Goal: Information Seeking & Learning: Learn about a topic

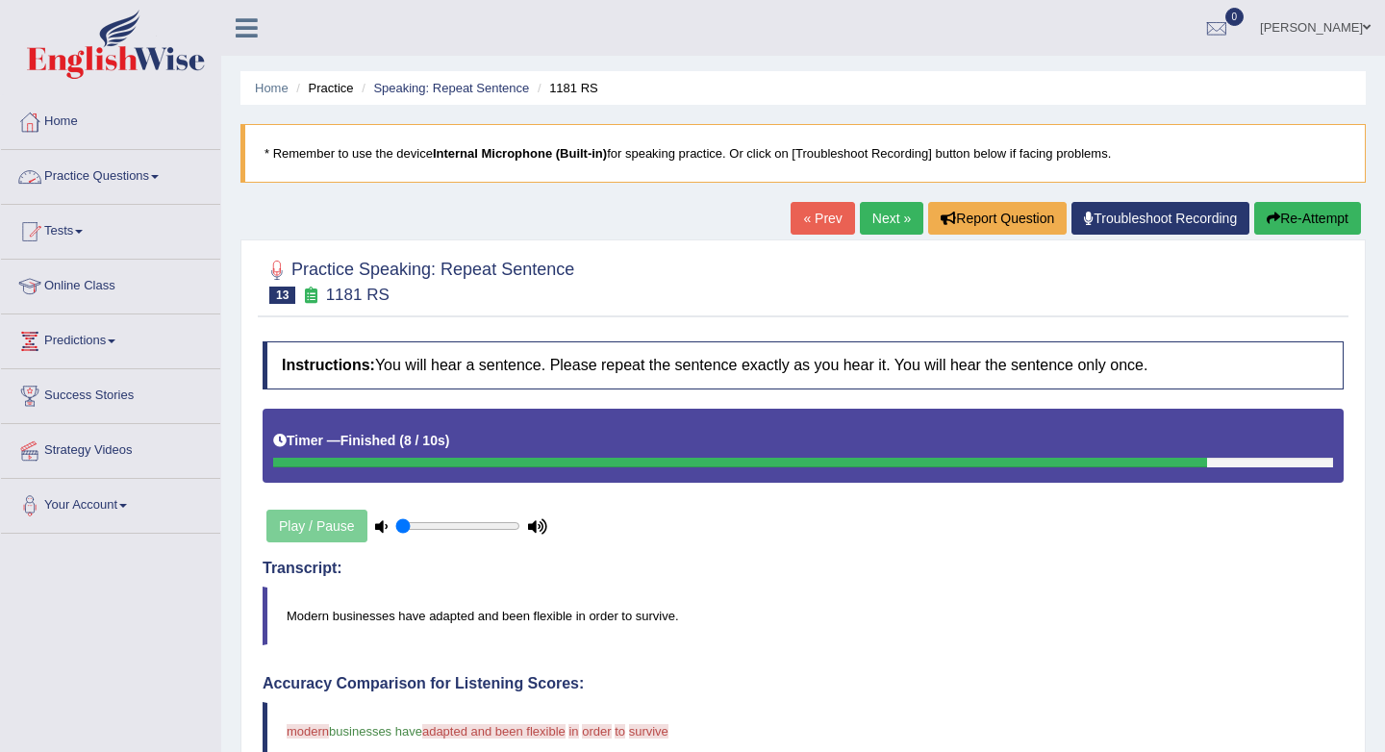
click at [175, 175] on link "Practice Questions" at bounding box center [110, 174] width 219 height 48
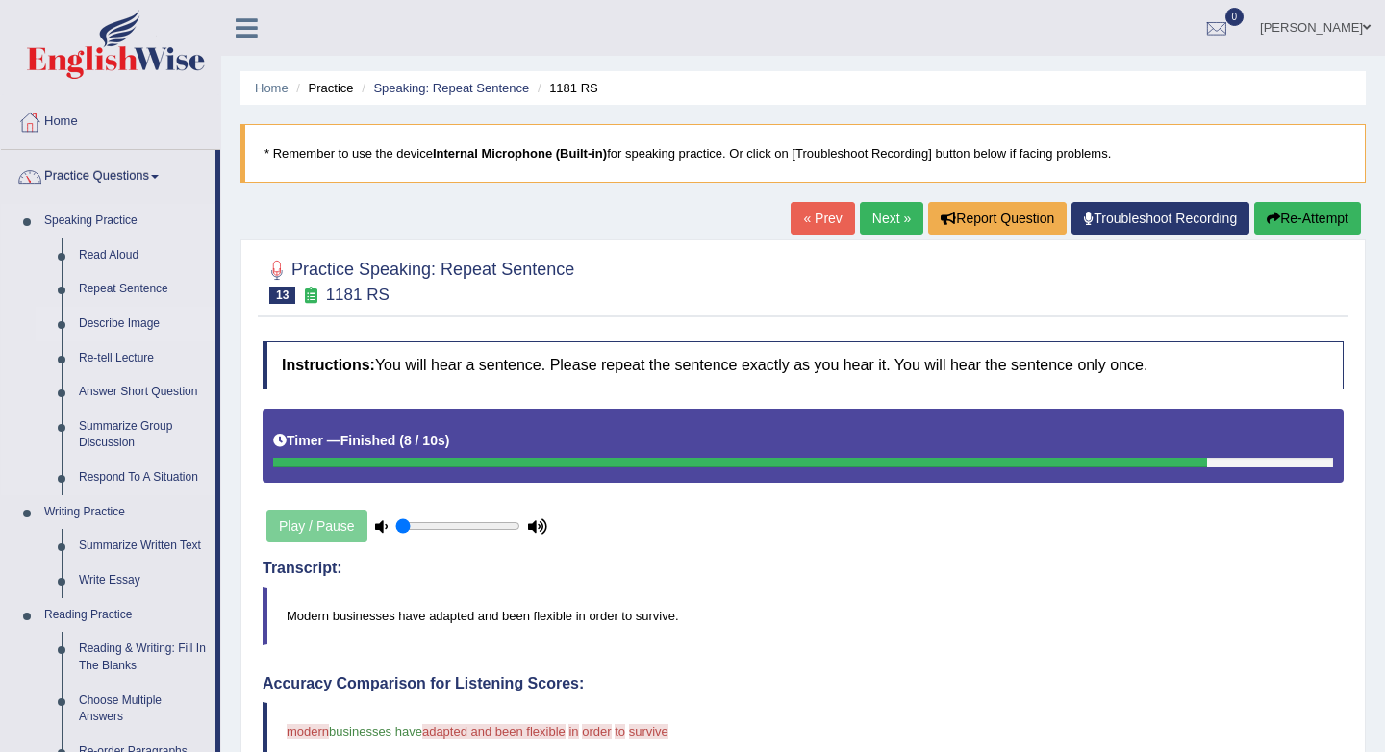
click at [139, 321] on link "Describe Image" at bounding box center [142, 324] width 145 height 35
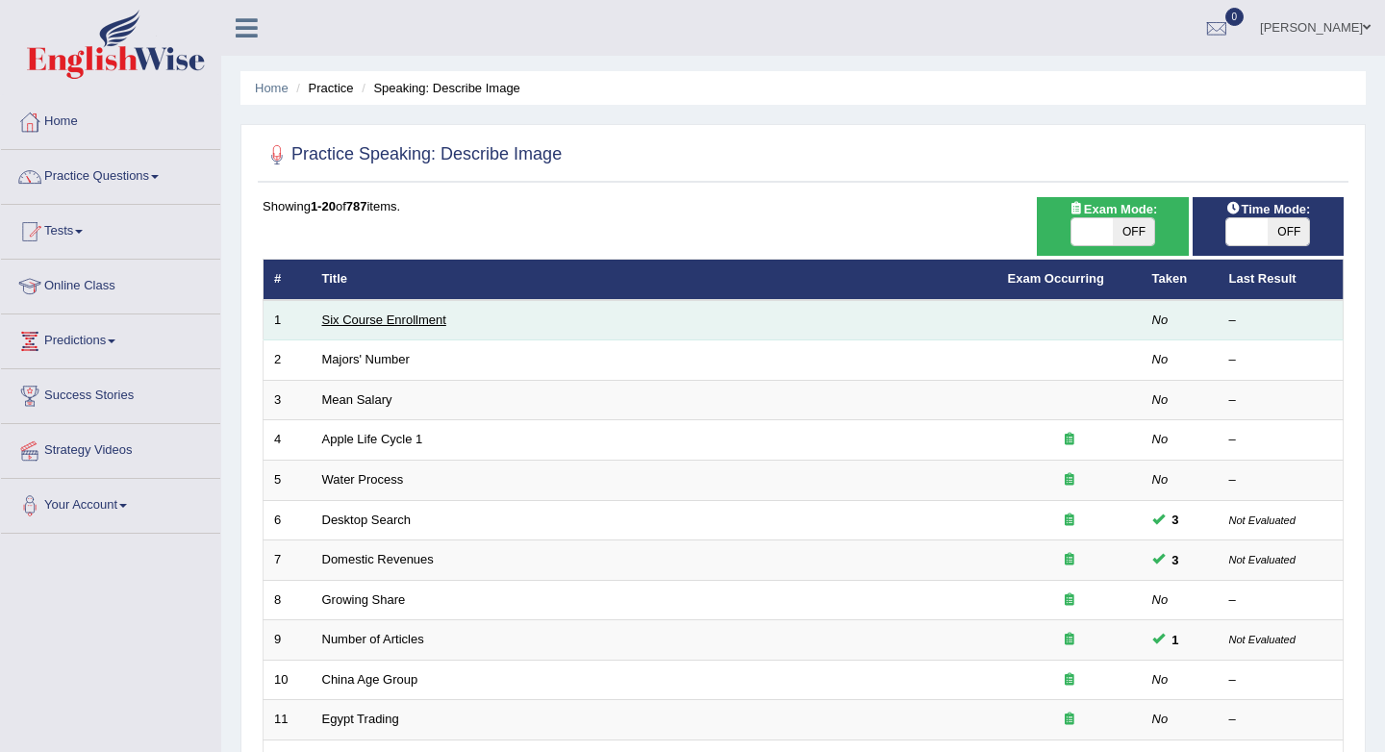
click at [379, 316] on link "Six Course Enrollment" at bounding box center [384, 320] width 124 height 14
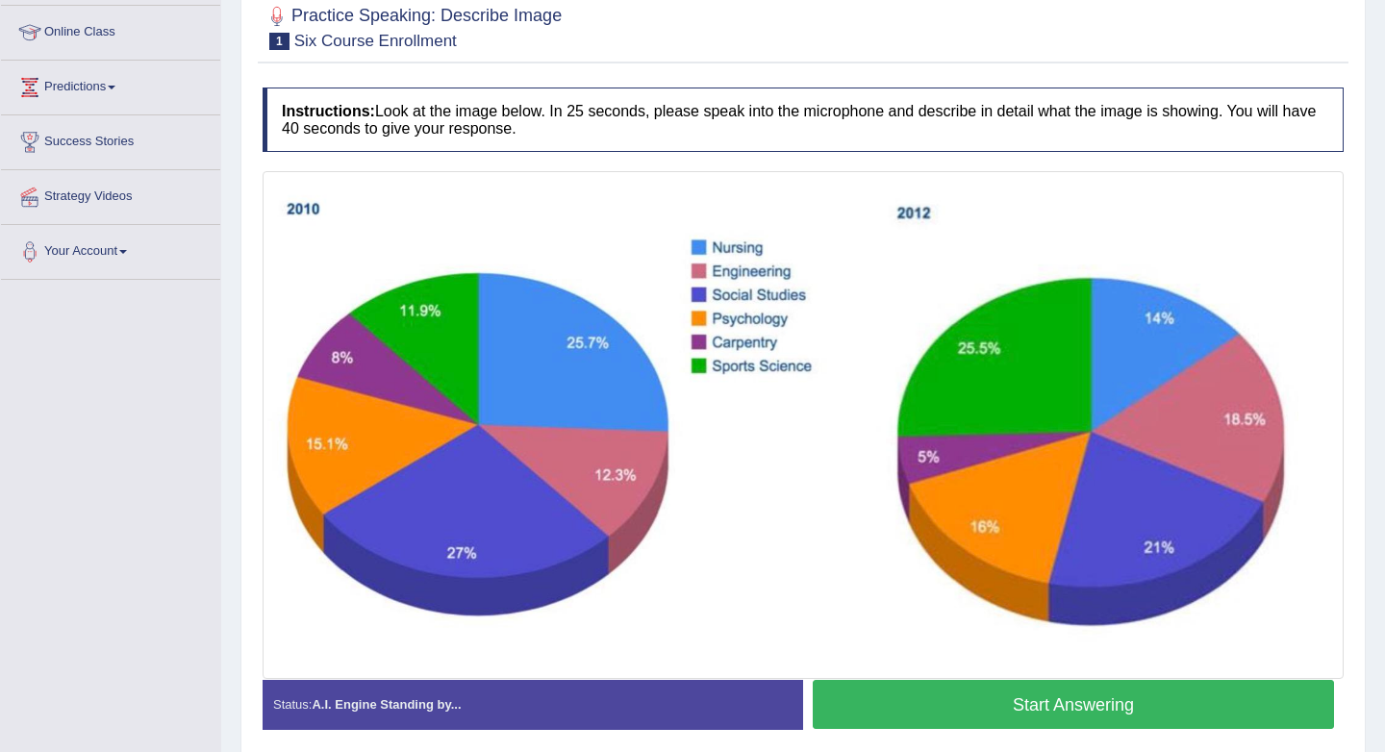
scroll to position [260, 0]
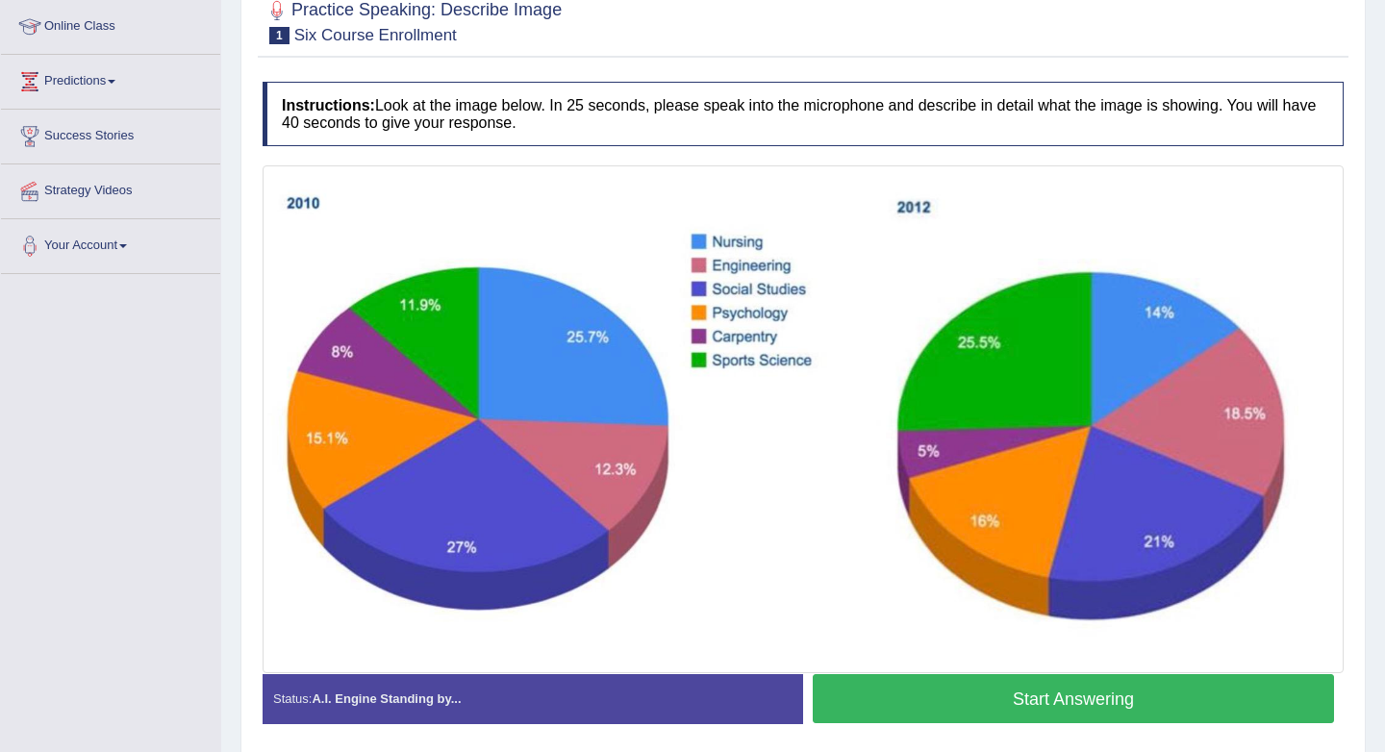
click at [983, 692] on button "Start Answering" at bounding box center [1073, 698] width 521 height 49
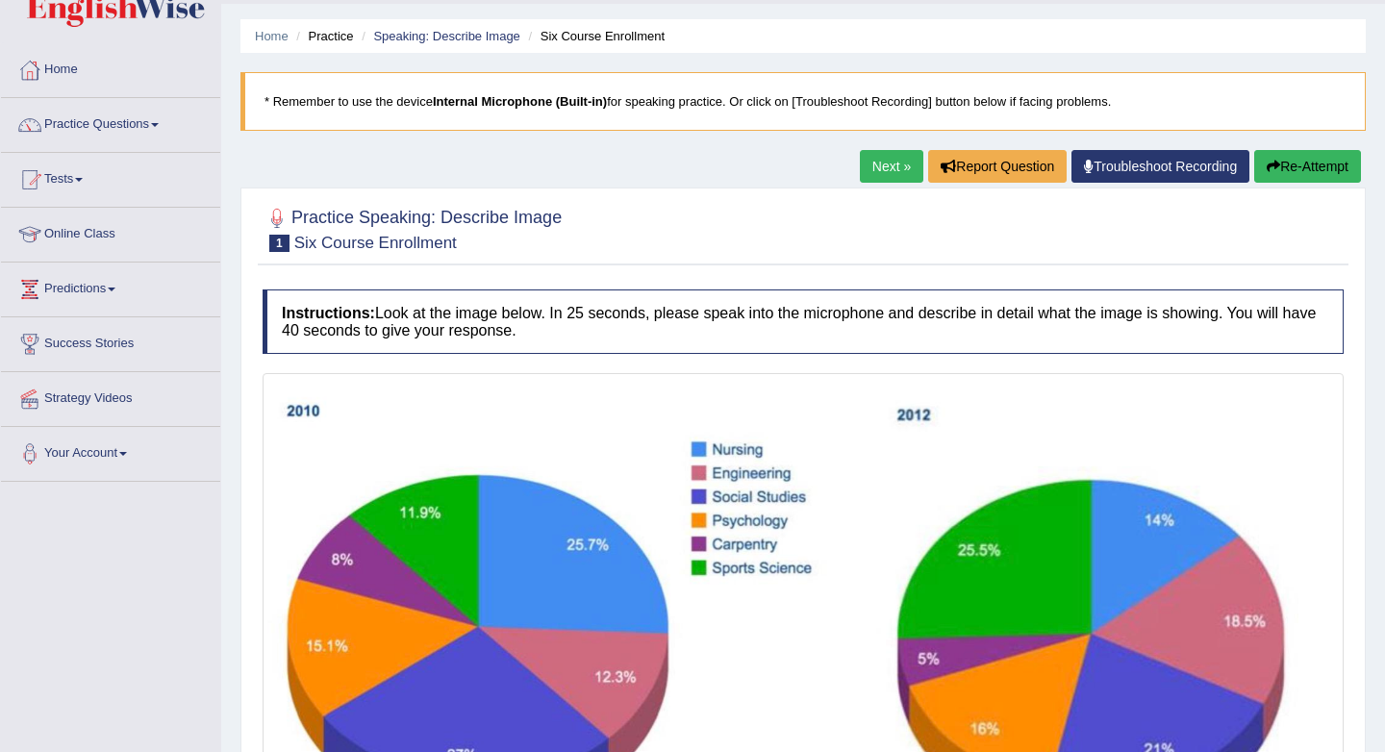
scroll to position [51, 0]
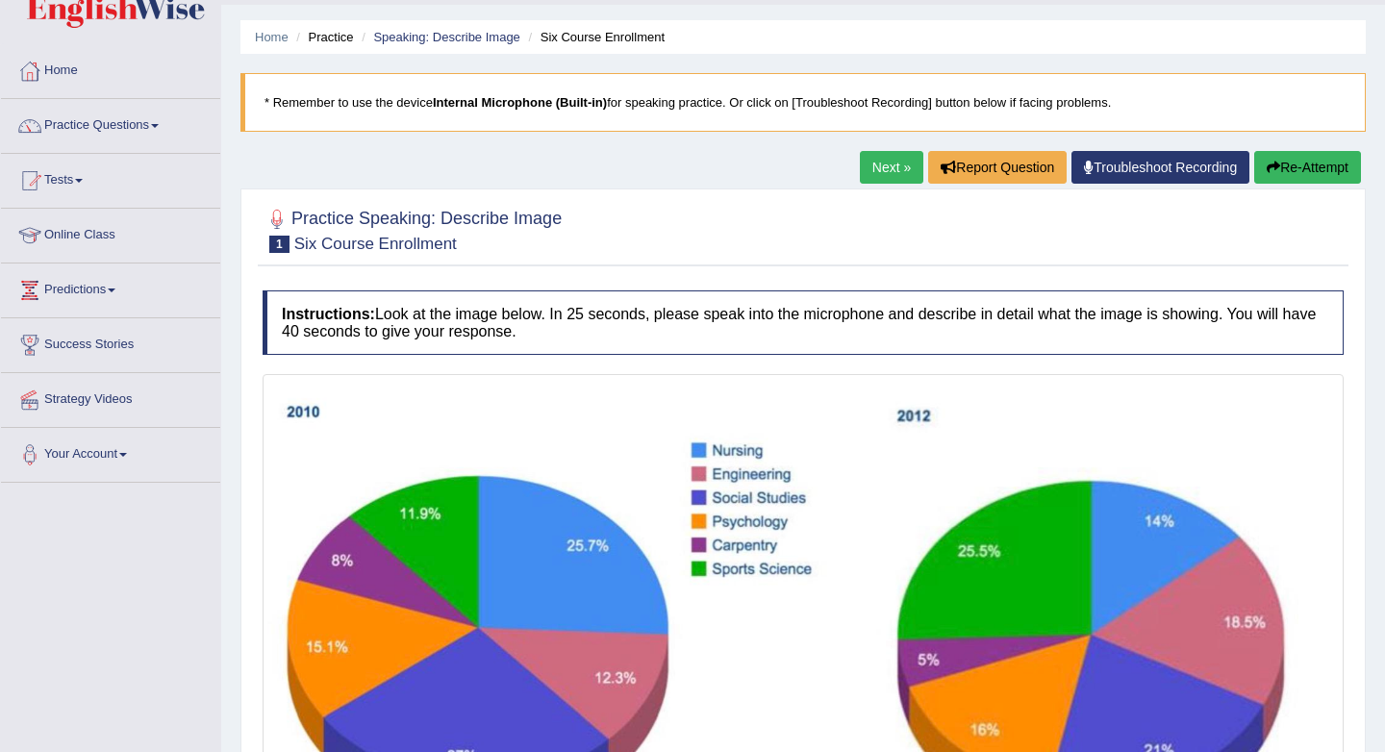
click at [1276, 166] on button "Re-Attempt" at bounding box center [1307, 167] width 107 height 33
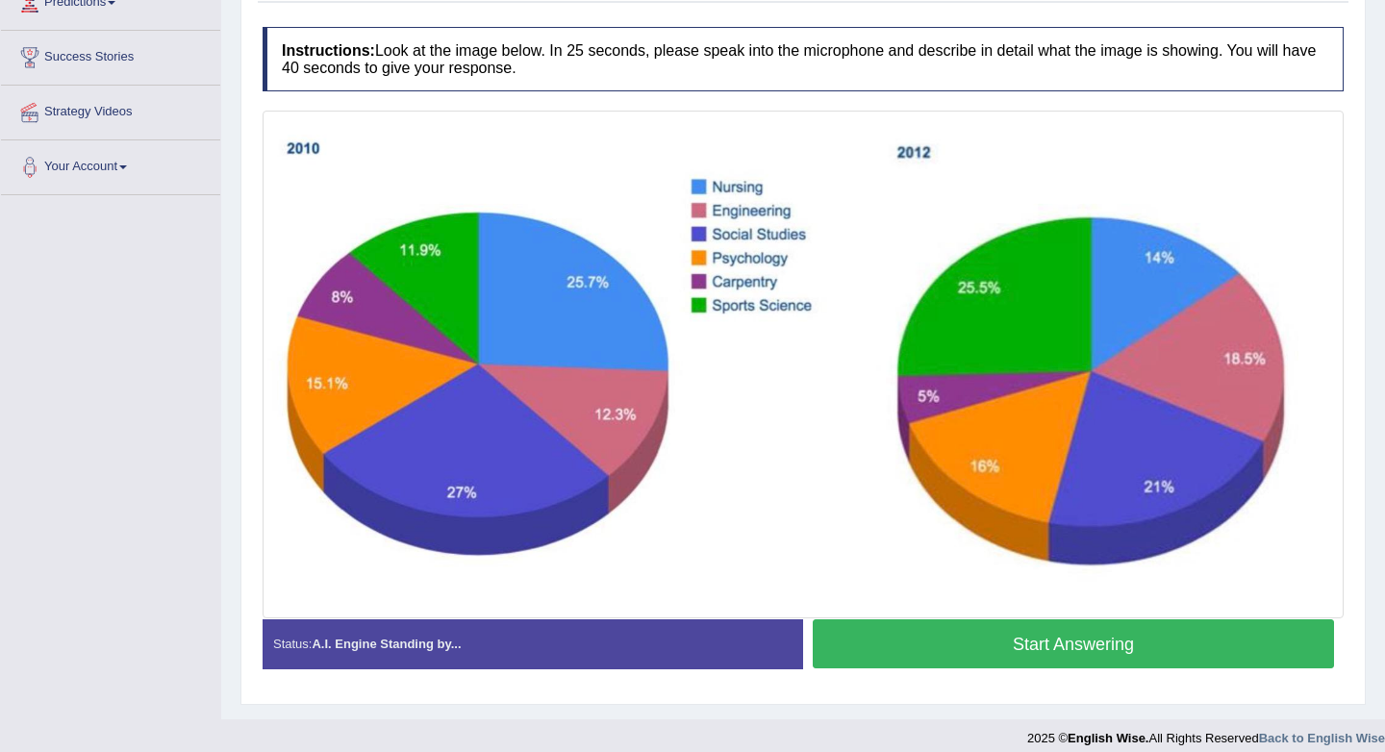
scroll to position [355, 0]
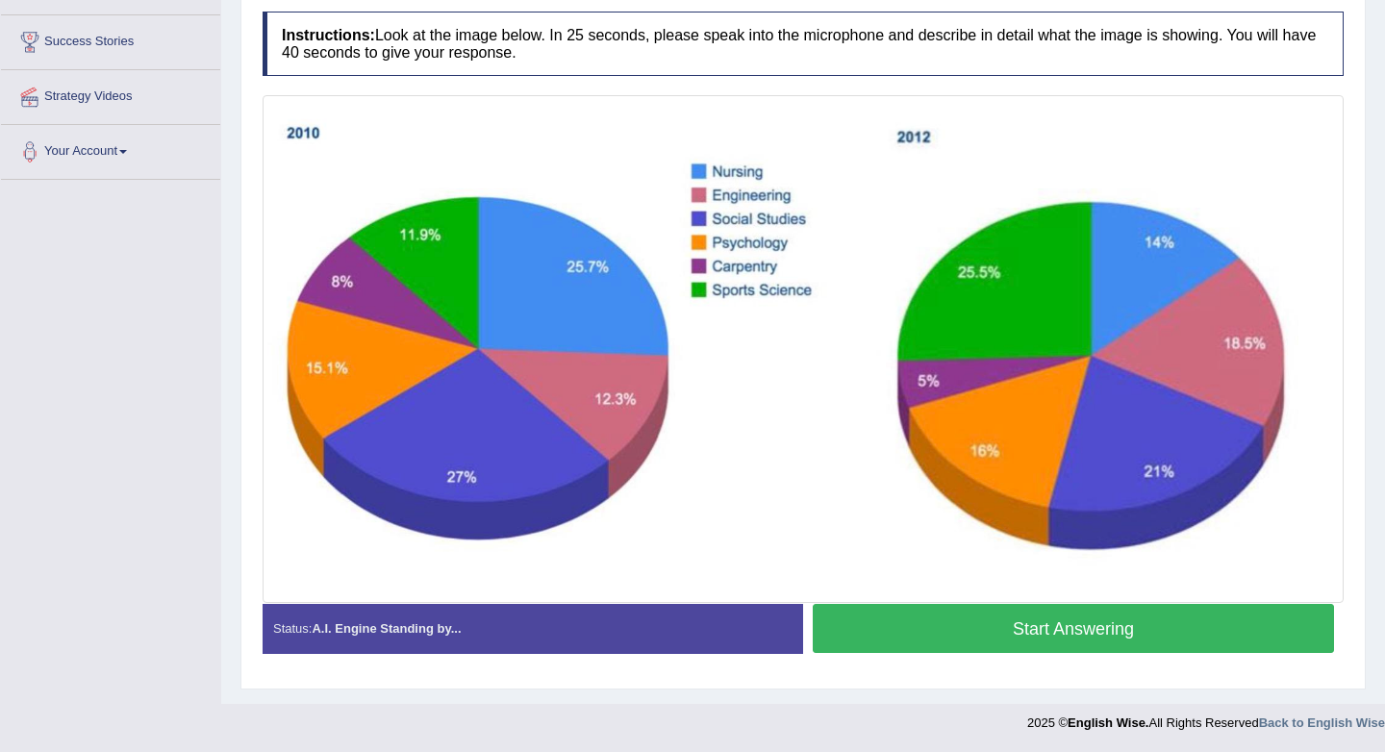
click at [1039, 622] on button "Start Answering" at bounding box center [1073, 628] width 521 height 49
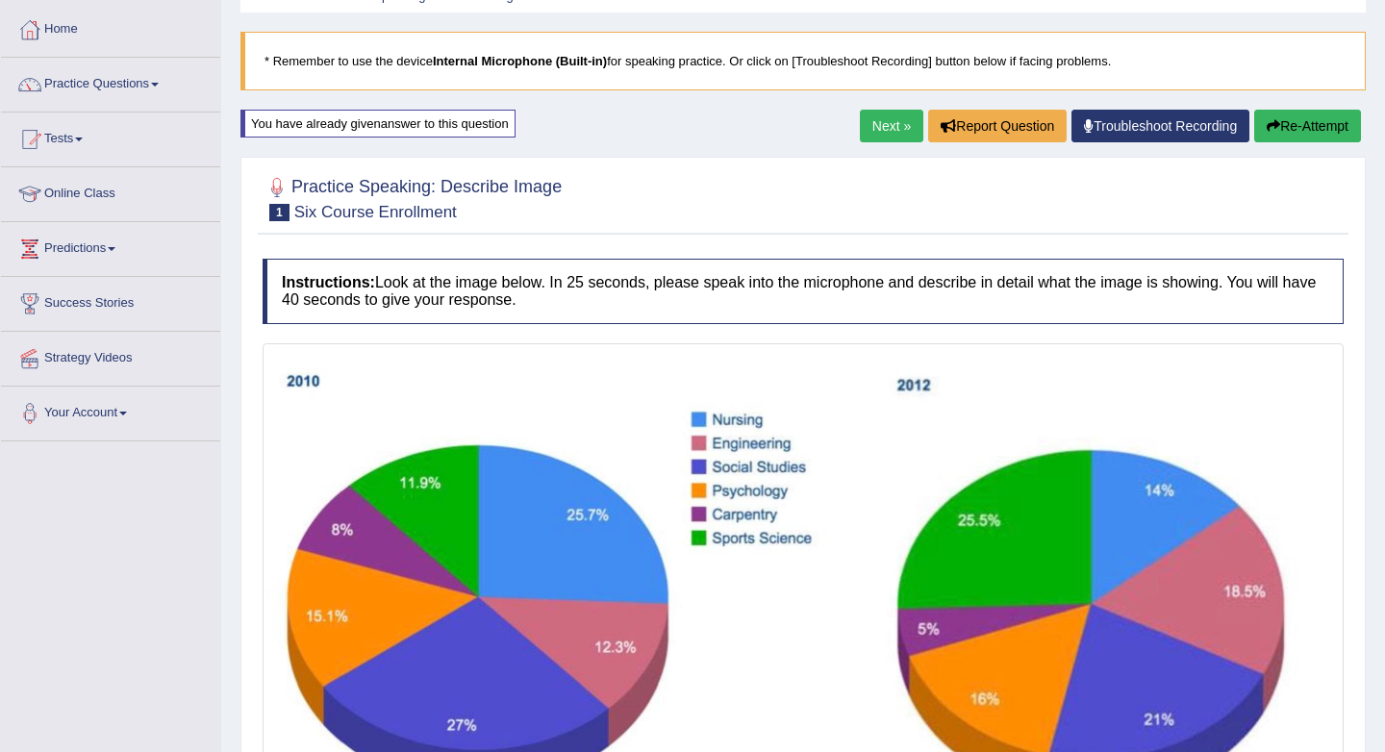
scroll to position [88, 0]
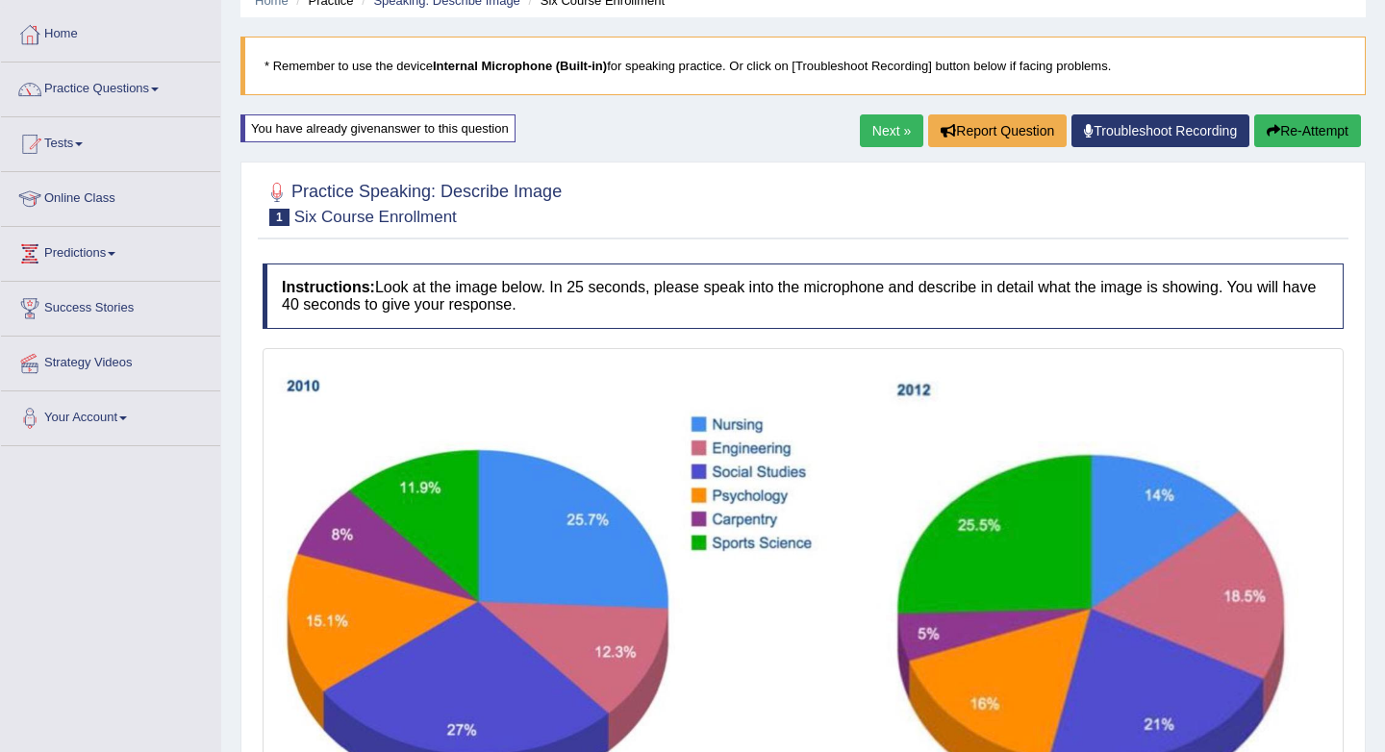
click at [870, 133] on link "Next »" at bounding box center [891, 130] width 63 height 33
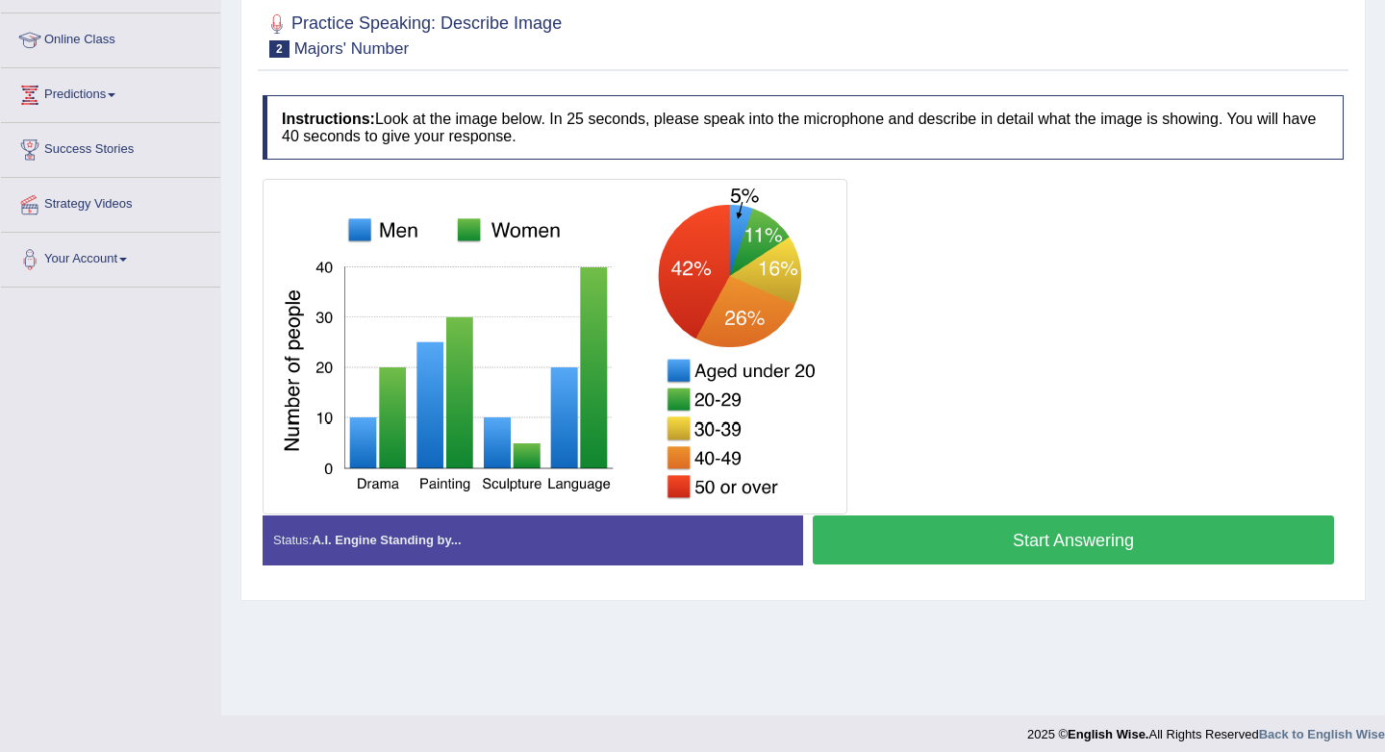
scroll to position [247, 0]
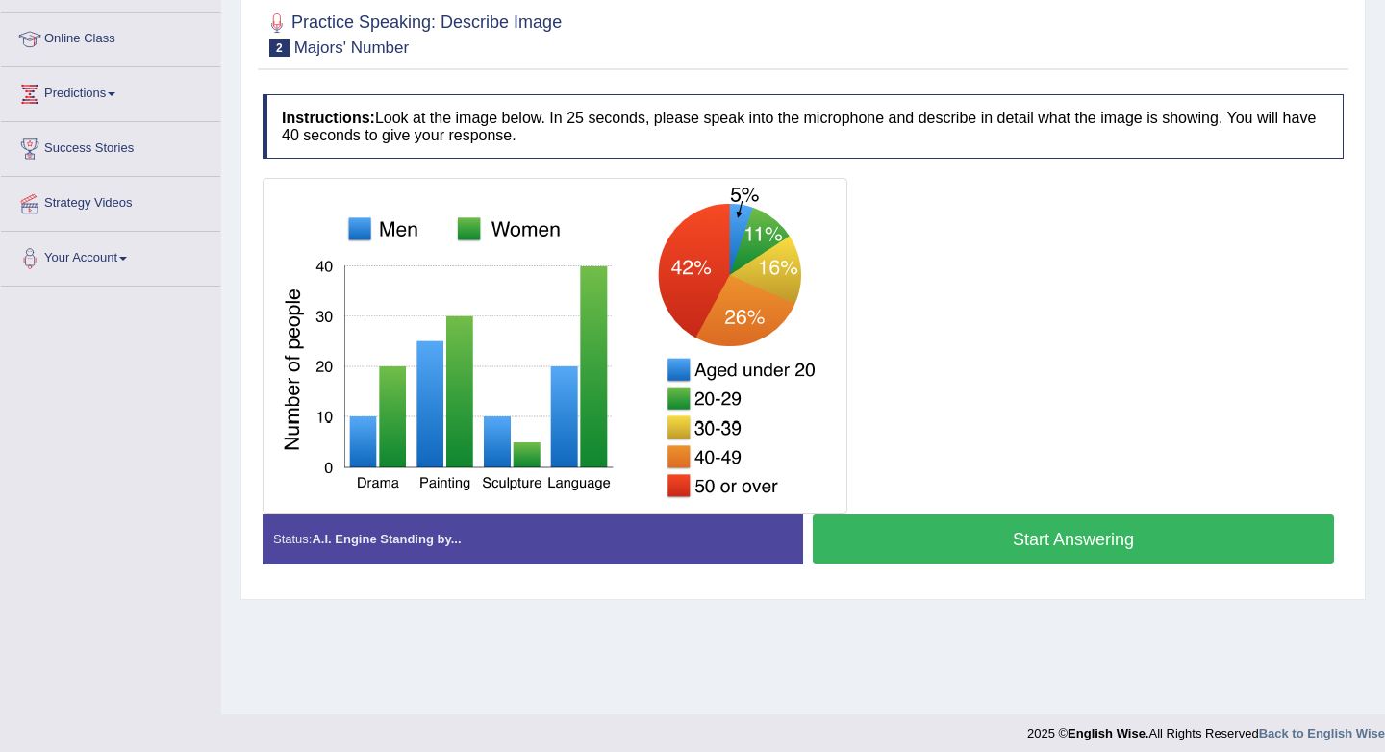
click at [1021, 541] on button "Start Answering" at bounding box center [1073, 539] width 521 height 49
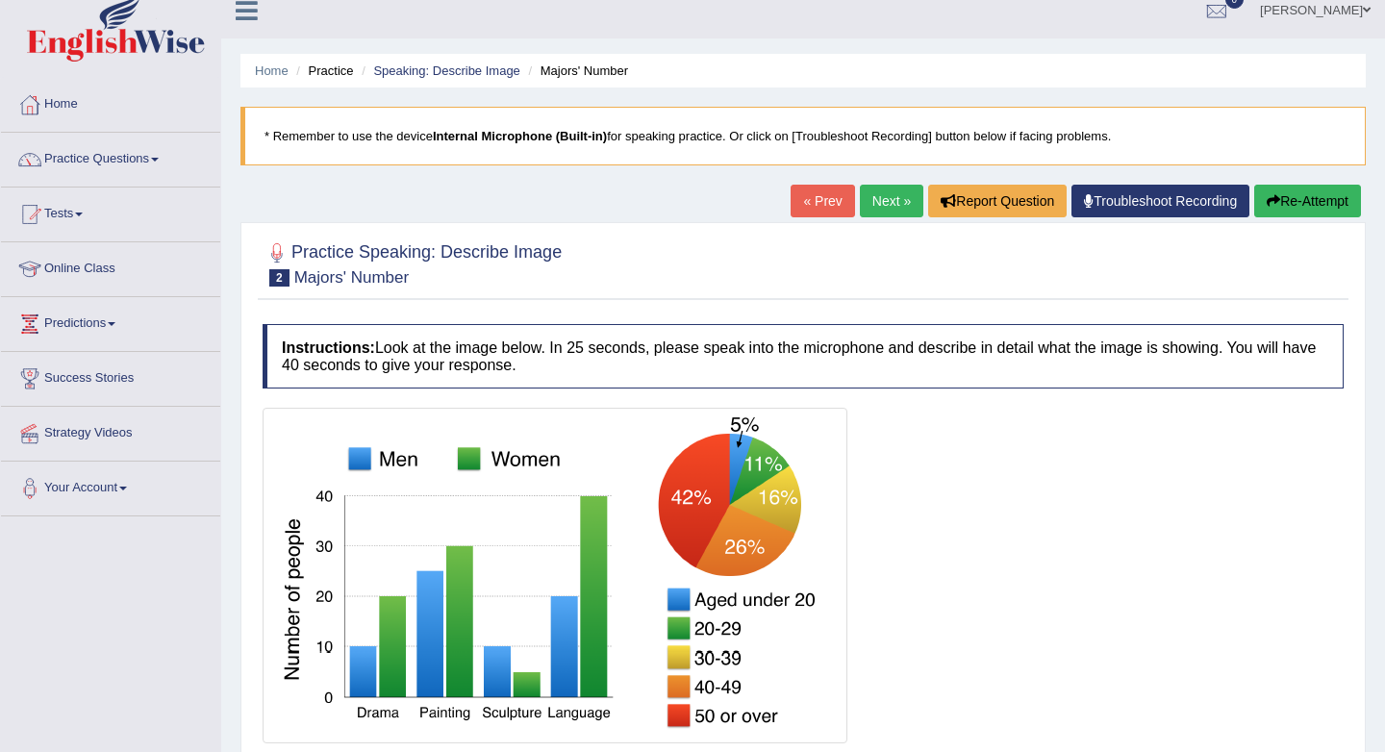
scroll to position [0, 0]
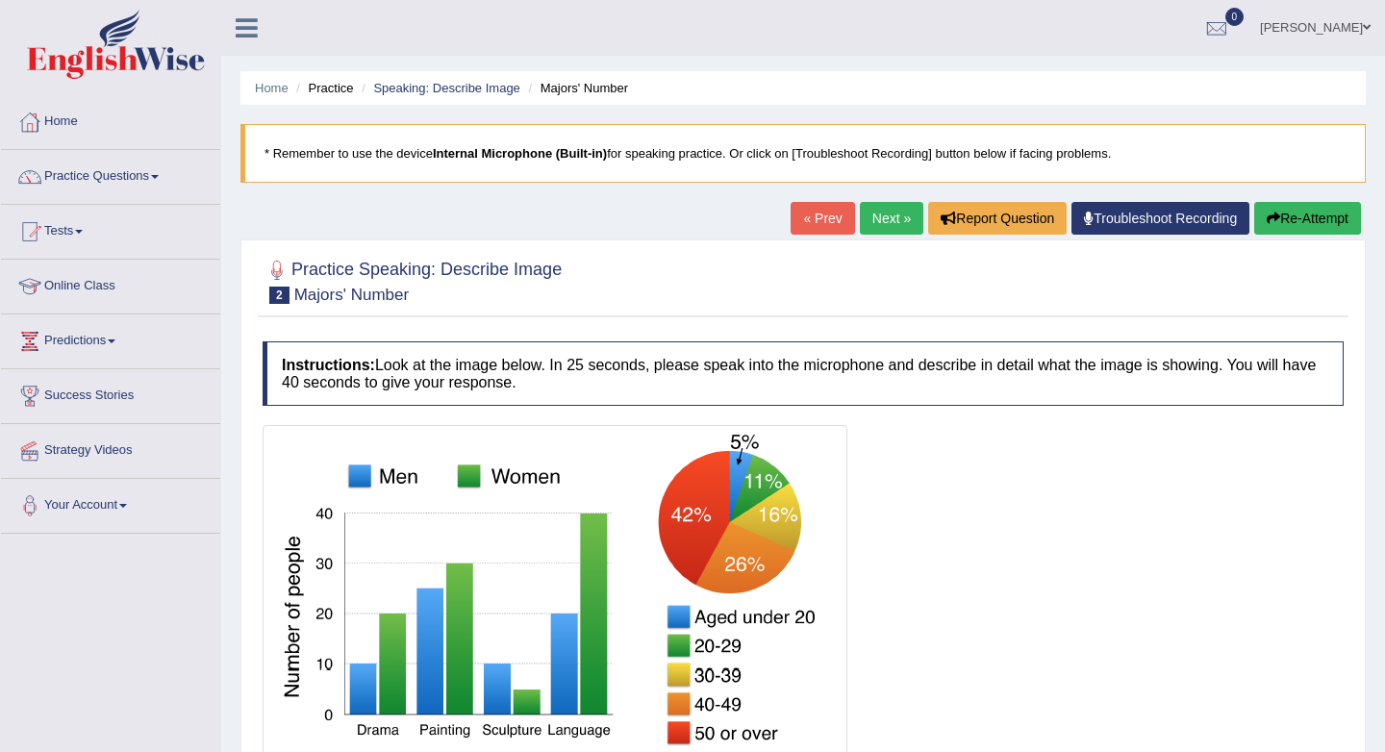
click at [883, 219] on link "Next »" at bounding box center [891, 218] width 63 height 33
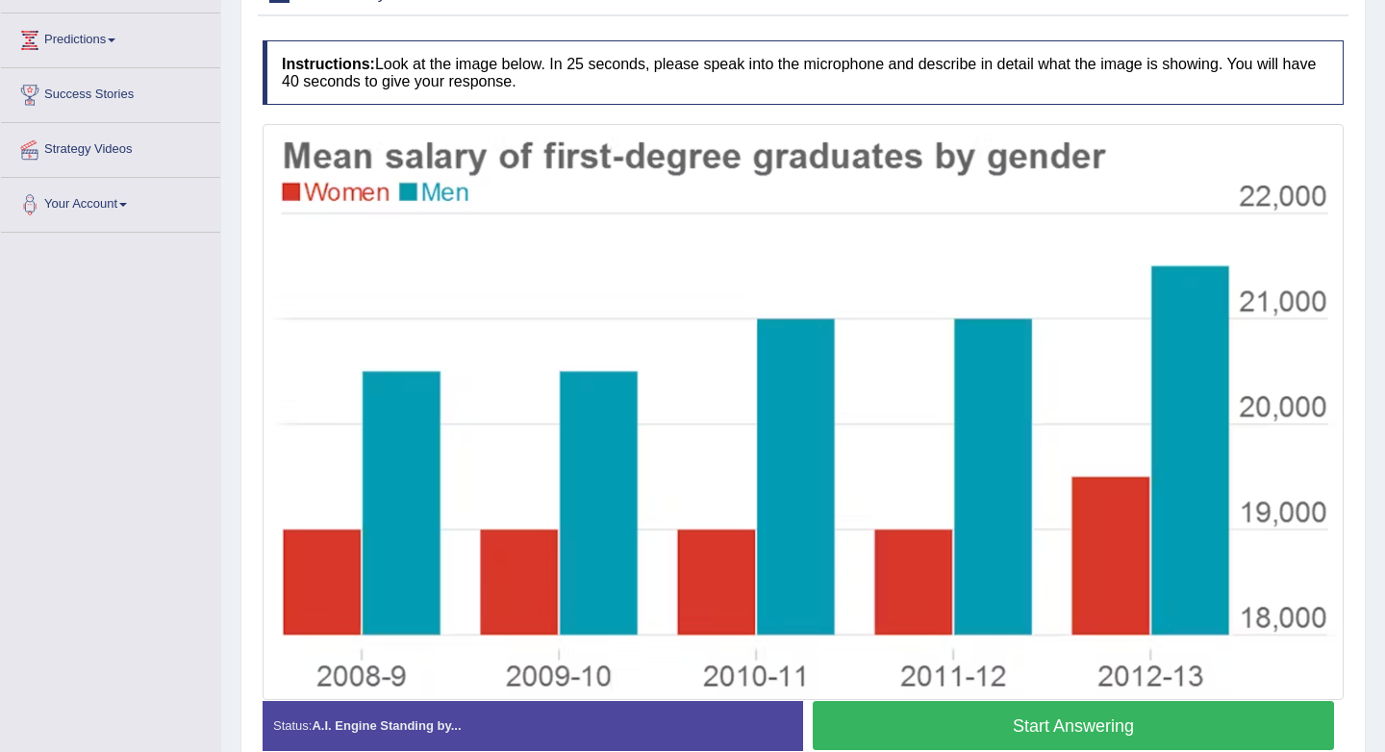
scroll to position [290, 0]
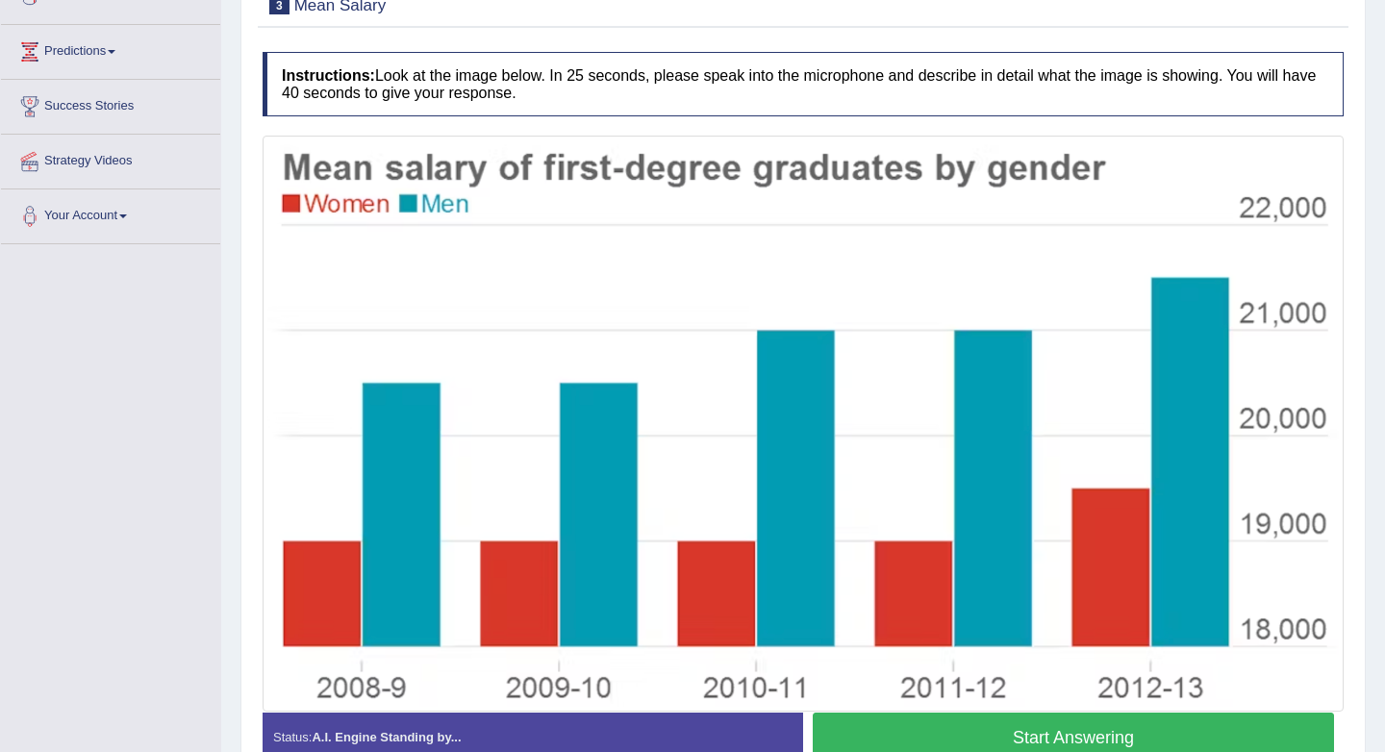
click at [1089, 731] on button "Start Answering" at bounding box center [1073, 737] width 521 height 49
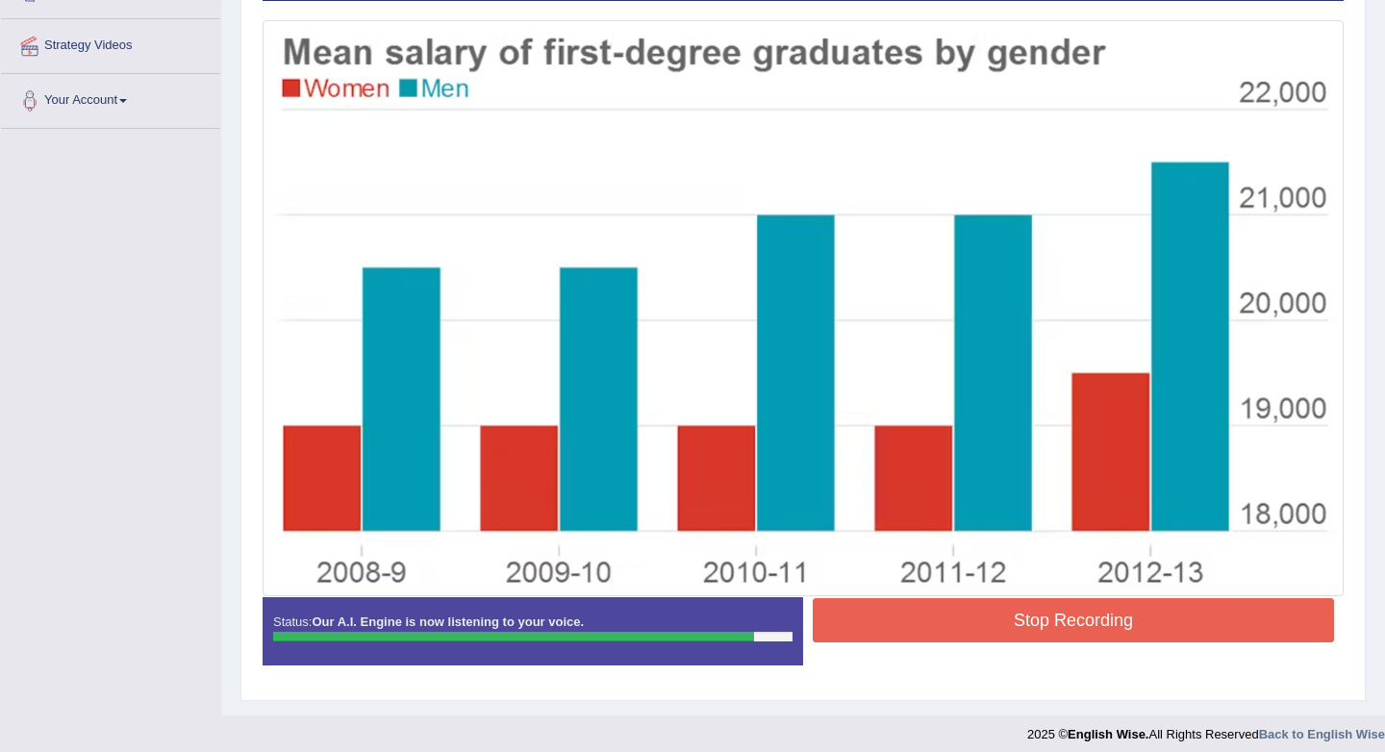
scroll to position [404, 0]
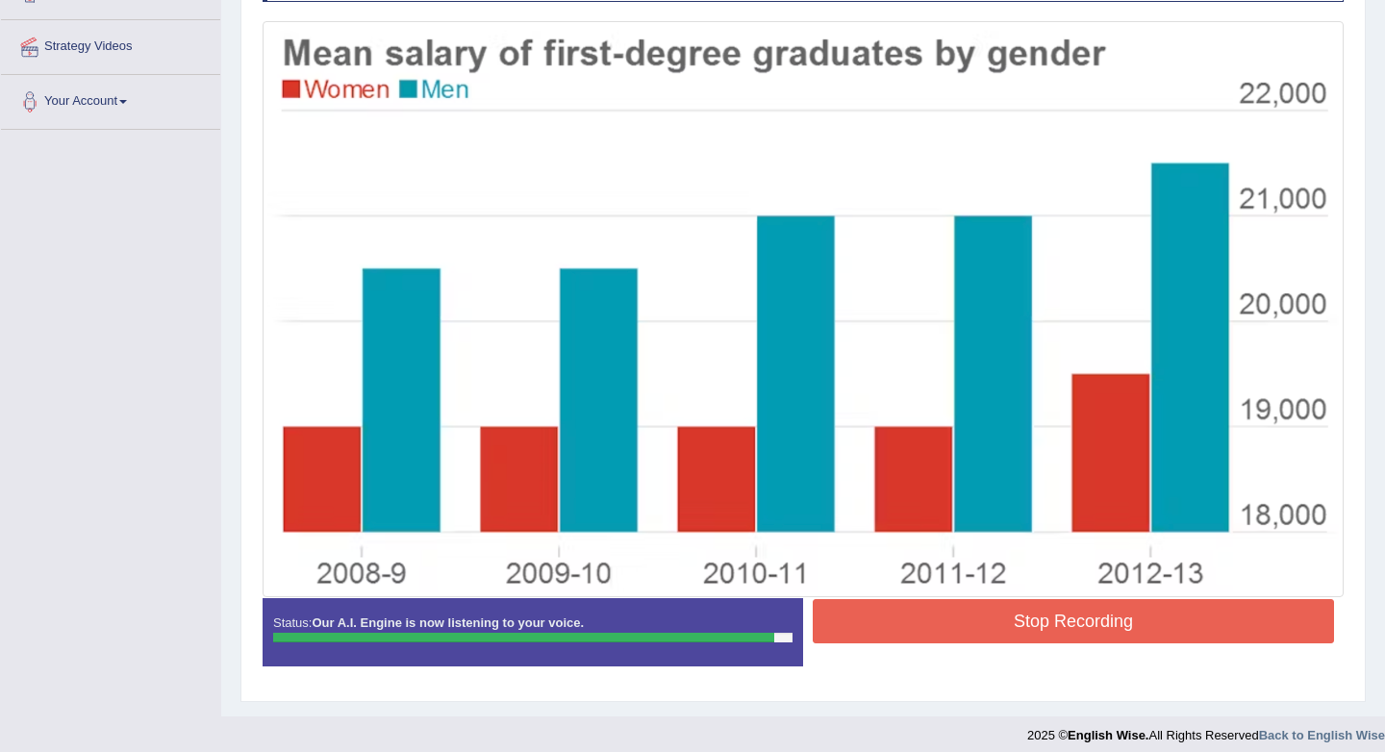
click at [1082, 613] on button "Stop Recording" at bounding box center [1073, 621] width 521 height 44
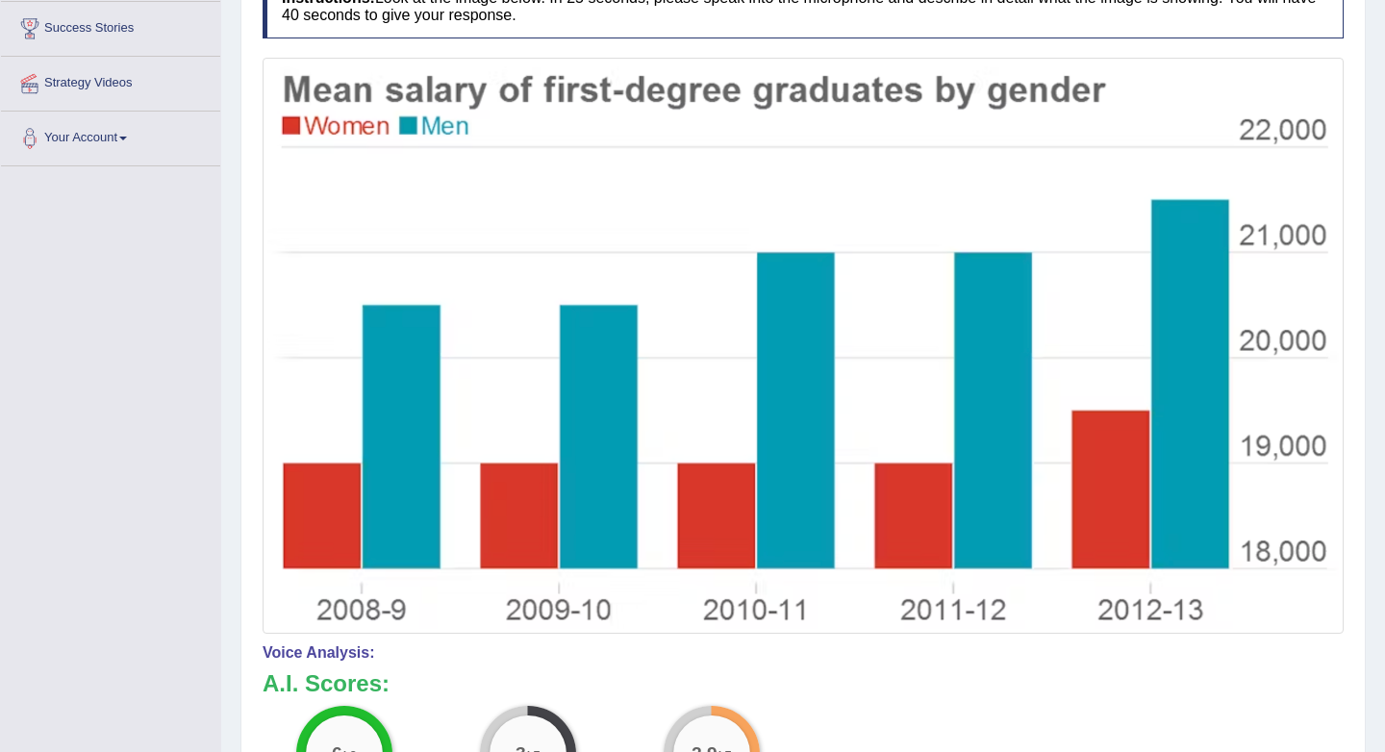
scroll to position [378, 0]
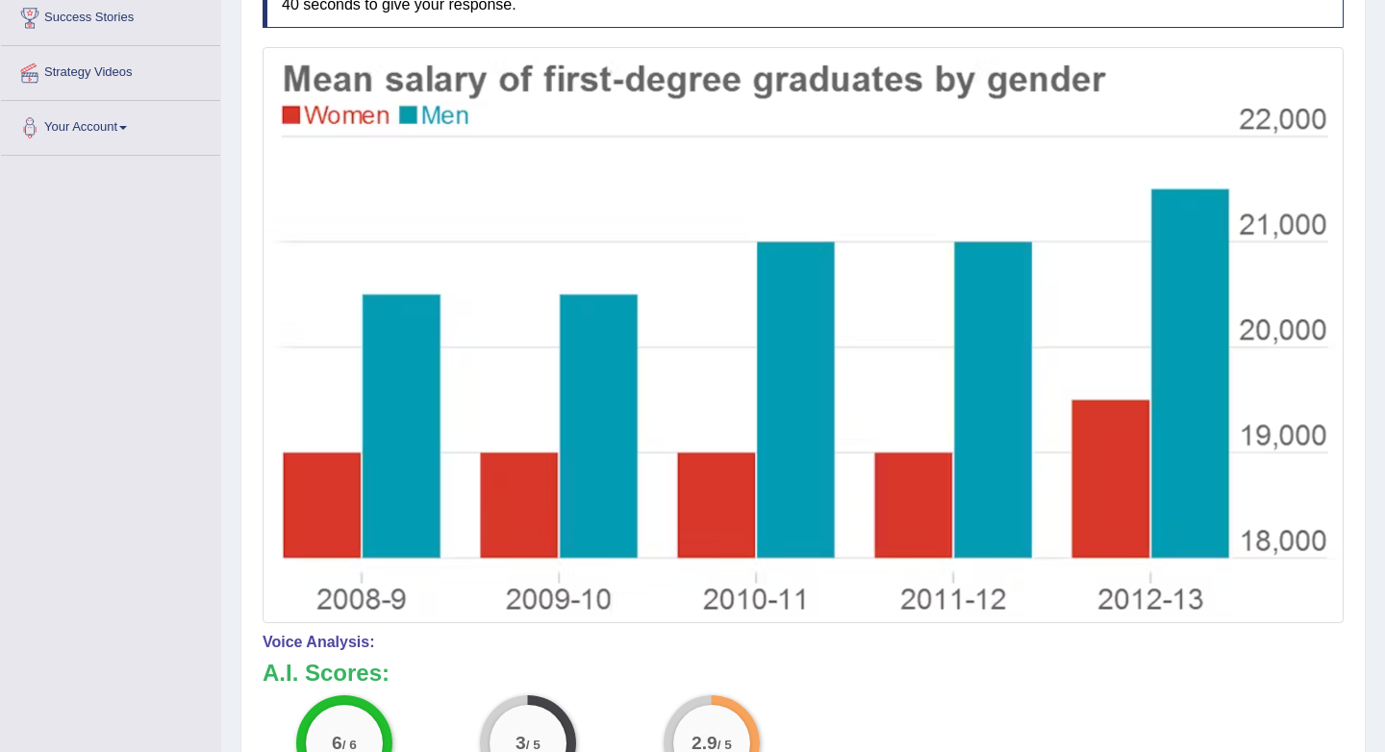
click at [1111, 334] on img at bounding box center [803, 335] width 1072 height 567
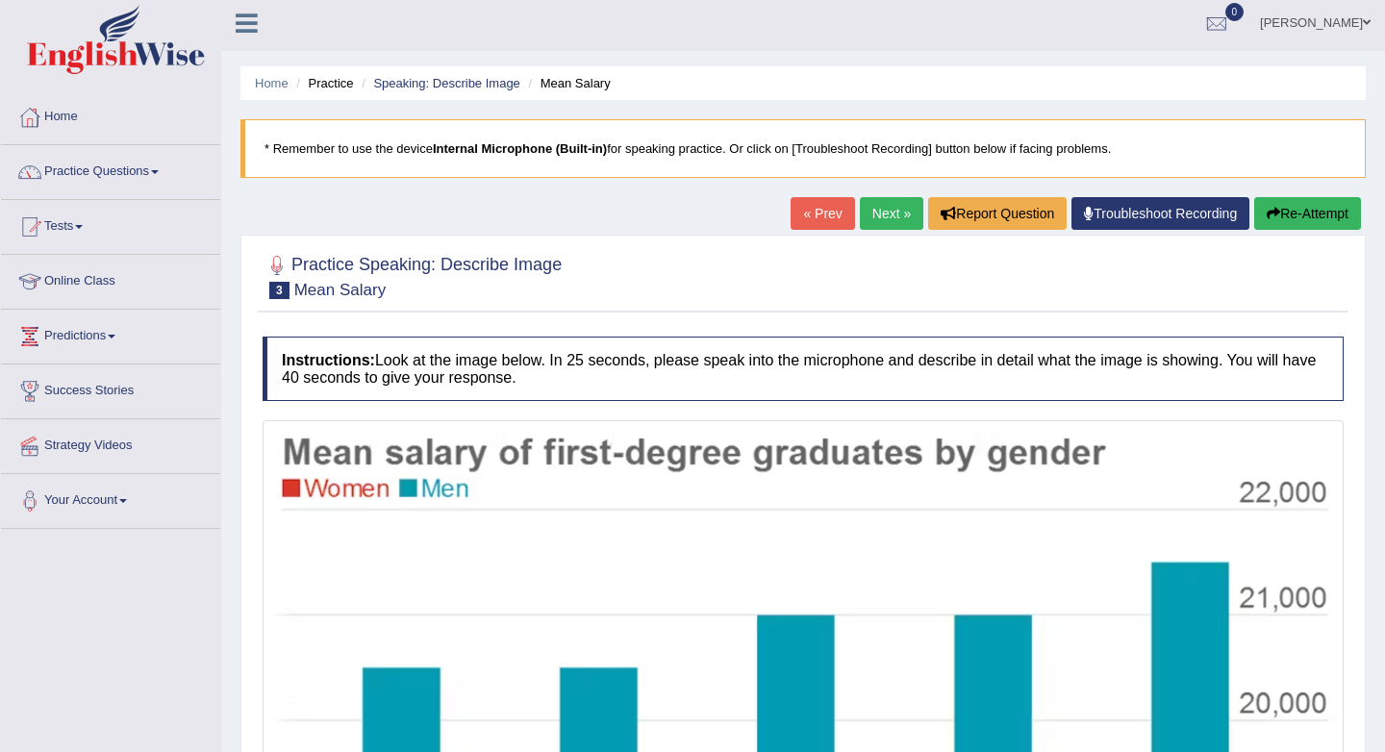
scroll to position [0, 0]
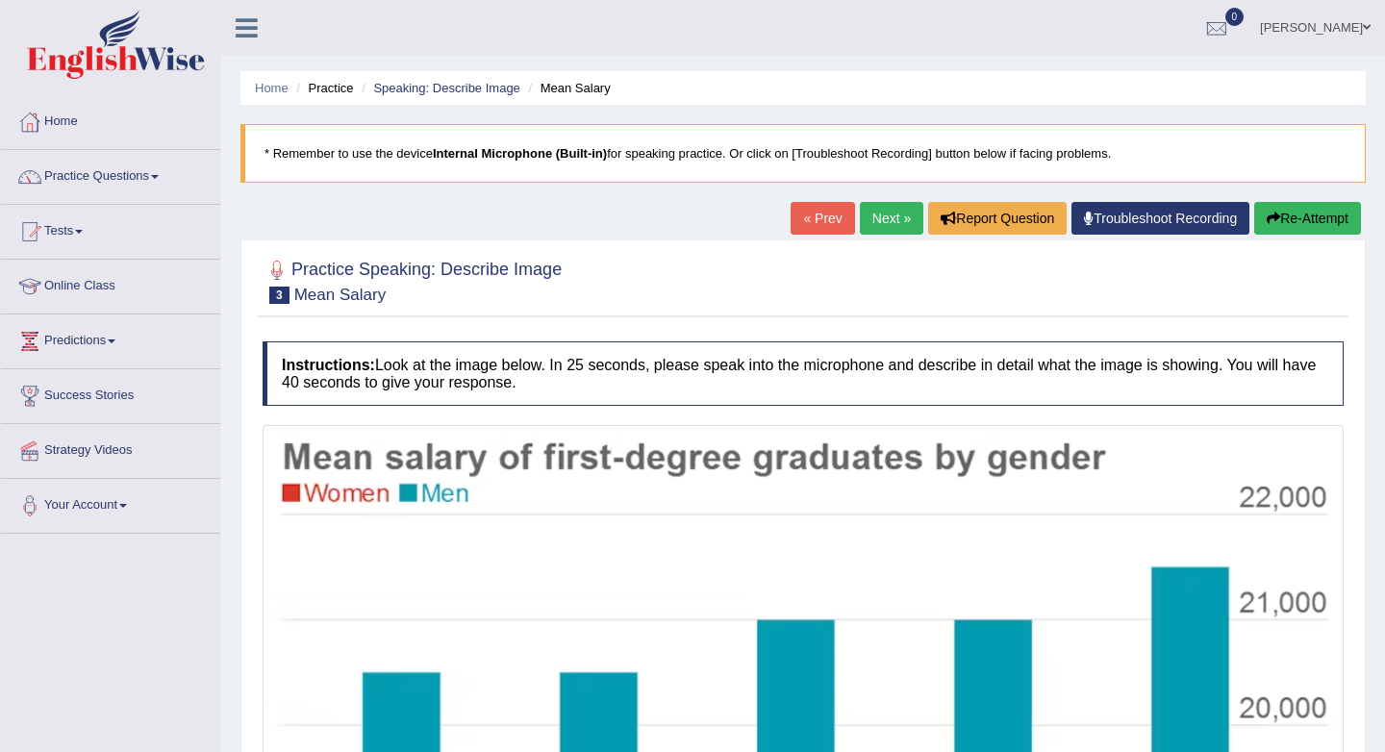
click at [1283, 215] on button "Re-Attempt" at bounding box center [1307, 218] width 107 height 33
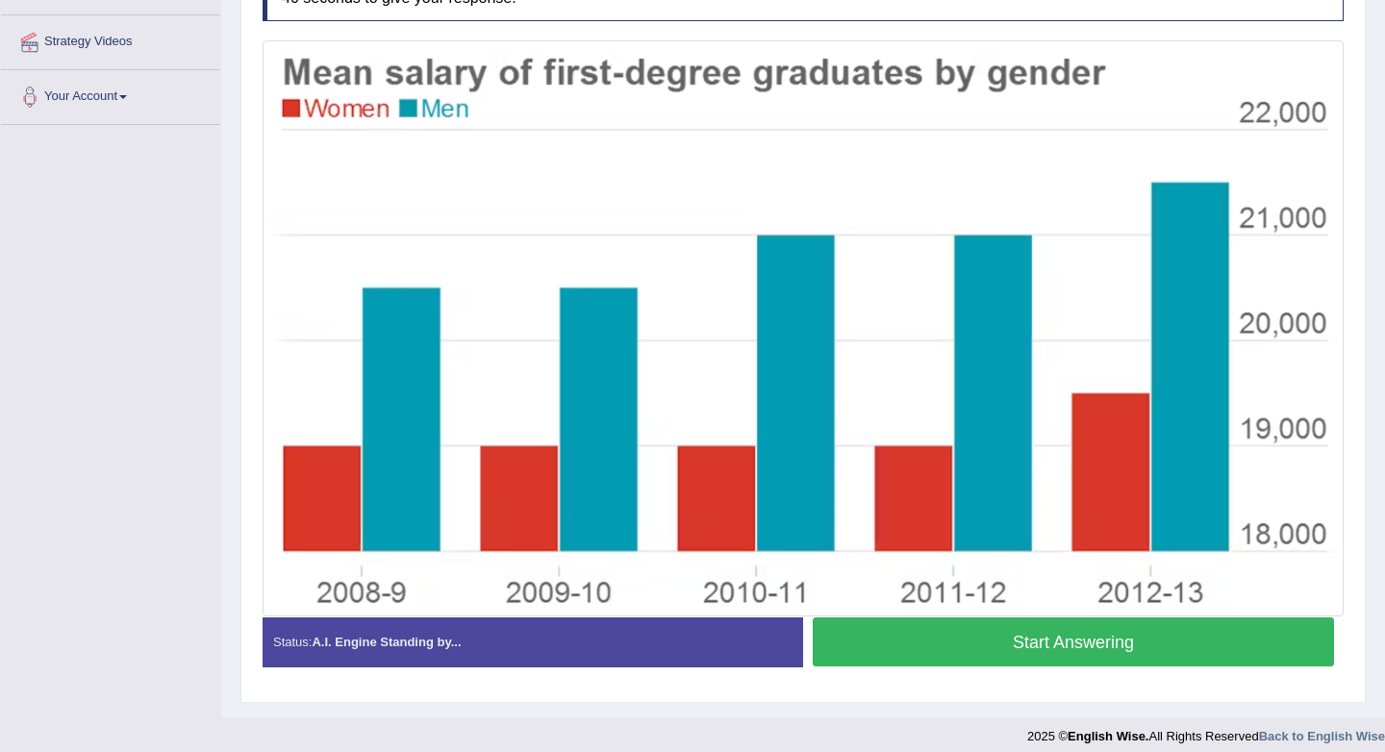
scroll to position [423, 0]
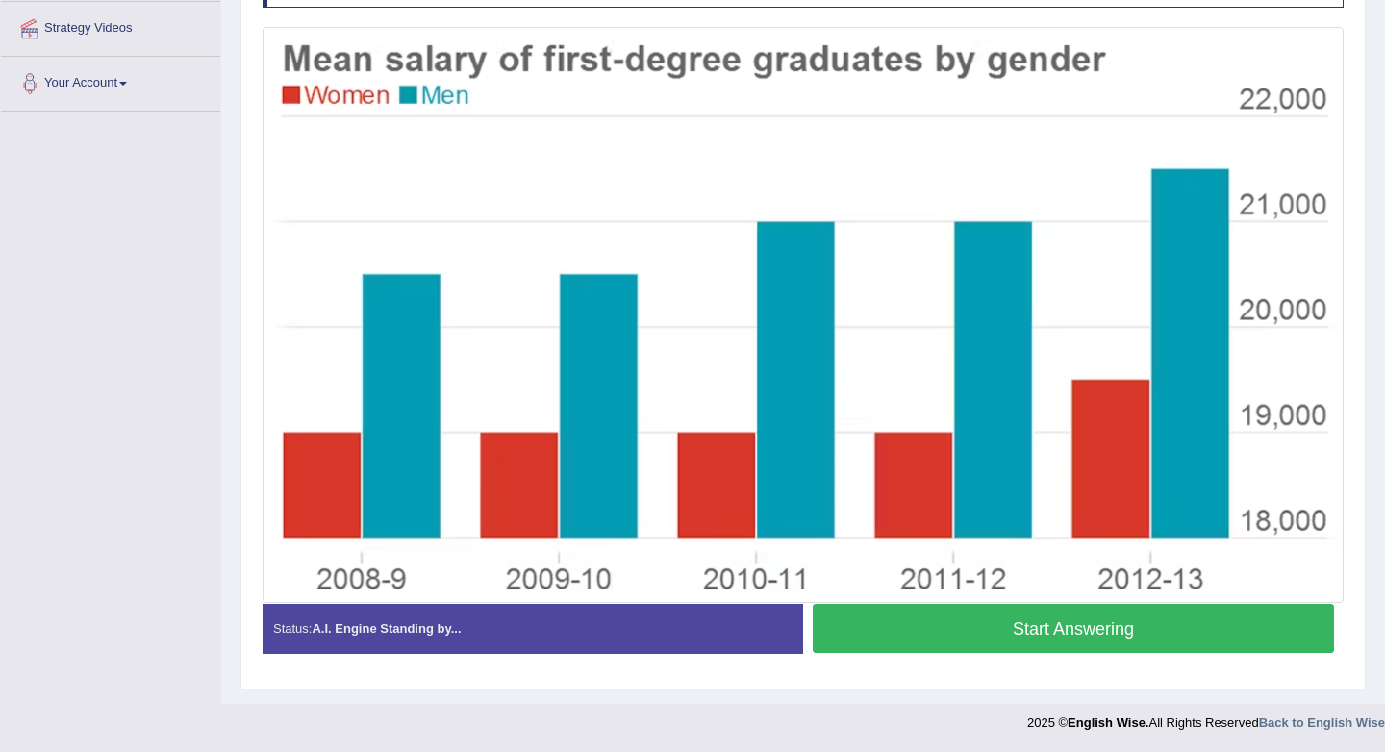
click at [963, 622] on button "Start Answering" at bounding box center [1073, 628] width 521 height 49
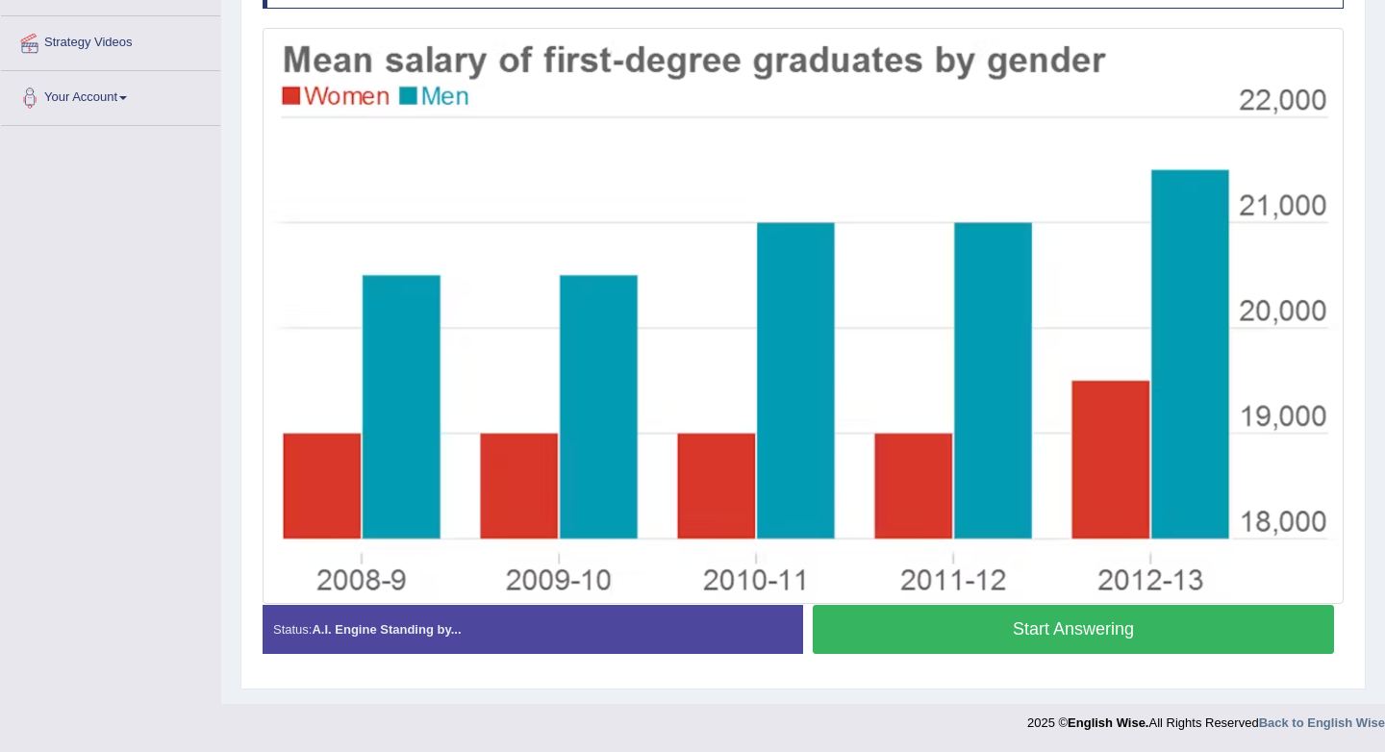
scroll to position [409, 0]
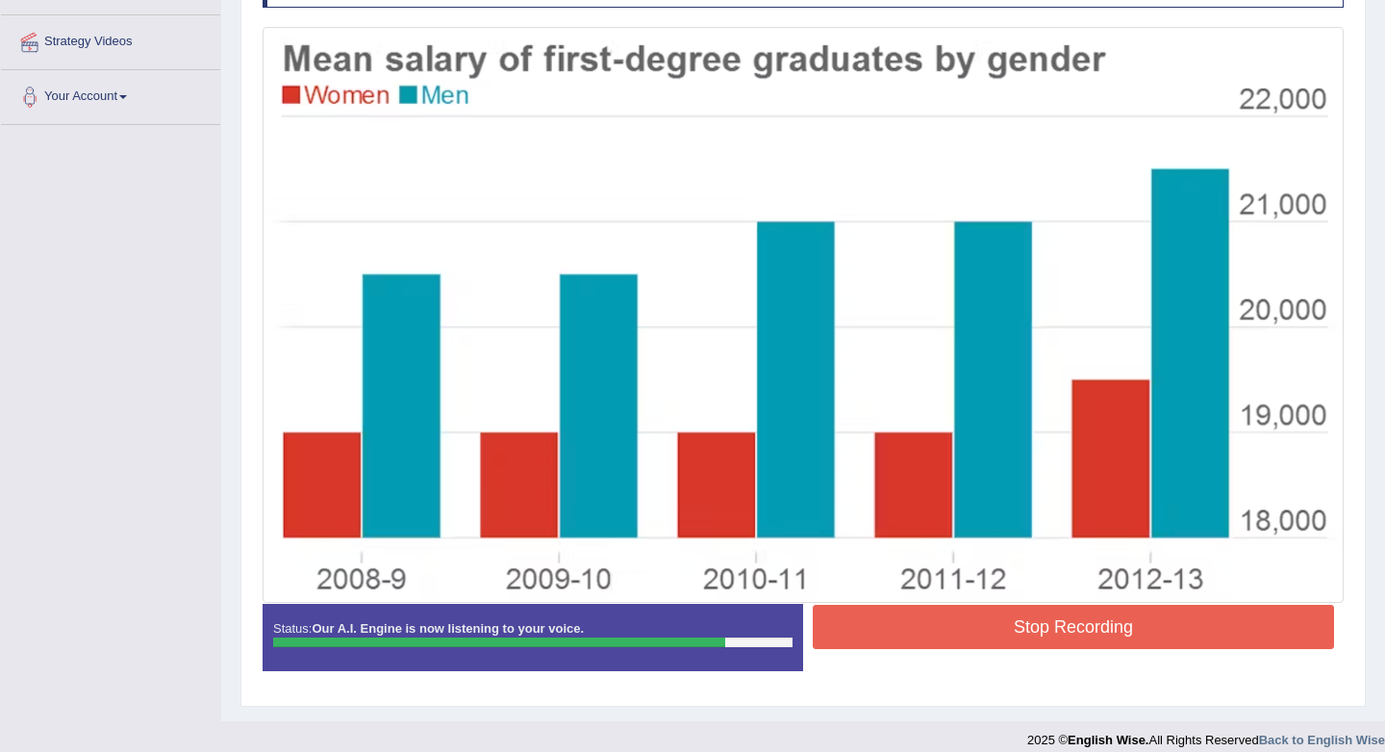
click at [990, 629] on button "Stop Recording" at bounding box center [1073, 627] width 521 height 44
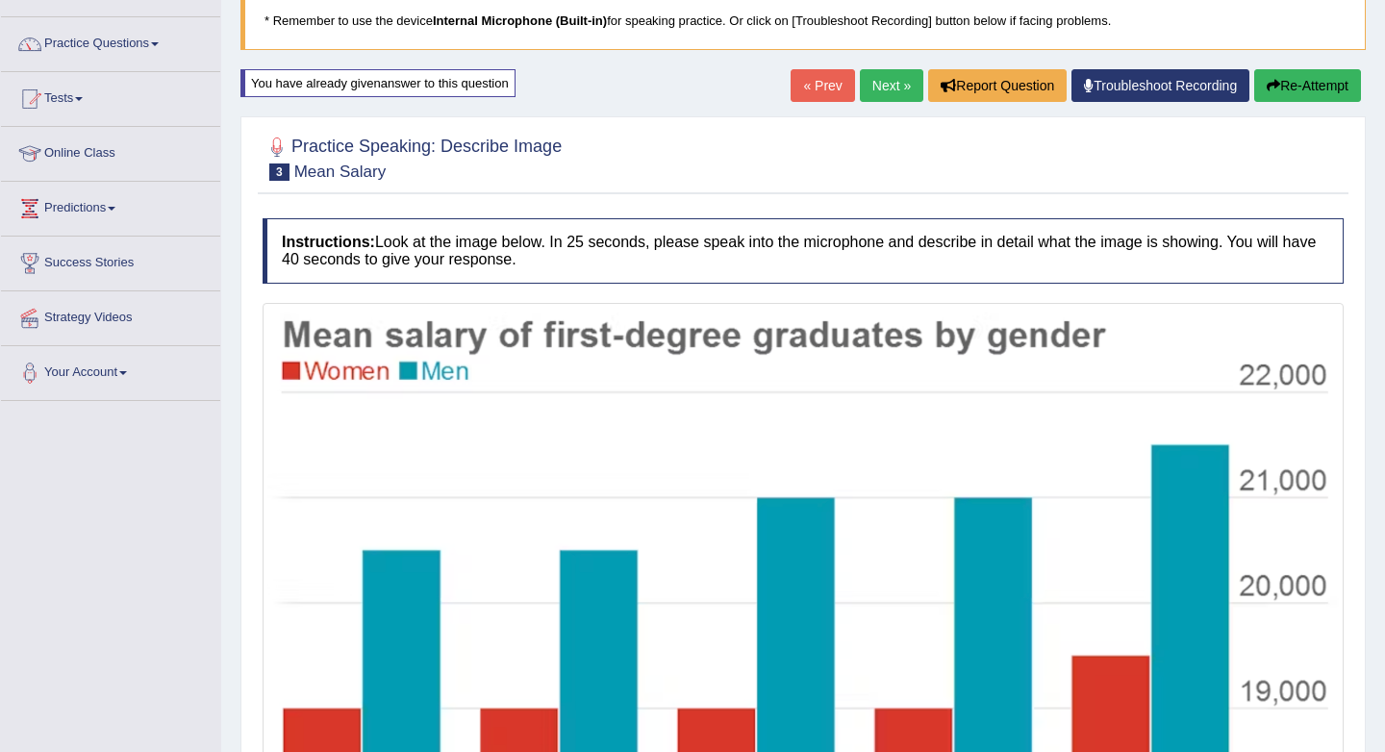
scroll to position [91, 0]
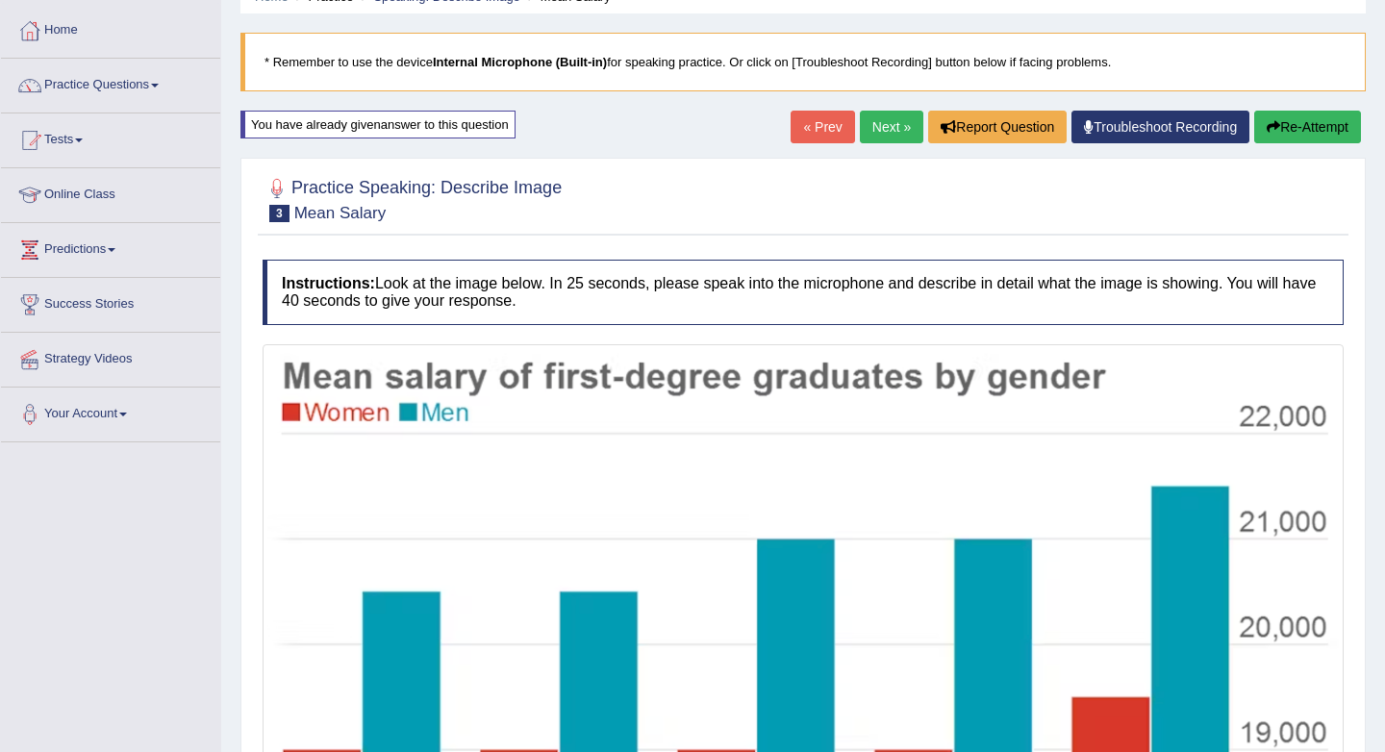
click at [1280, 120] on button "Re-Attempt" at bounding box center [1307, 127] width 107 height 33
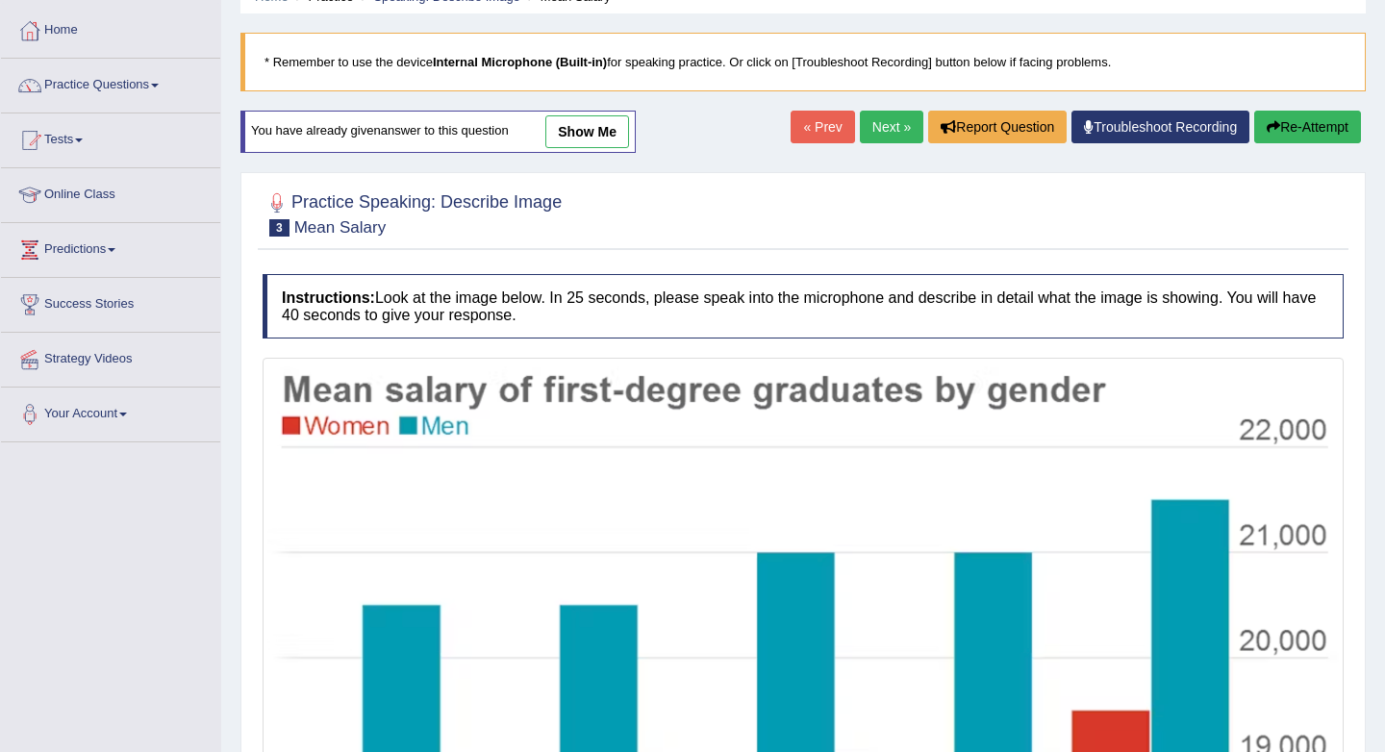
click at [898, 133] on link "Next »" at bounding box center [891, 127] width 63 height 33
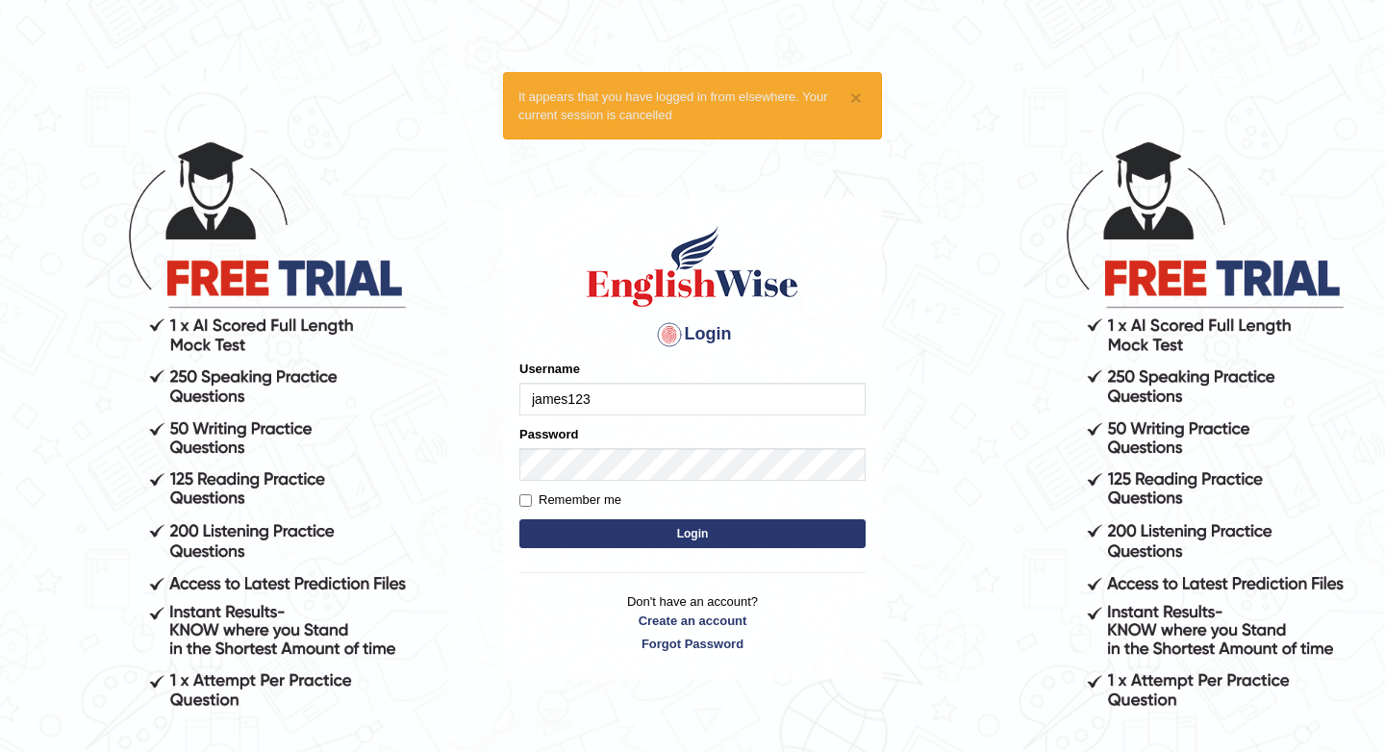
type input "James123"
click at [534, 498] on label "Remember me" at bounding box center [570, 500] width 102 height 19
click at [532, 498] on input "Remember me" at bounding box center [525, 500] width 13 height 13
checkbox input "true"
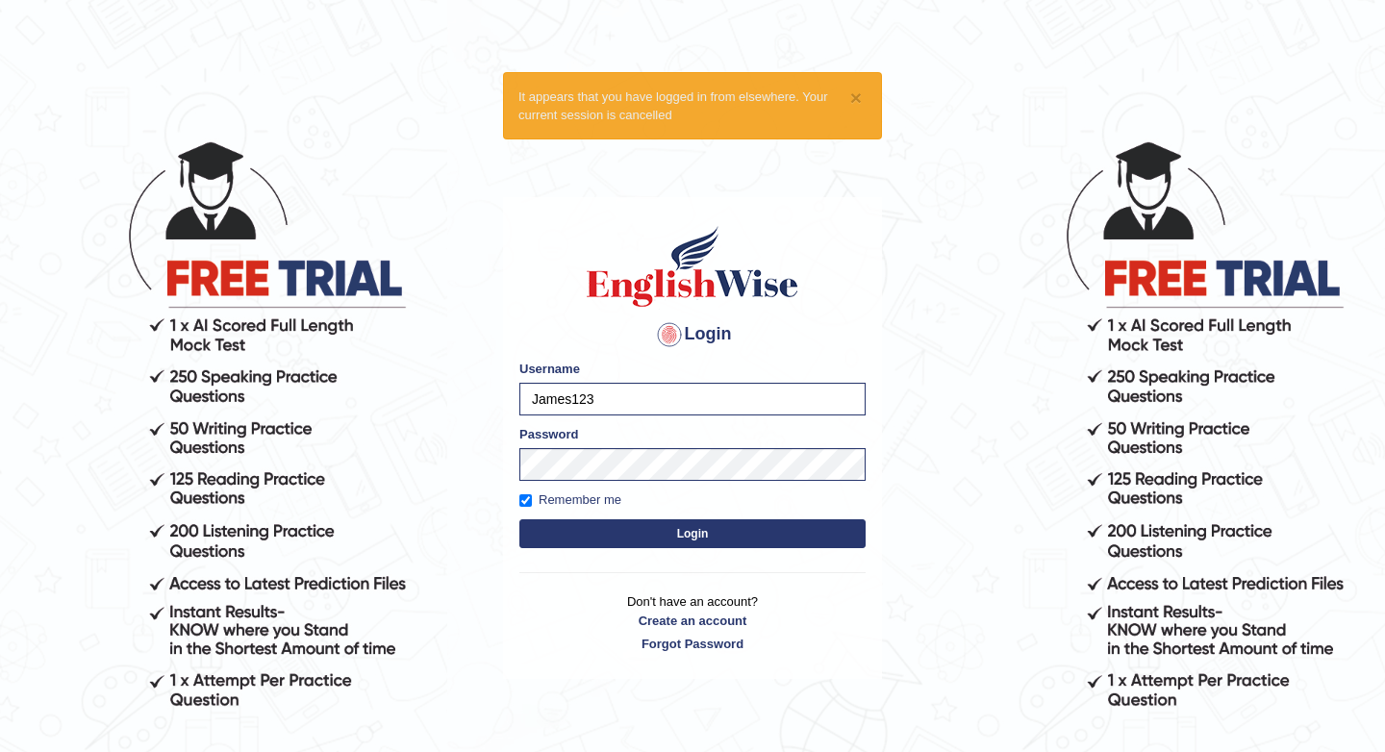
click at [620, 529] on button "Login" at bounding box center [692, 533] width 346 height 29
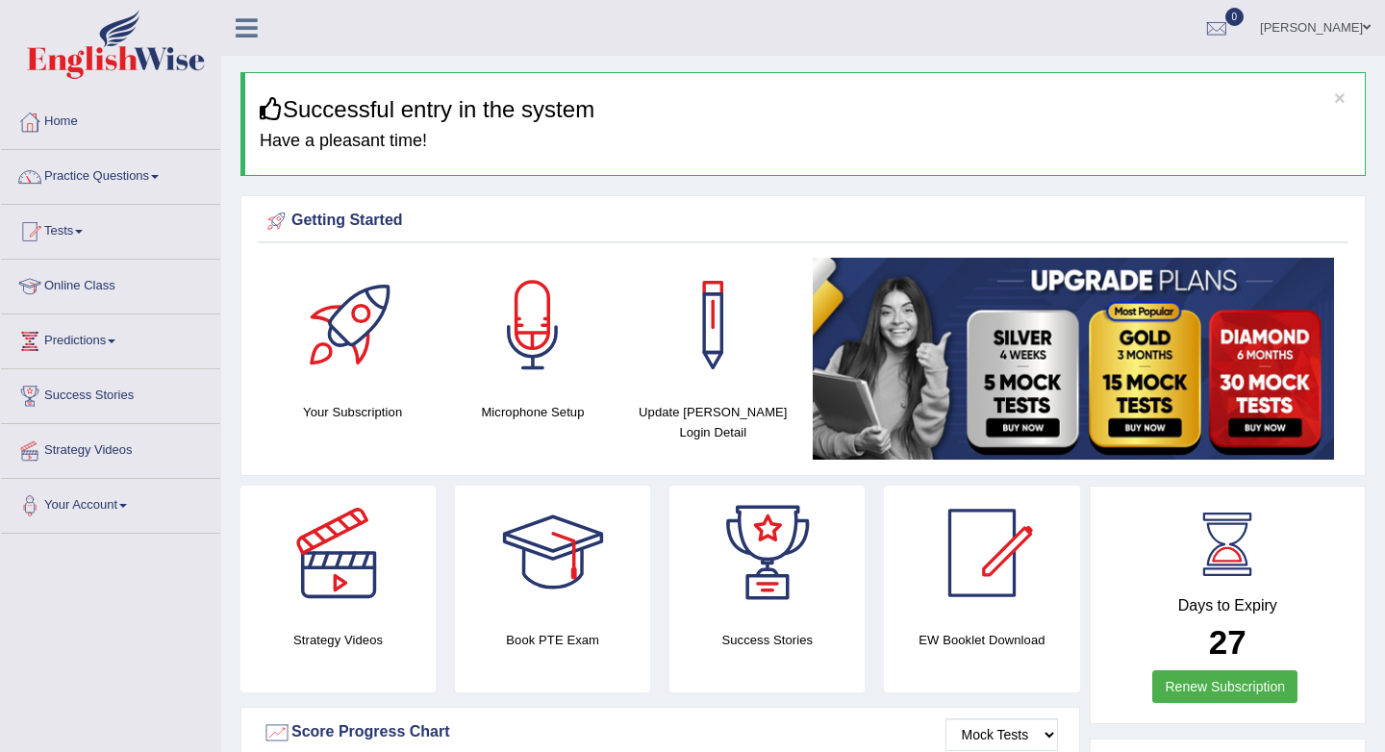
click at [172, 176] on link "Practice Questions" at bounding box center [110, 174] width 219 height 48
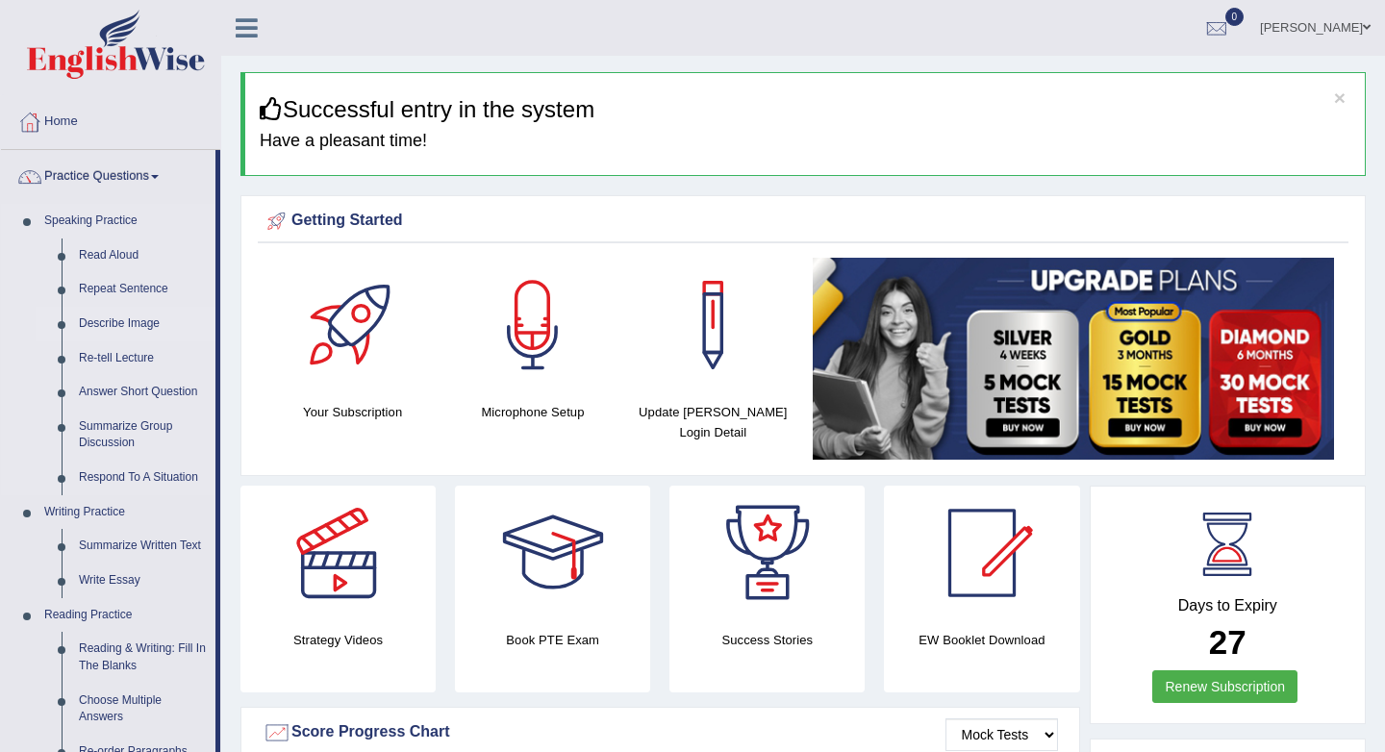
click at [149, 316] on link "Describe Image" at bounding box center [142, 324] width 145 height 35
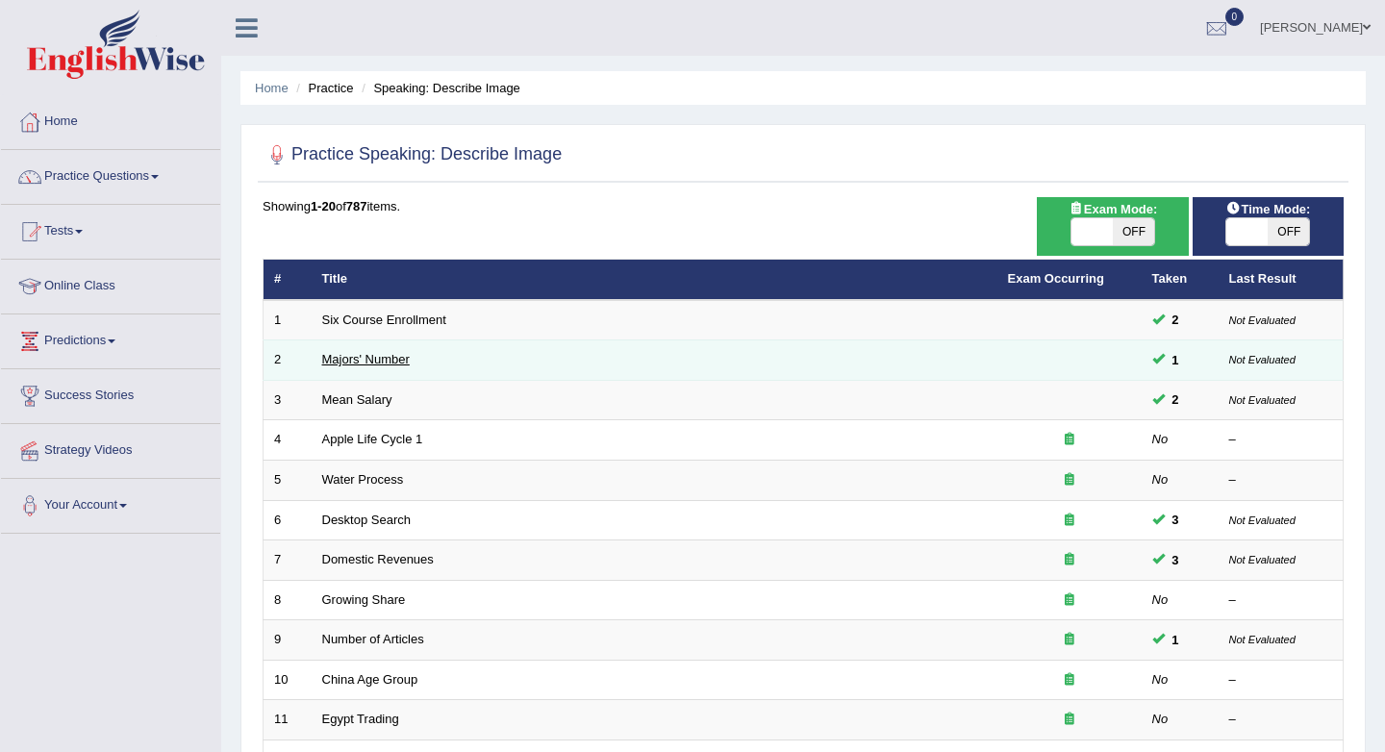
click at [389, 358] on link "Majors' Number" at bounding box center [366, 359] width 88 height 14
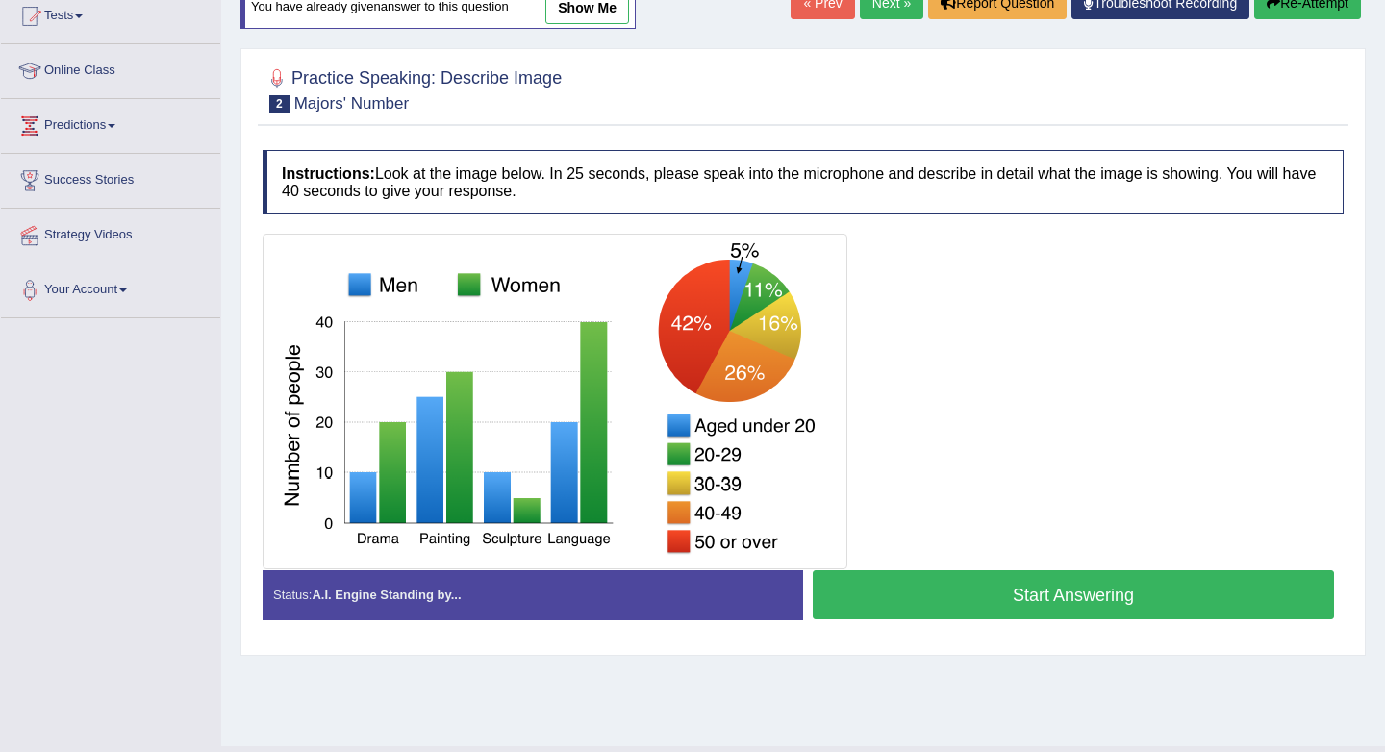
scroll to position [229, 0]
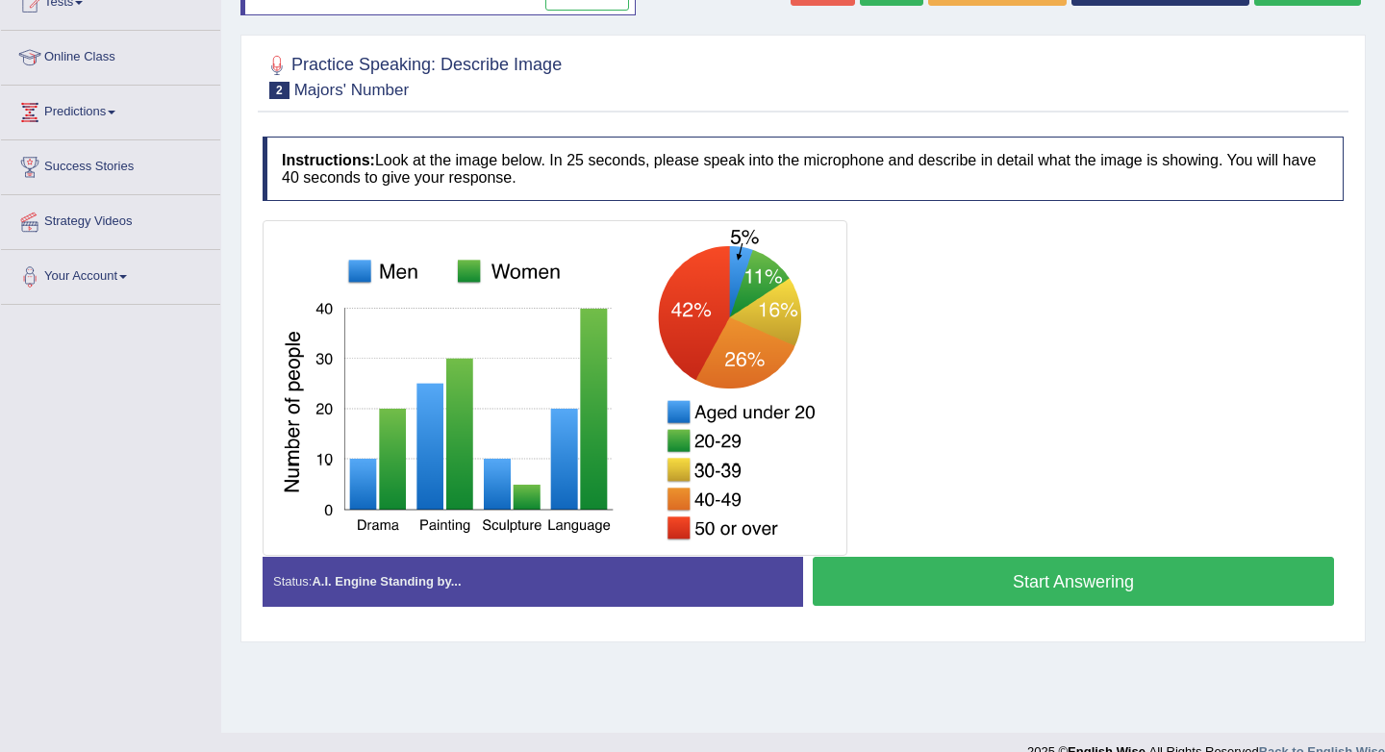
click at [1035, 576] on button "Start Answering" at bounding box center [1073, 581] width 521 height 49
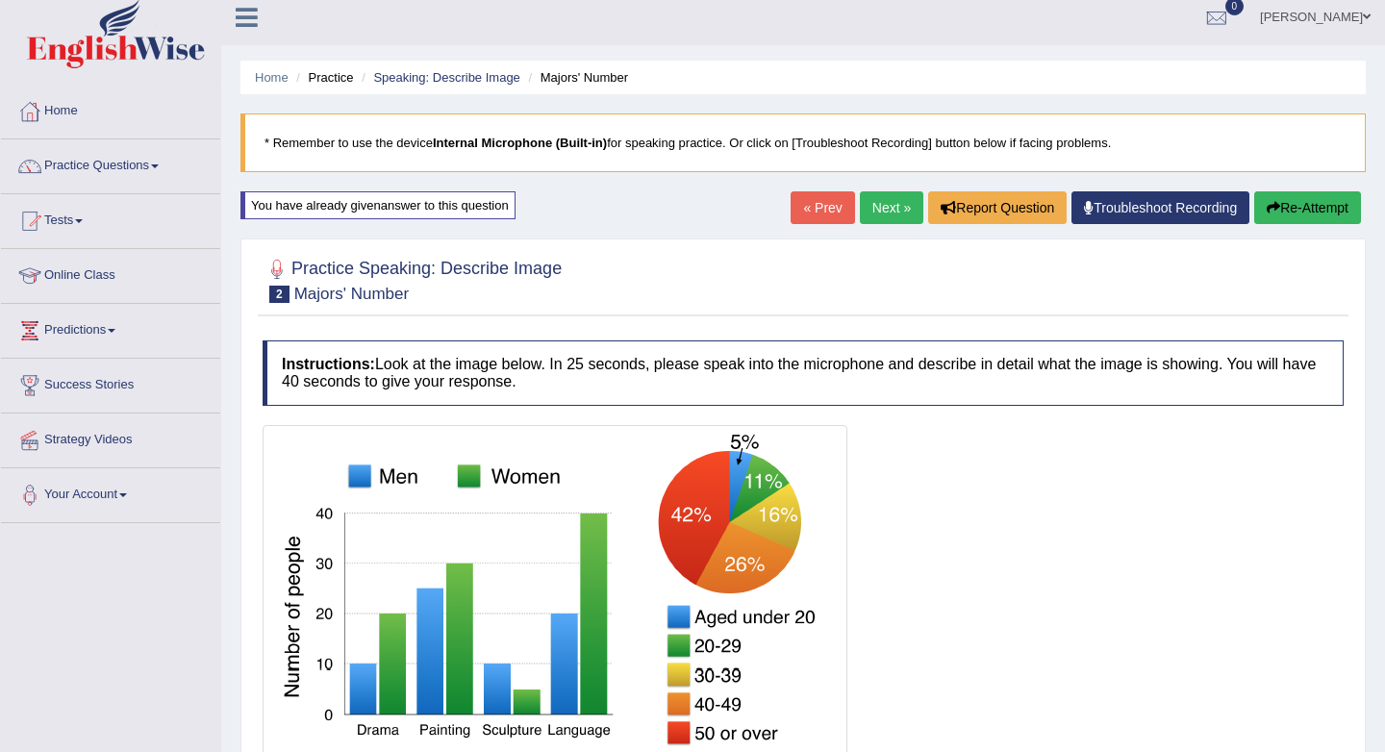
scroll to position [13, 0]
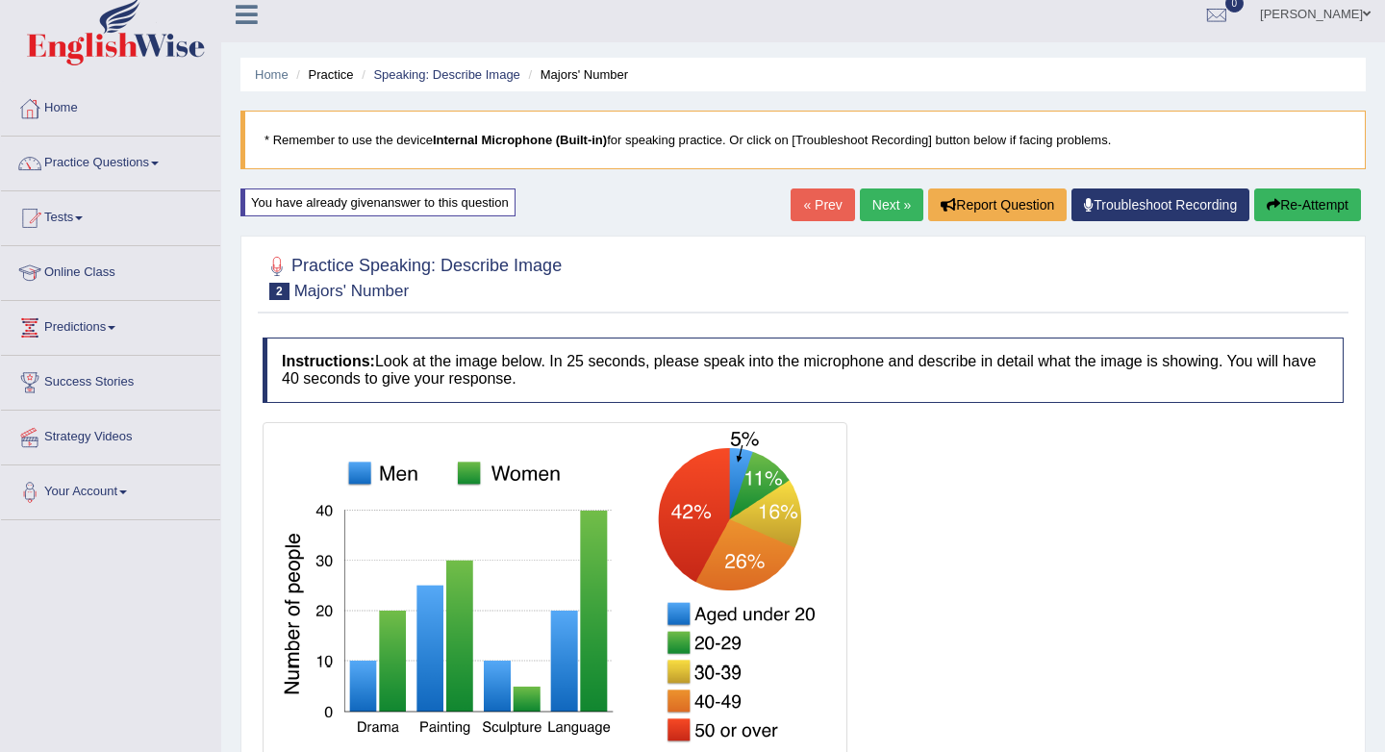
click at [869, 202] on link "Next »" at bounding box center [891, 205] width 63 height 33
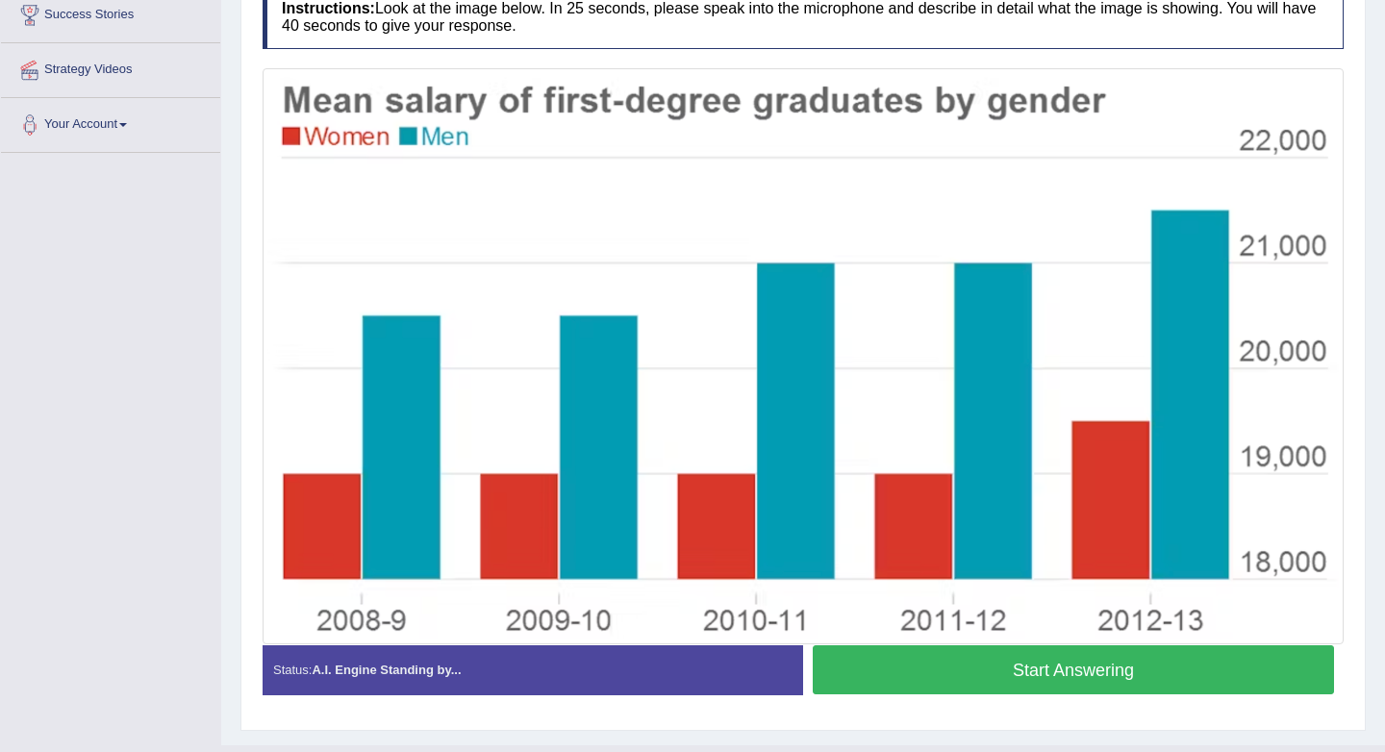
scroll to position [423, 0]
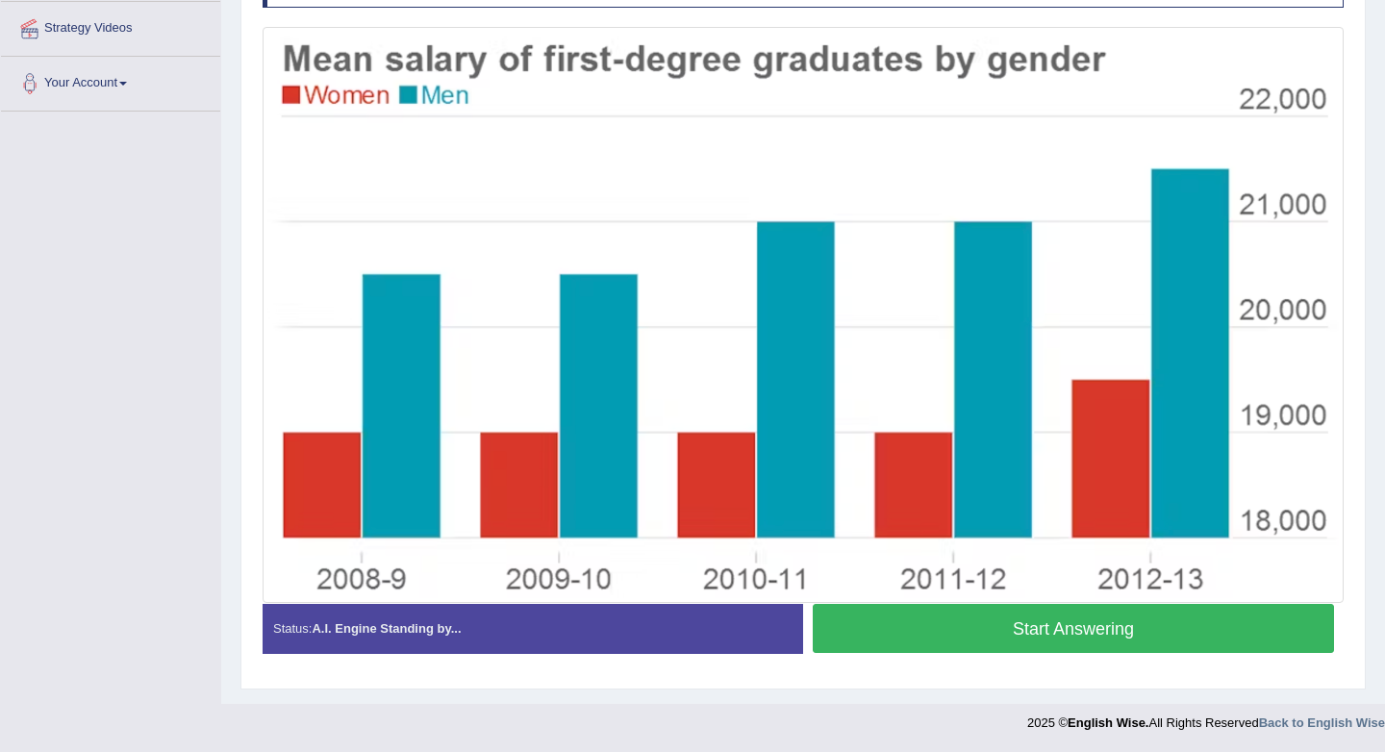
click at [1127, 624] on button "Start Answering" at bounding box center [1073, 628] width 521 height 49
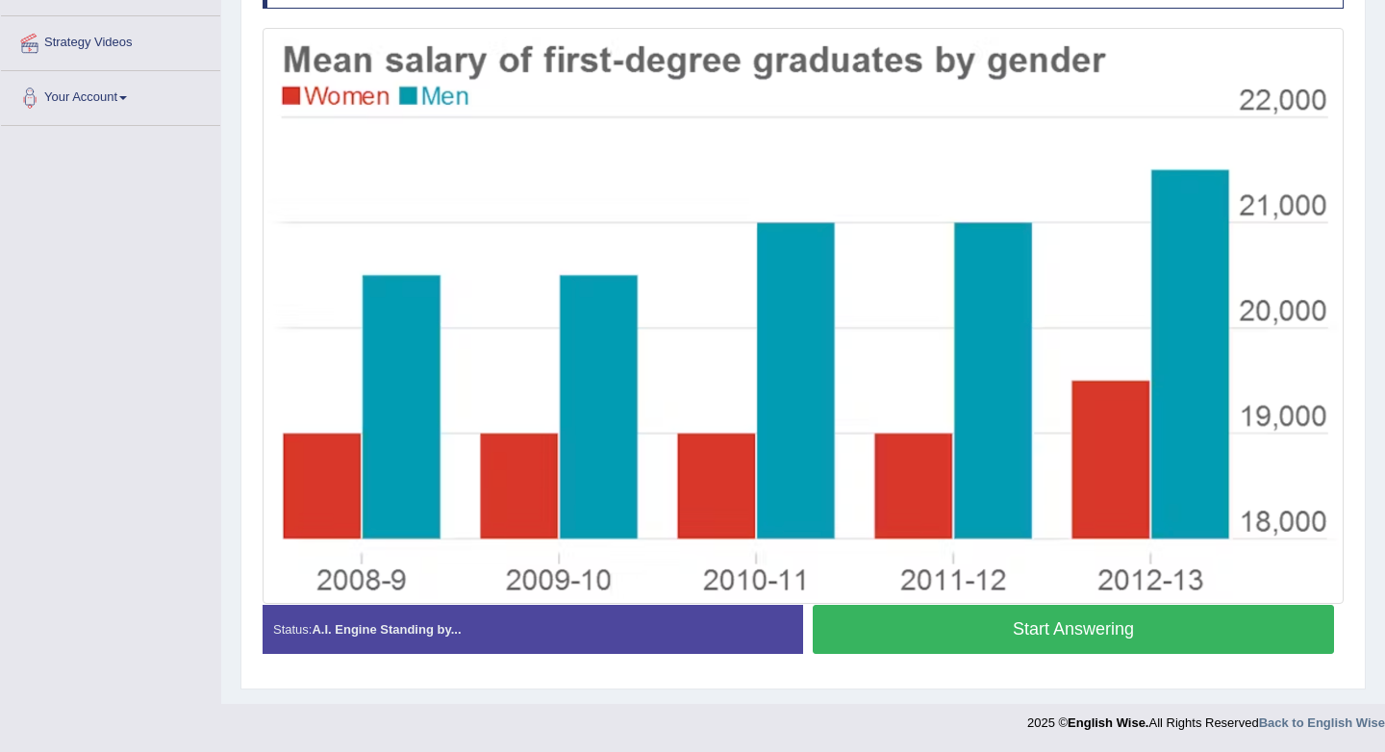
scroll to position [409, 0]
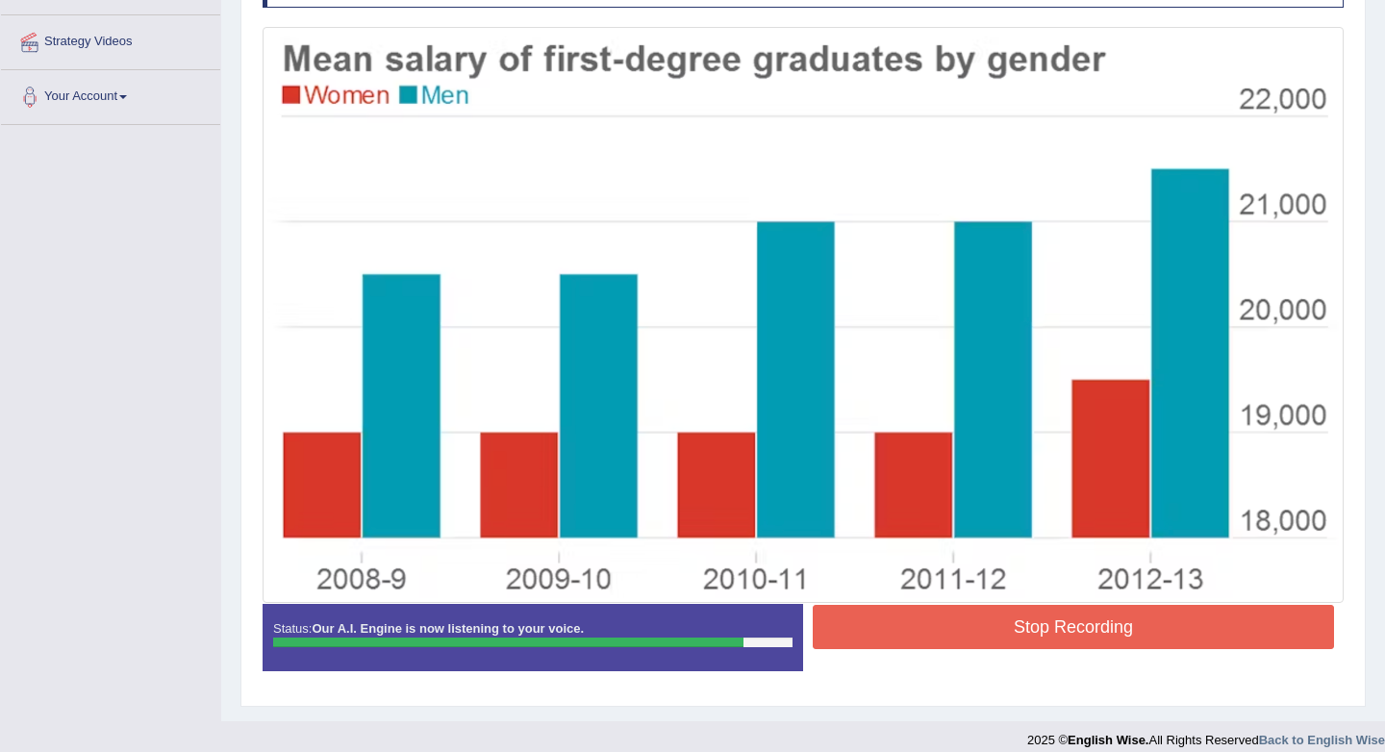
click at [1119, 617] on button "Stop Recording" at bounding box center [1073, 627] width 521 height 44
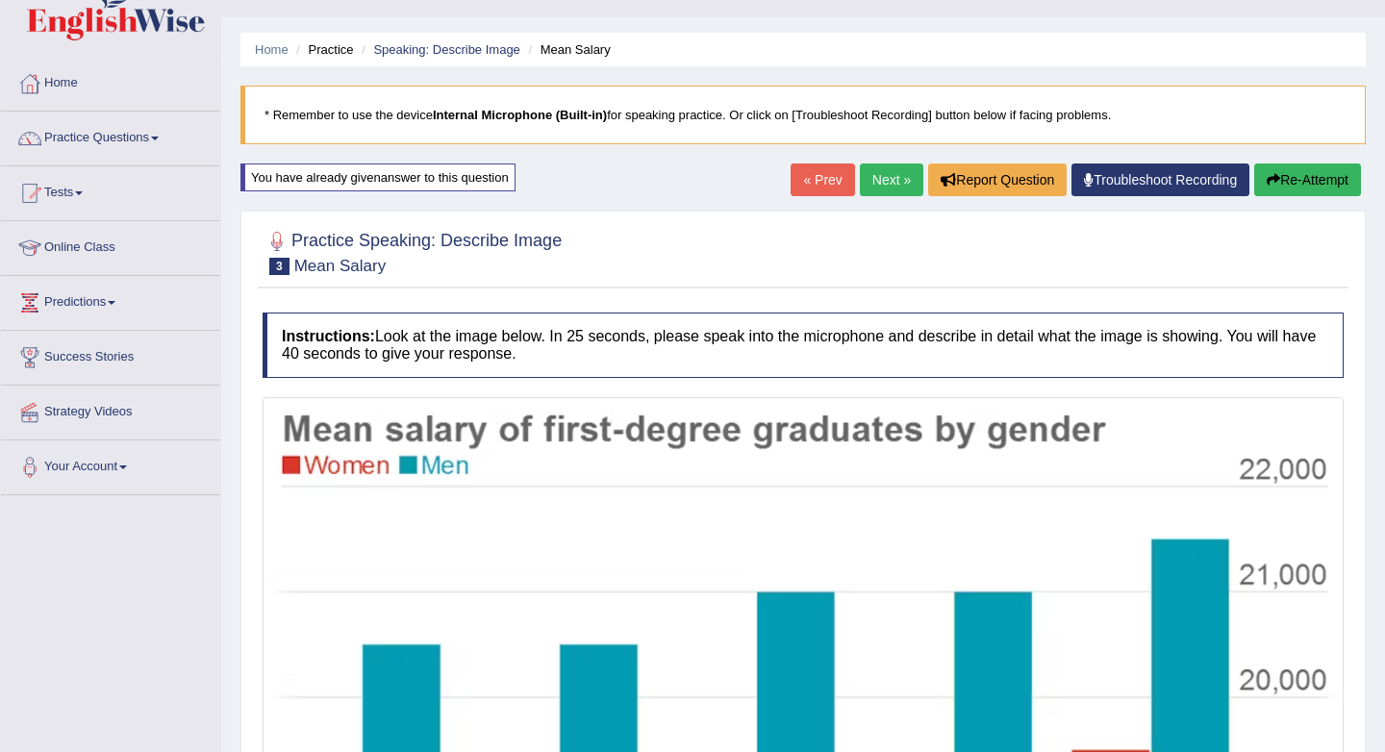
scroll to position [65, 0]
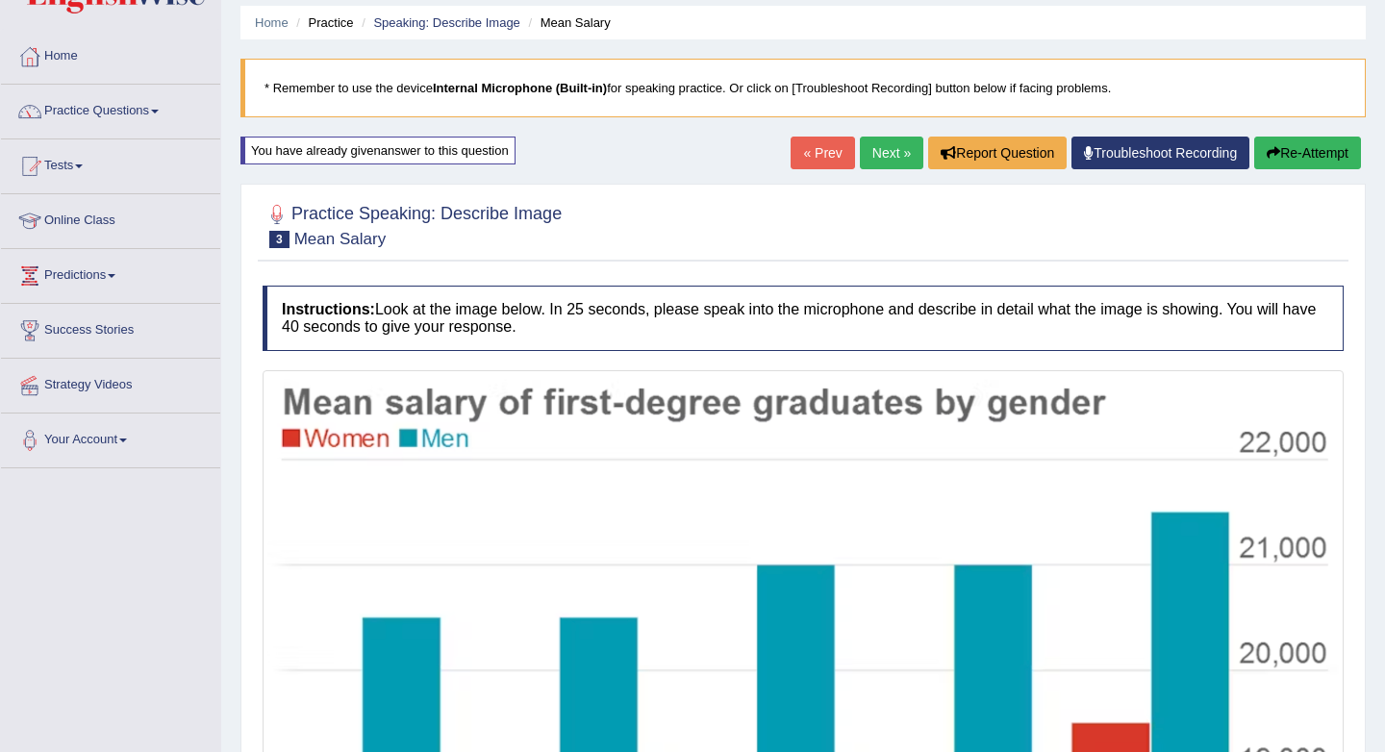
click at [865, 148] on link "Next »" at bounding box center [891, 153] width 63 height 33
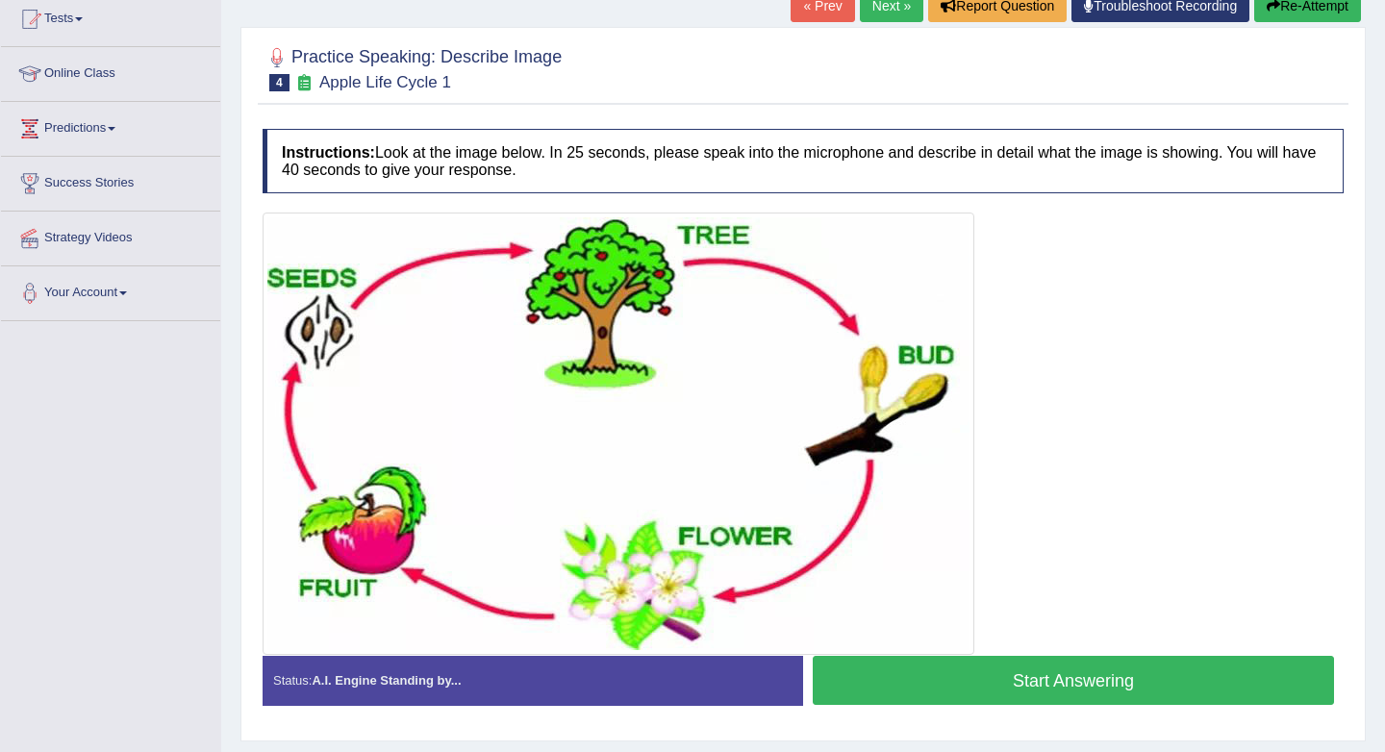
scroll to position [198, 0]
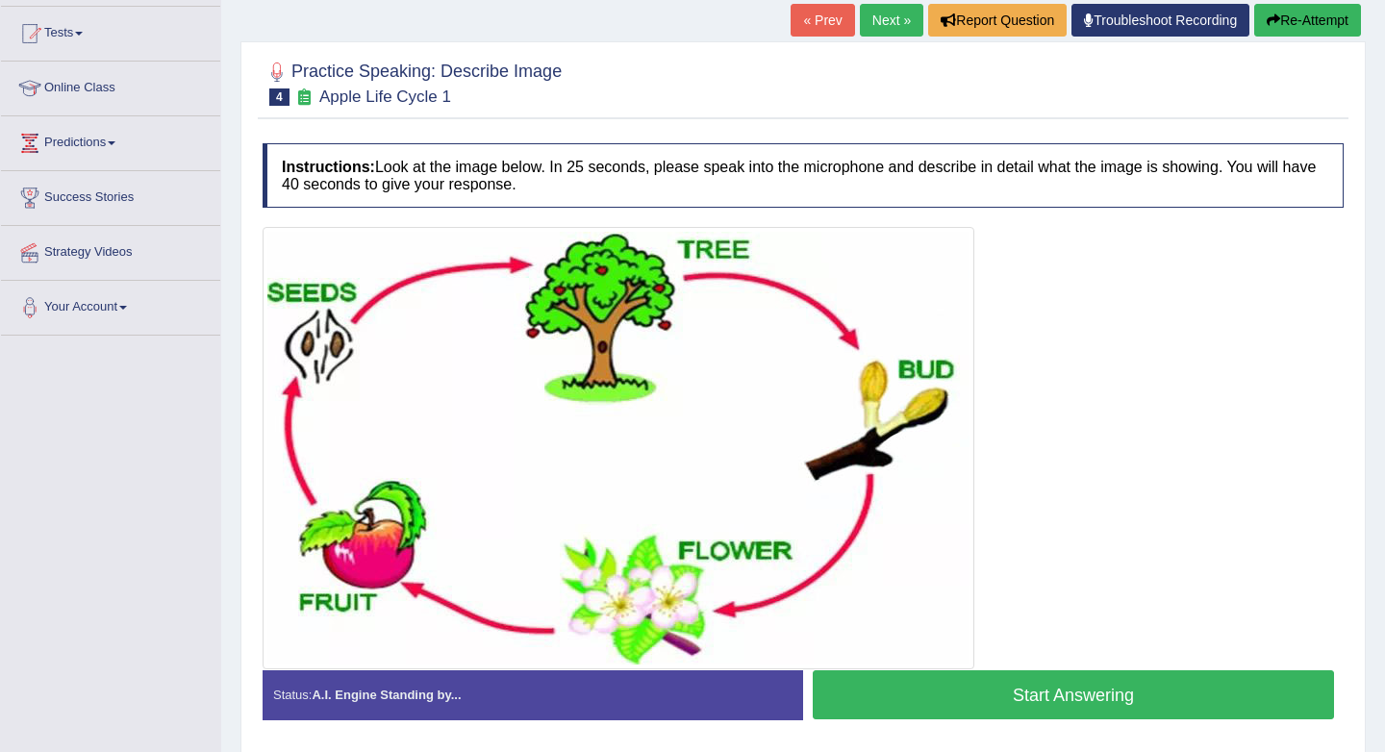
click at [1026, 682] on button "Start Answering" at bounding box center [1073, 694] width 521 height 49
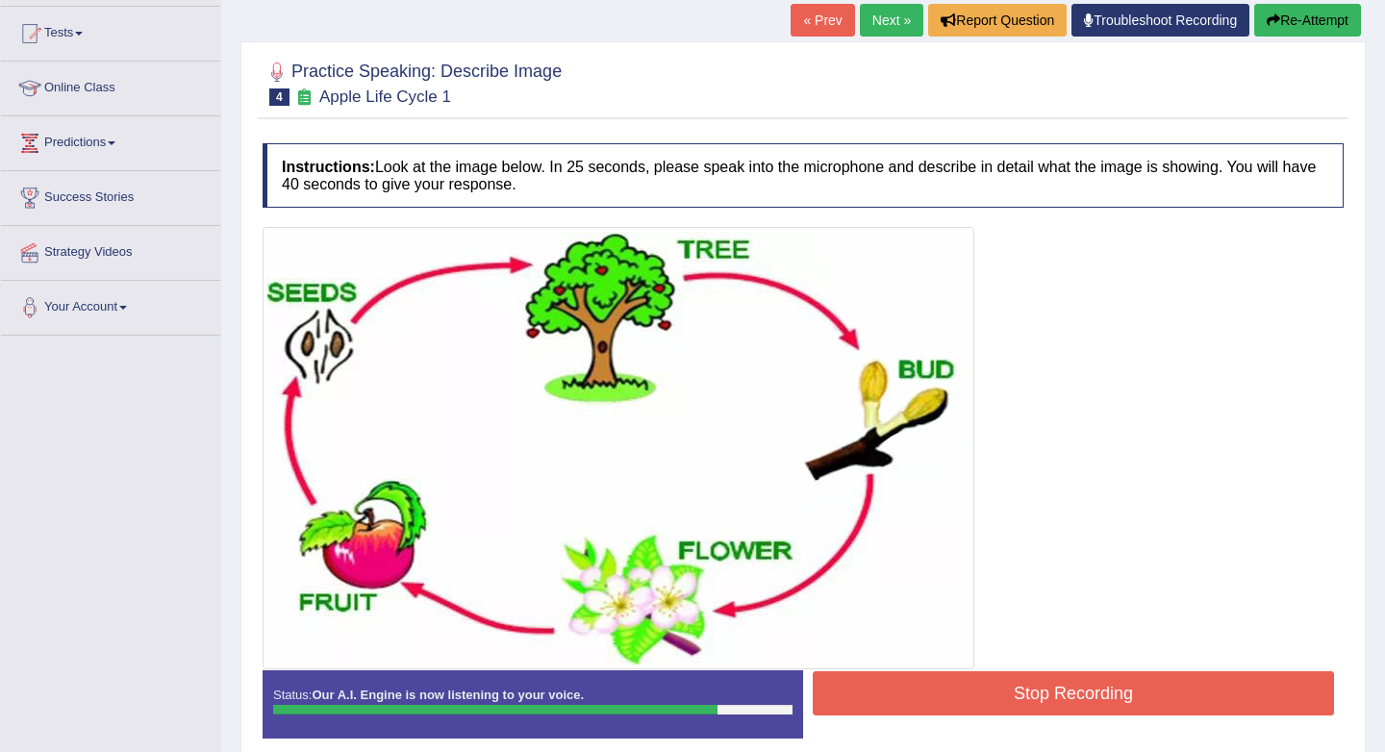
click at [1026, 682] on button "Stop Recording" at bounding box center [1073, 693] width 521 height 44
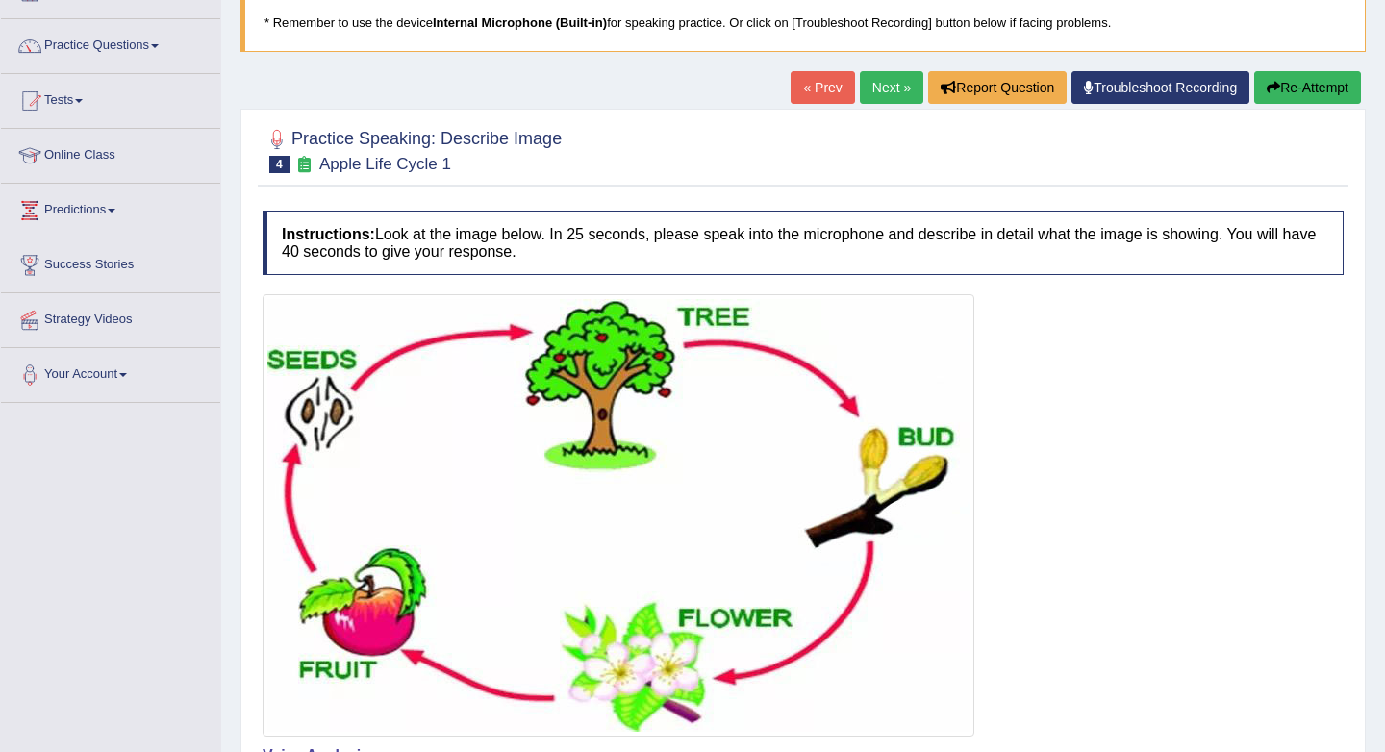
scroll to position [129, 0]
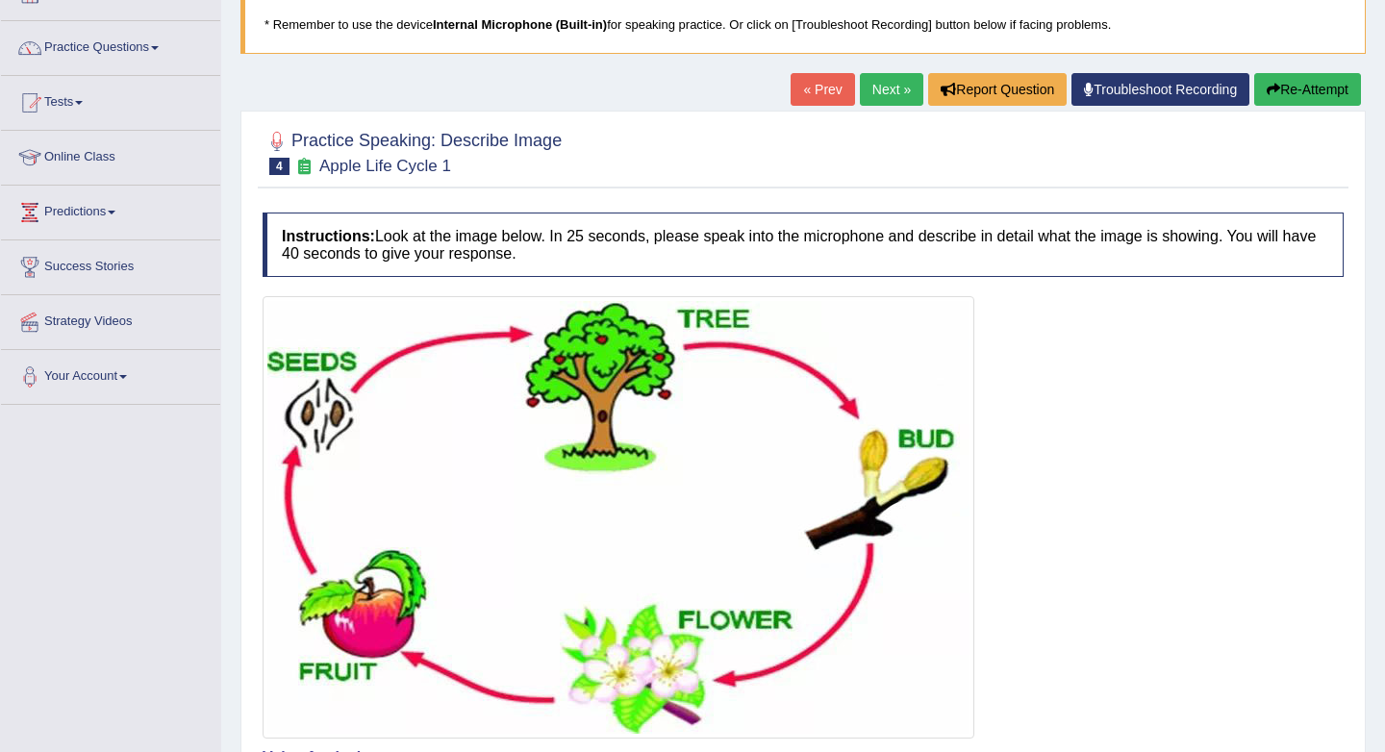
click at [866, 81] on link "Next »" at bounding box center [891, 89] width 63 height 33
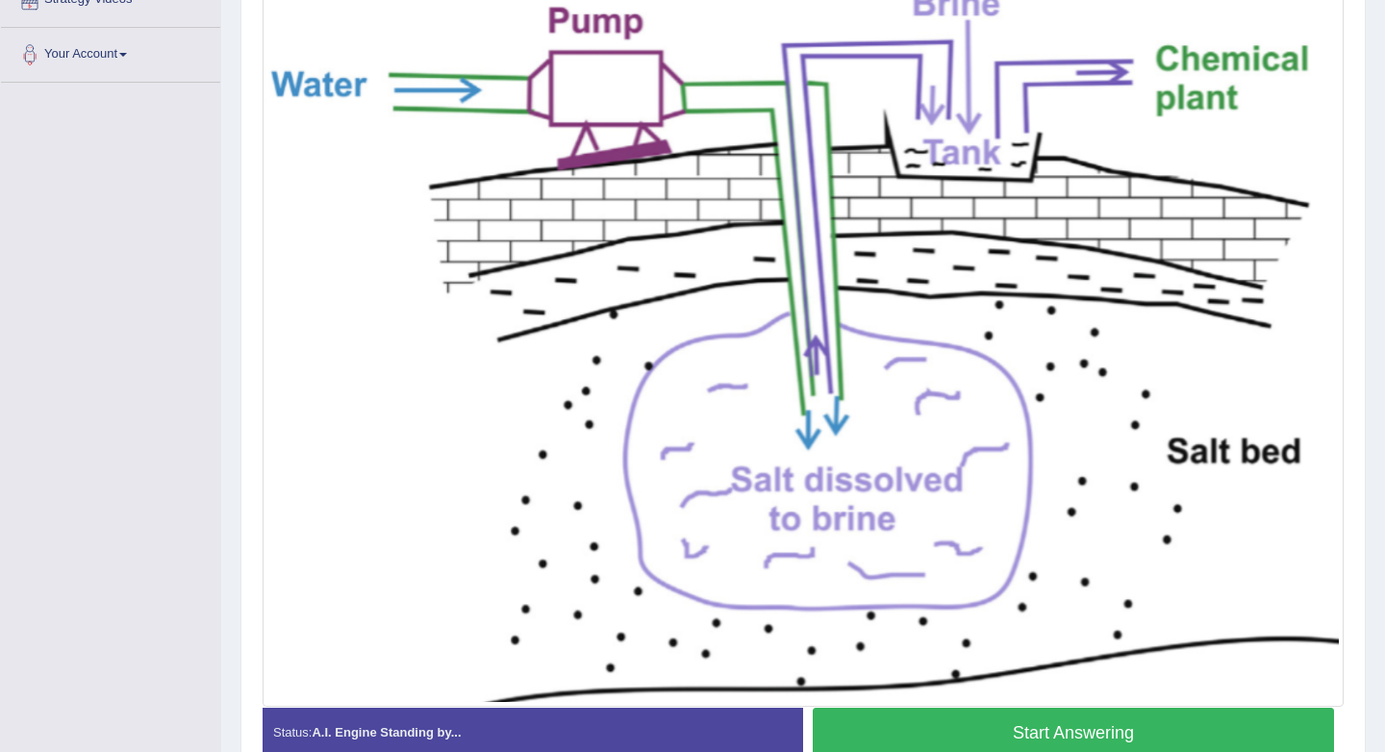
scroll to position [459, 0]
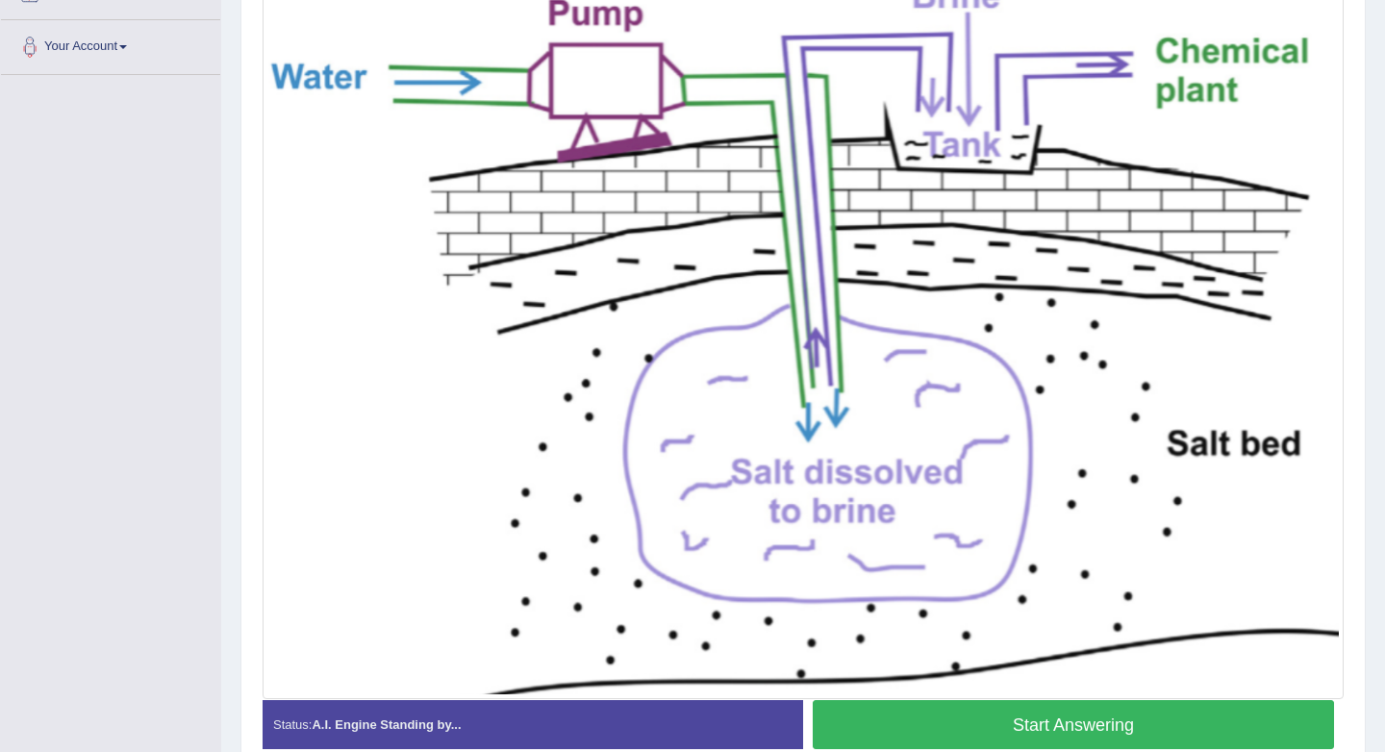
click at [1064, 723] on button "Start Answering" at bounding box center [1073, 724] width 521 height 49
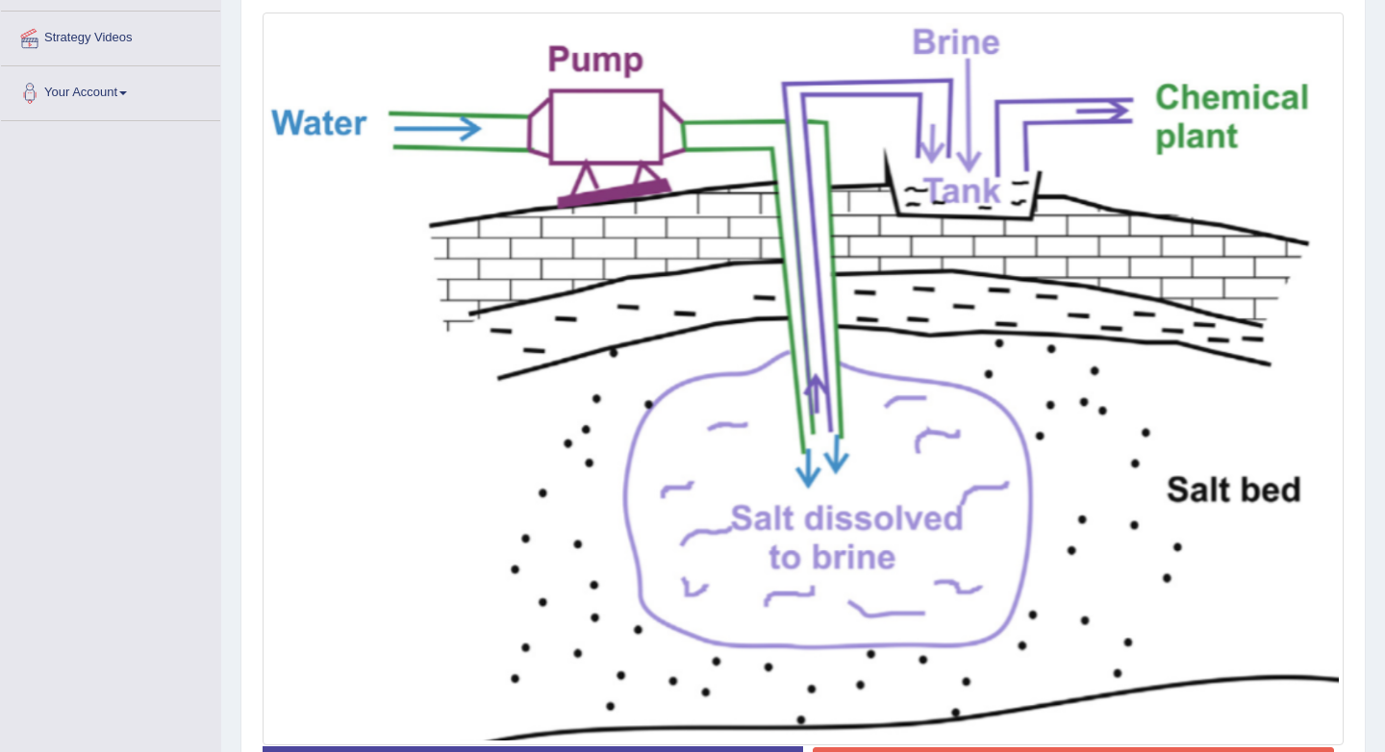
scroll to position [573, 0]
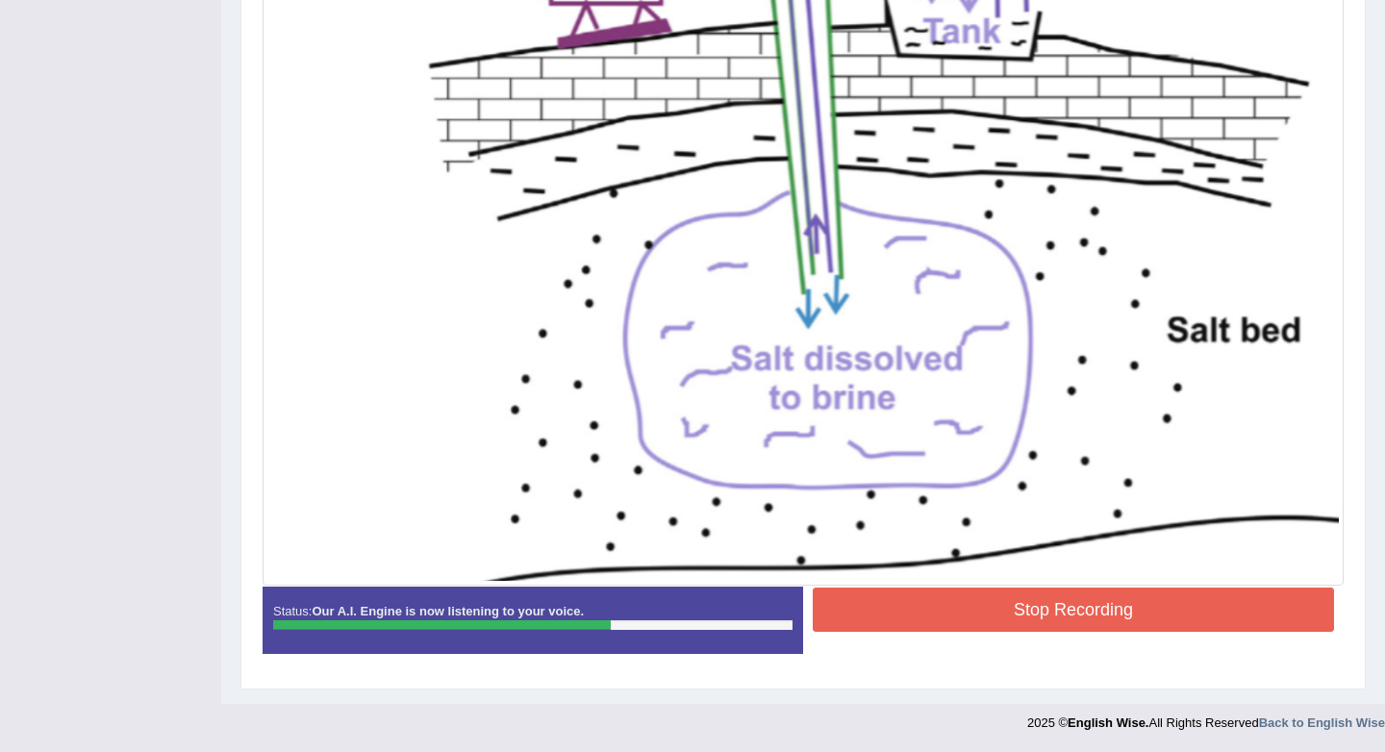
click at [1111, 599] on button "Stop Recording" at bounding box center [1073, 610] width 521 height 44
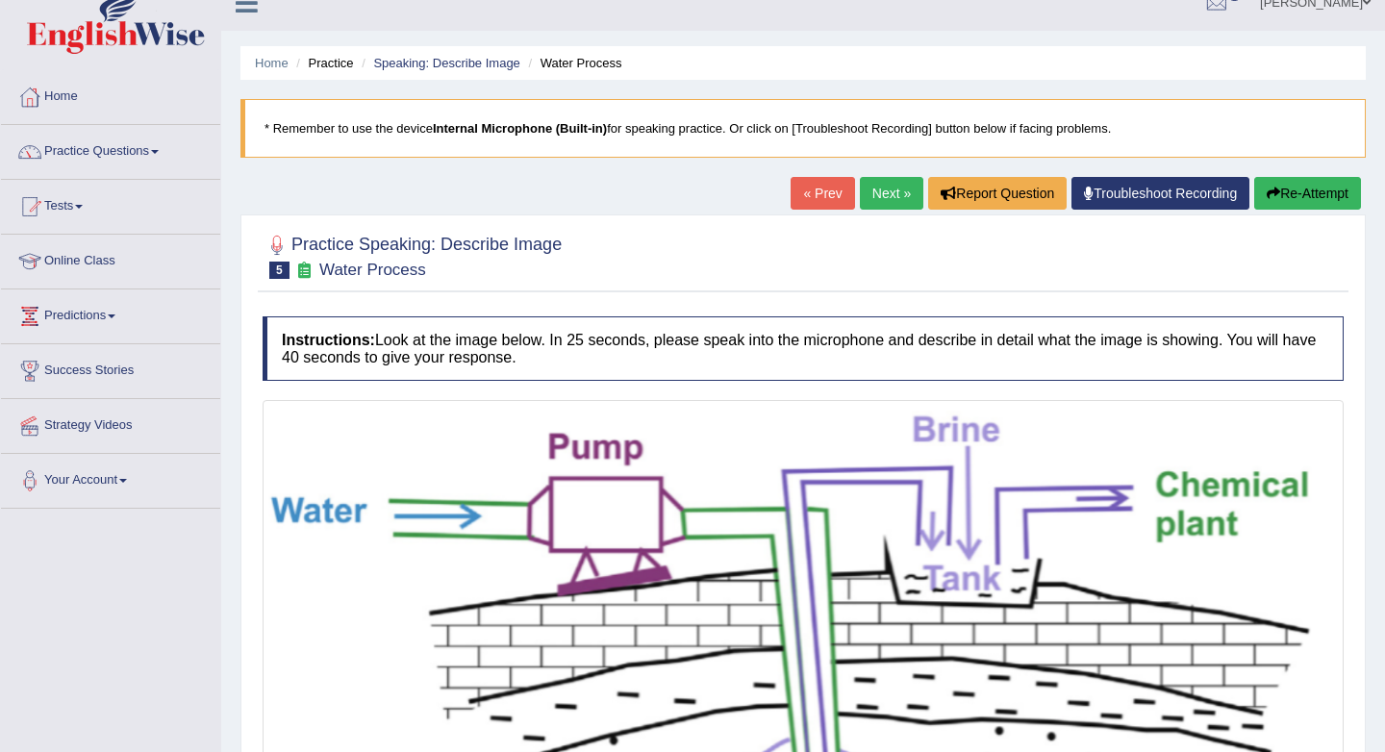
scroll to position [0, 0]
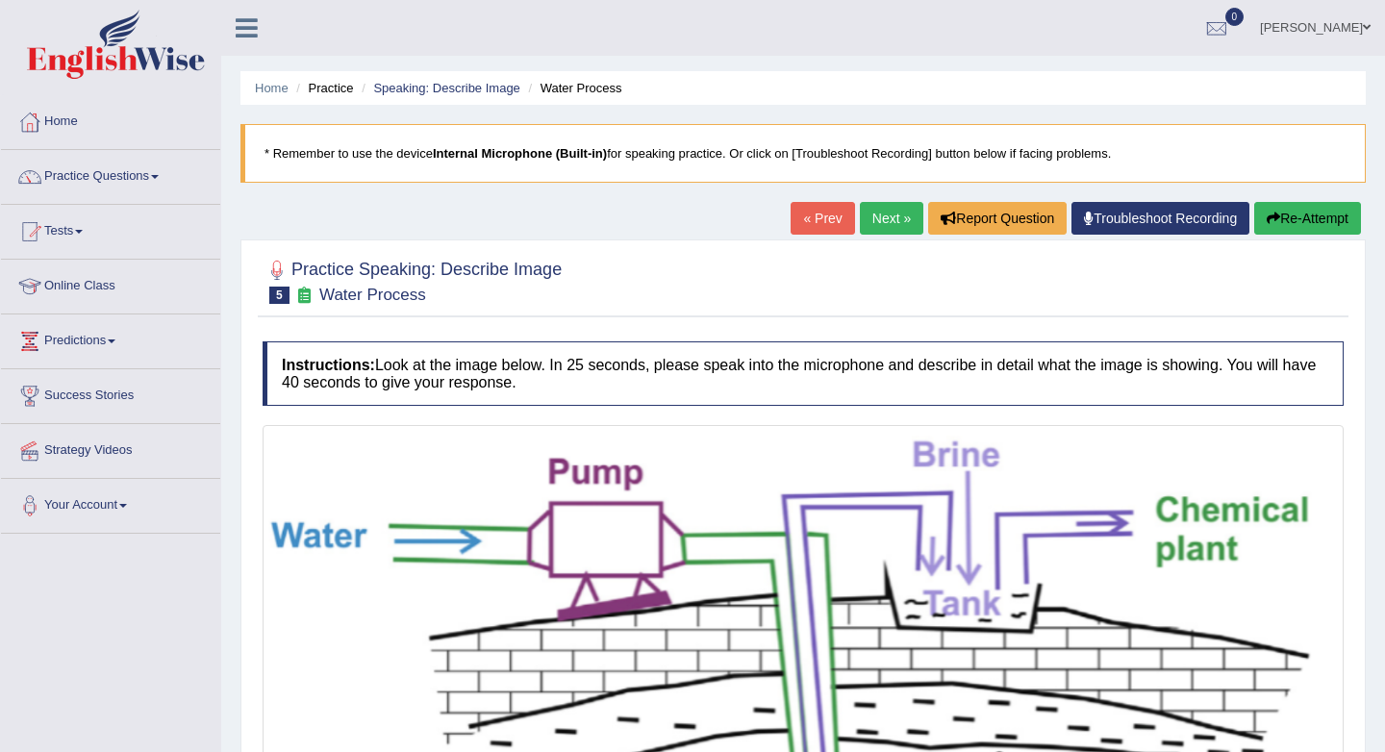
click at [872, 216] on link "Next »" at bounding box center [891, 218] width 63 height 33
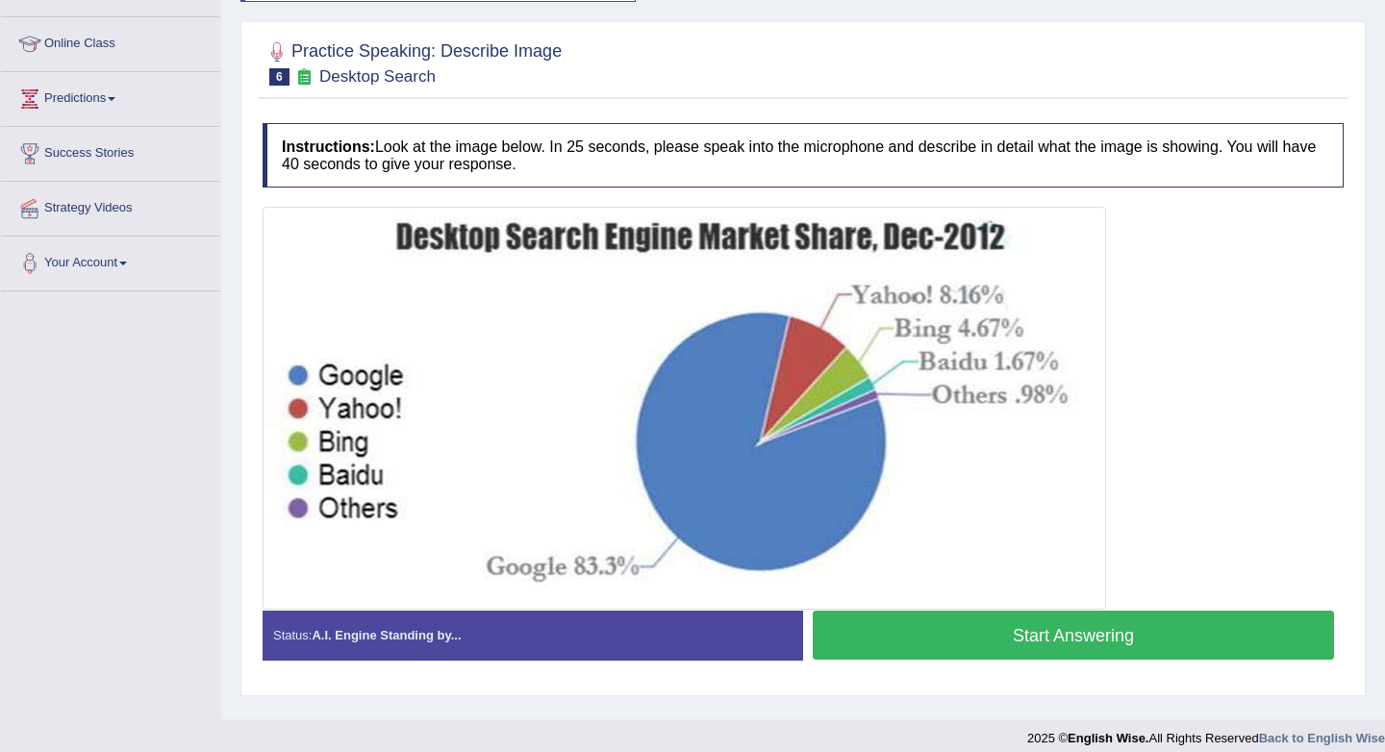
scroll to position [243, 0]
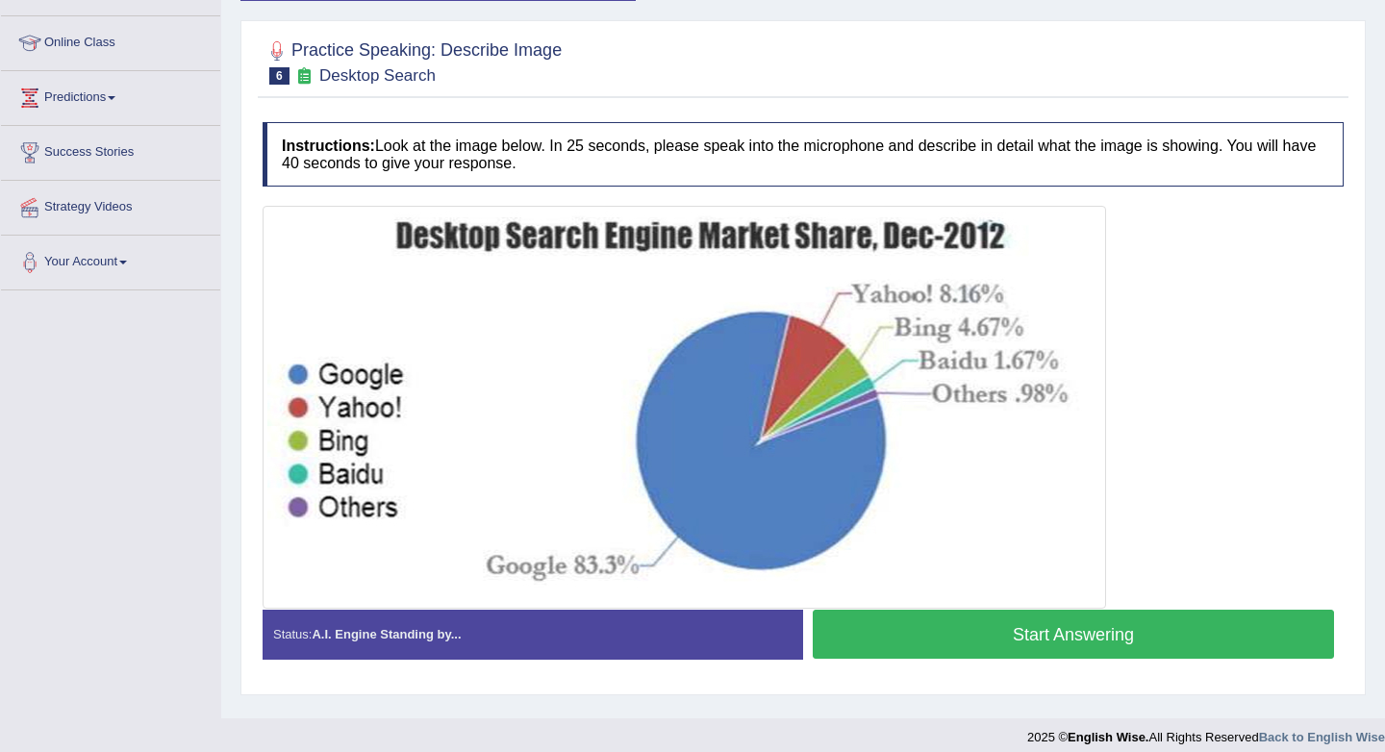
click at [1090, 622] on button "Start Answering" at bounding box center [1073, 634] width 521 height 49
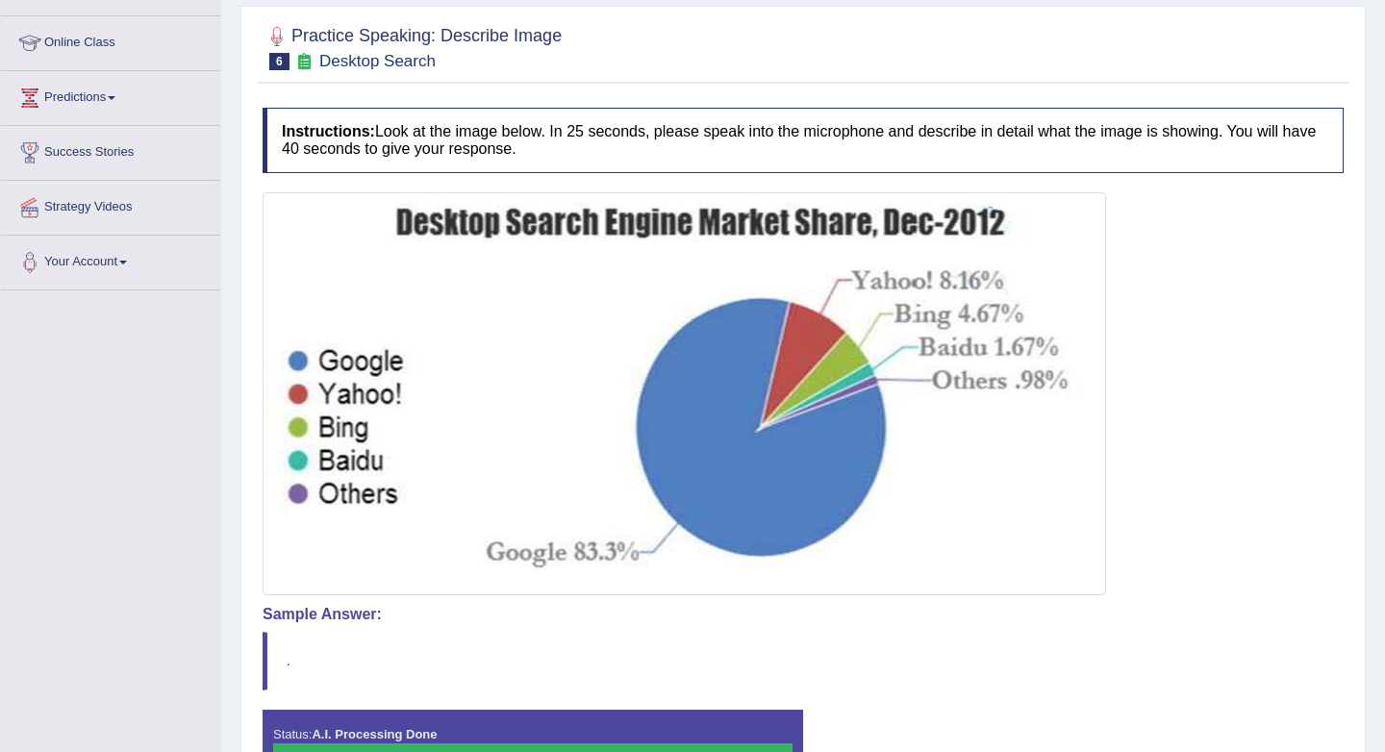
click at [0, 0] on div "Comparing text to speech..." at bounding box center [0, 0] width 0 height 0
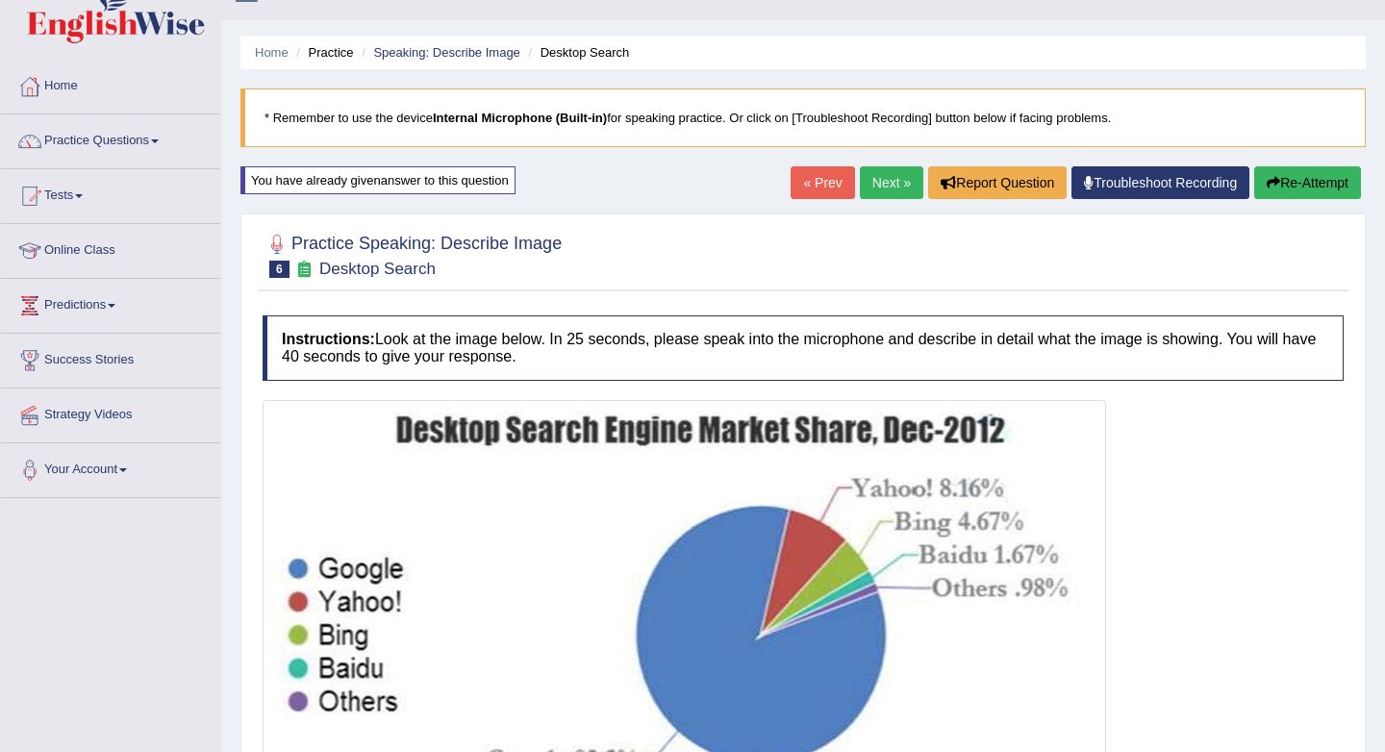
scroll to position [33, 0]
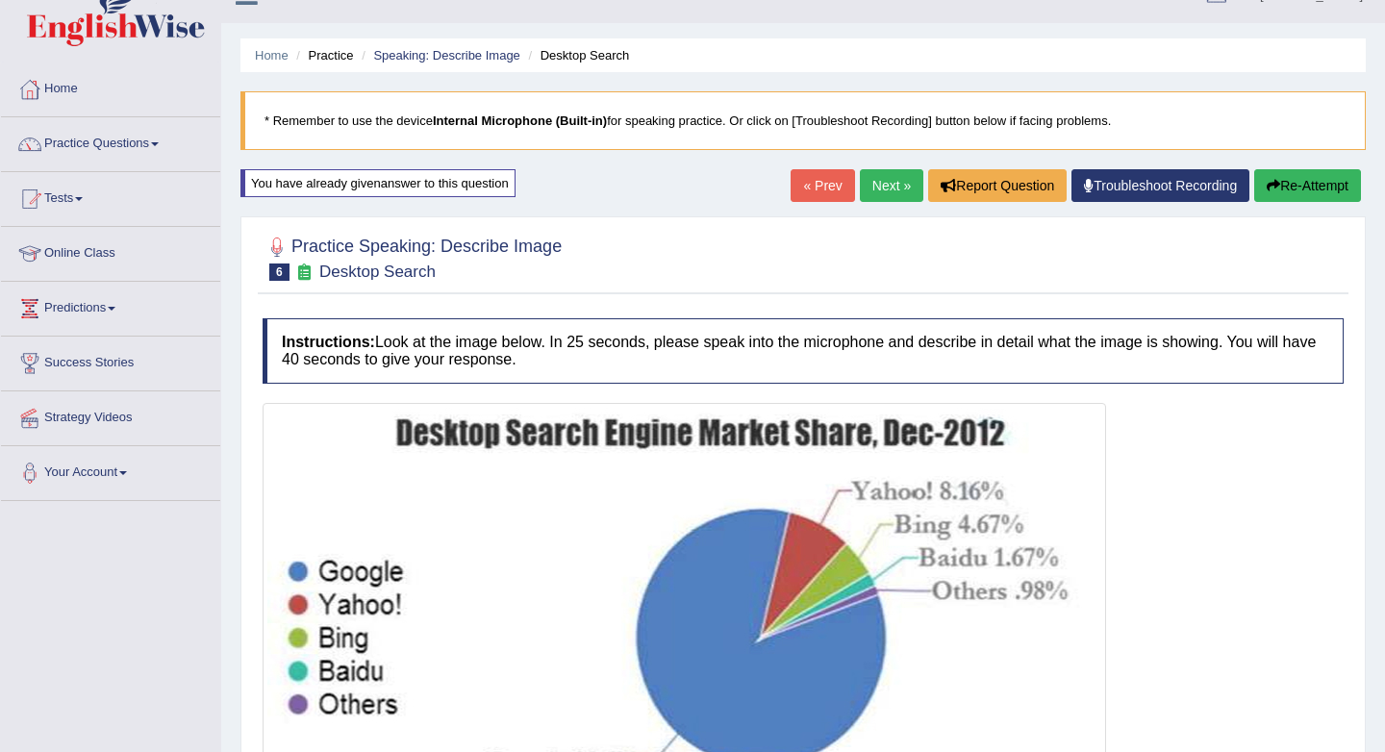
click at [872, 186] on link "Next »" at bounding box center [891, 185] width 63 height 33
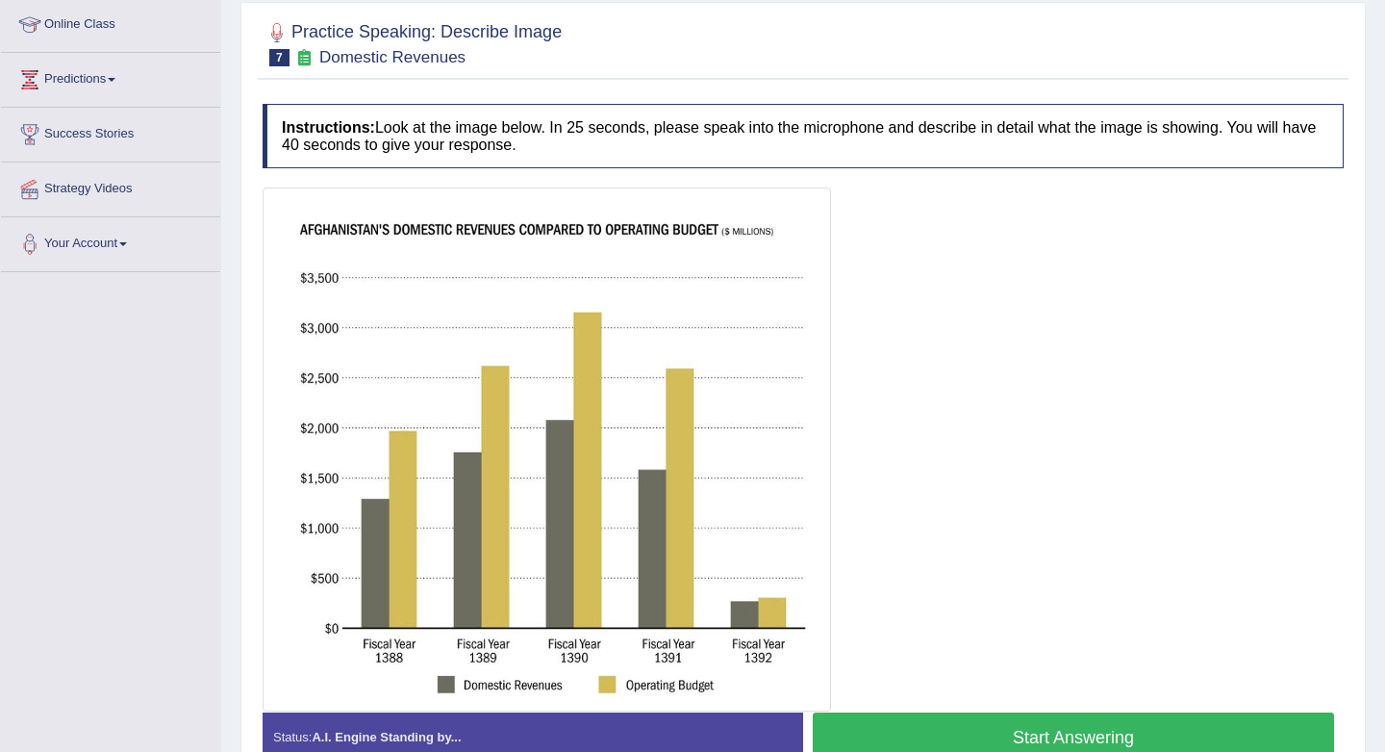
scroll to position [270, 0]
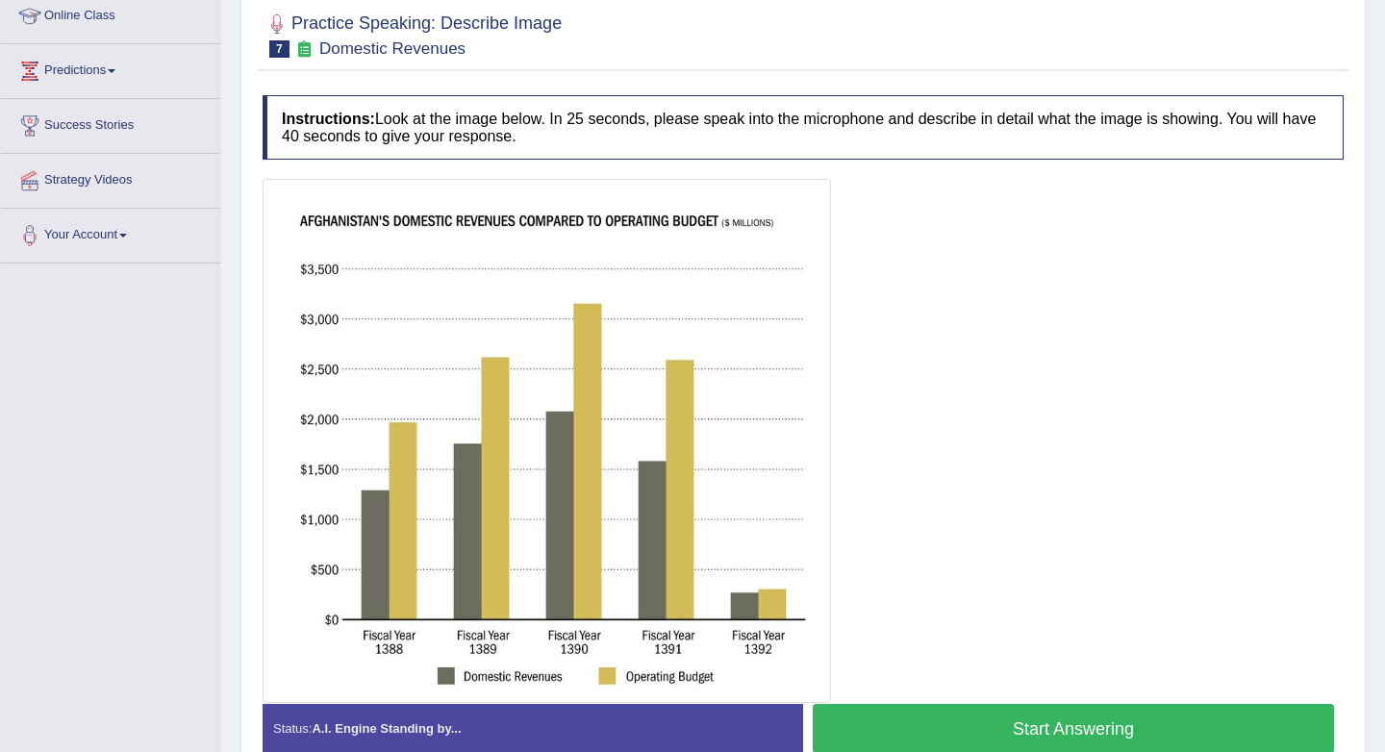
click at [1052, 718] on button "Start Answering" at bounding box center [1073, 728] width 521 height 49
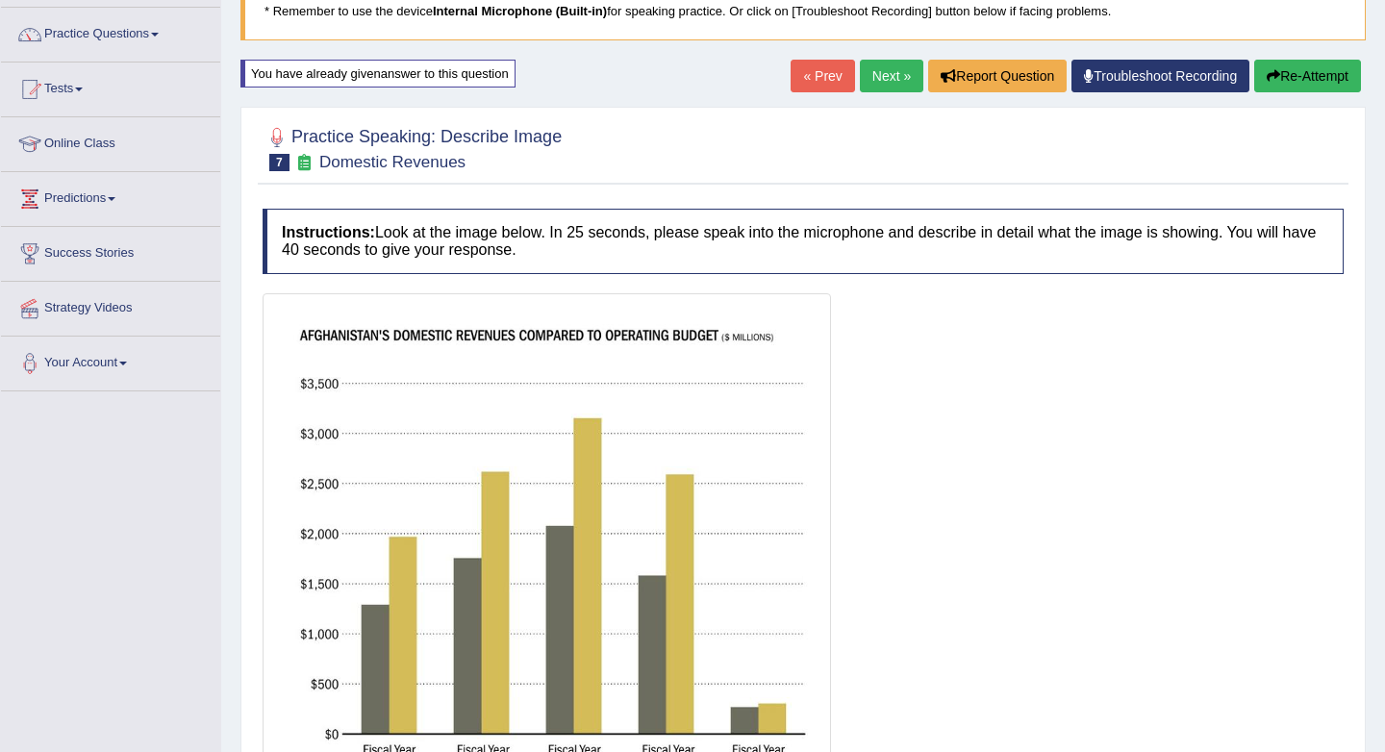
scroll to position [124, 0]
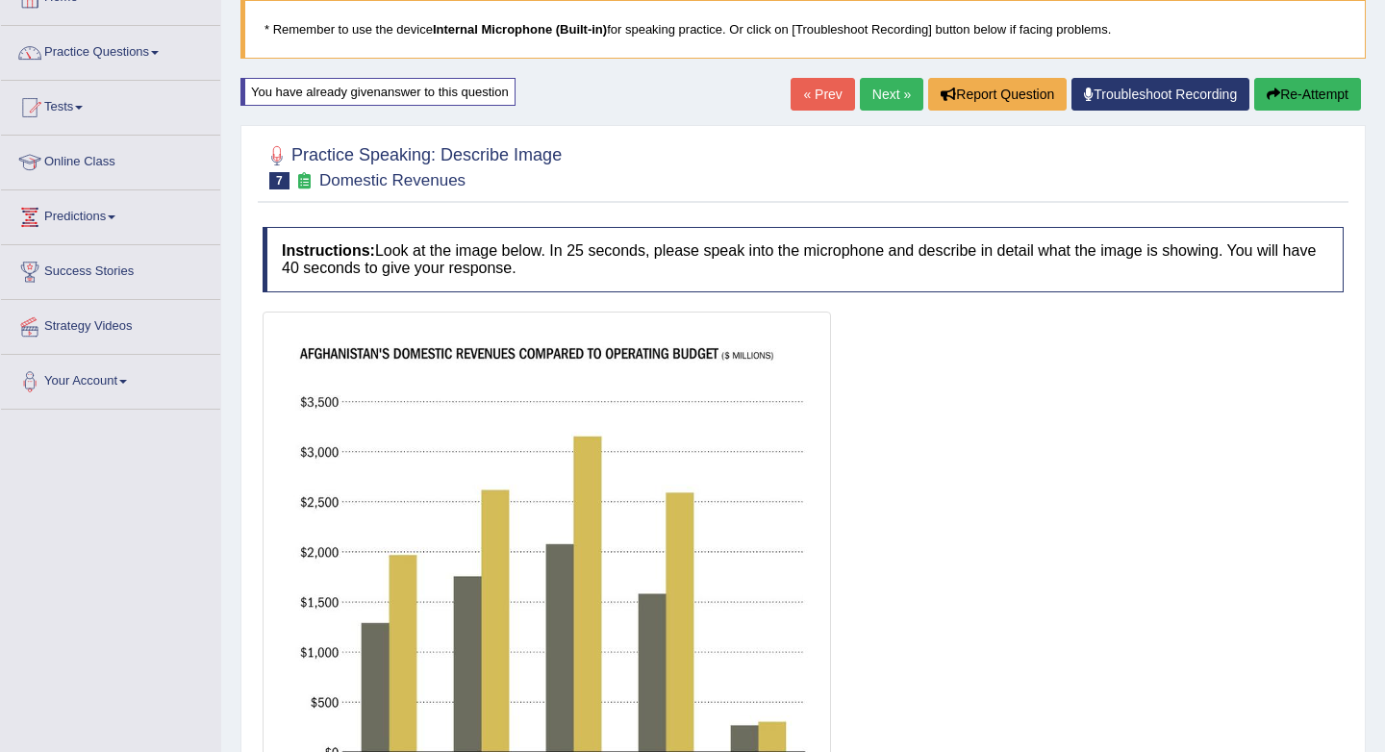
click at [871, 92] on link "Next »" at bounding box center [891, 94] width 63 height 33
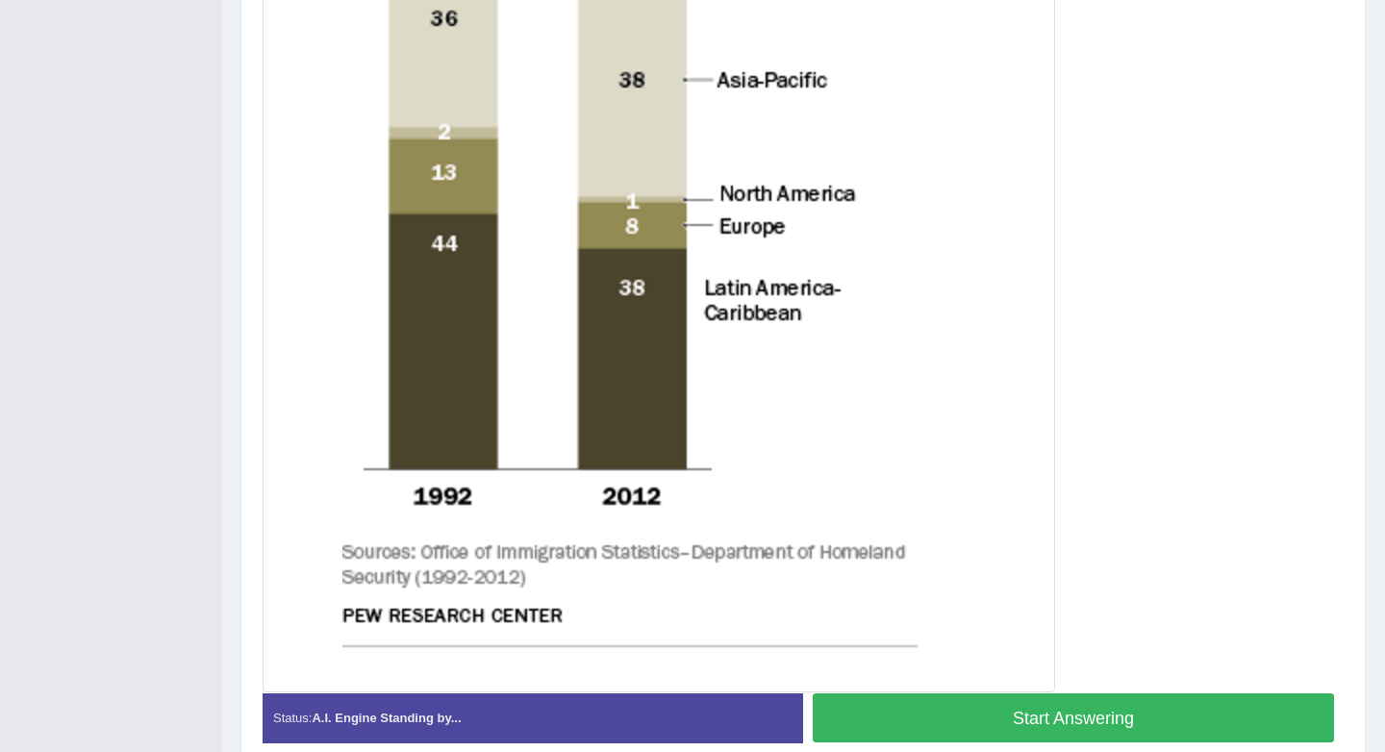
scroll to position [760, 0]
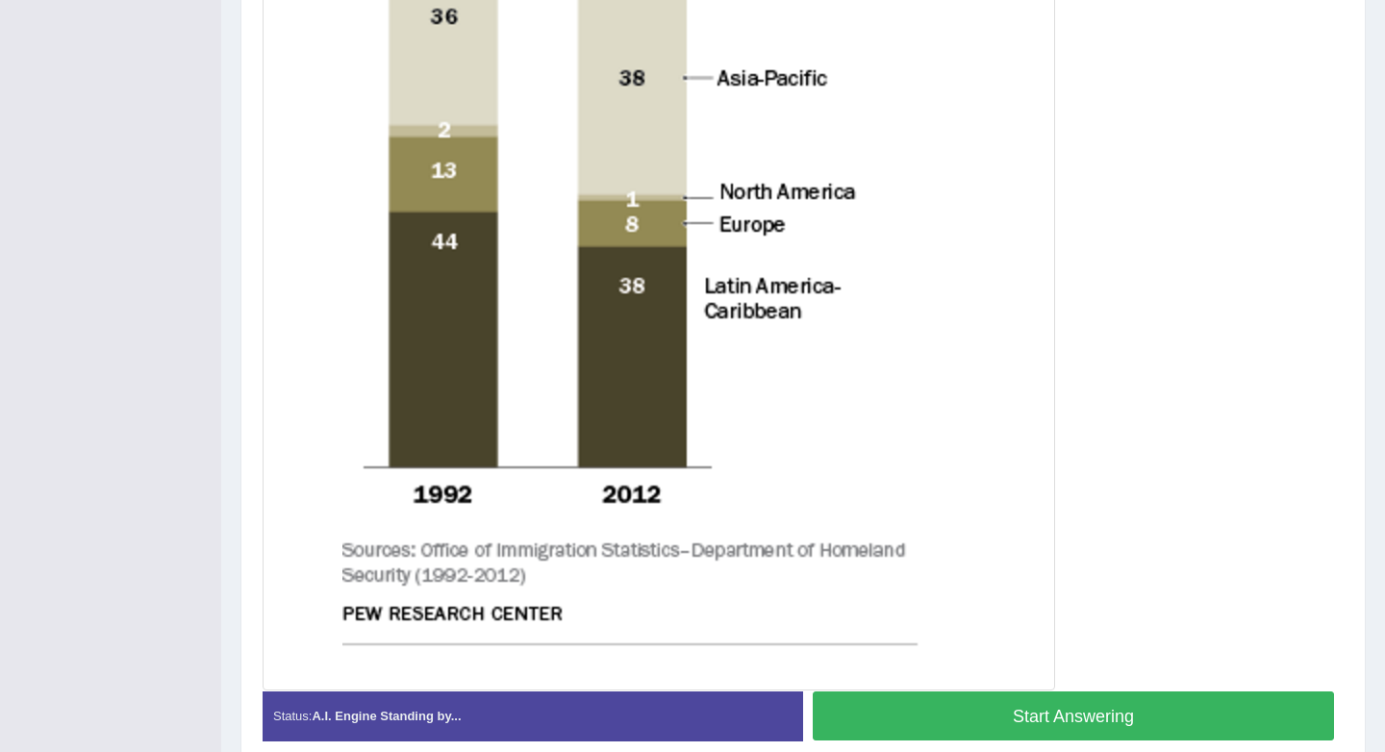
click at [1118, 713] on button "Start Answering" at bounding box center [1073, 716] width 521 height 49
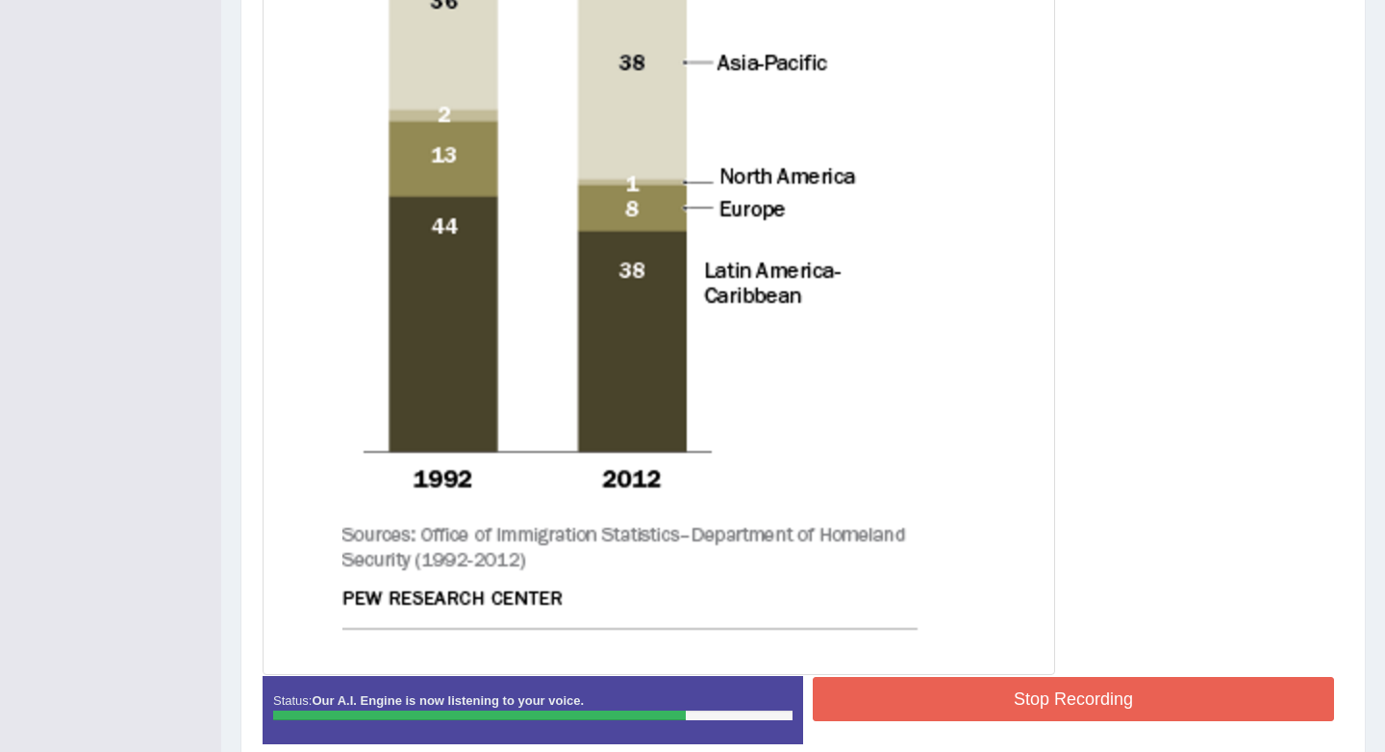
scroll to position [867, 0]
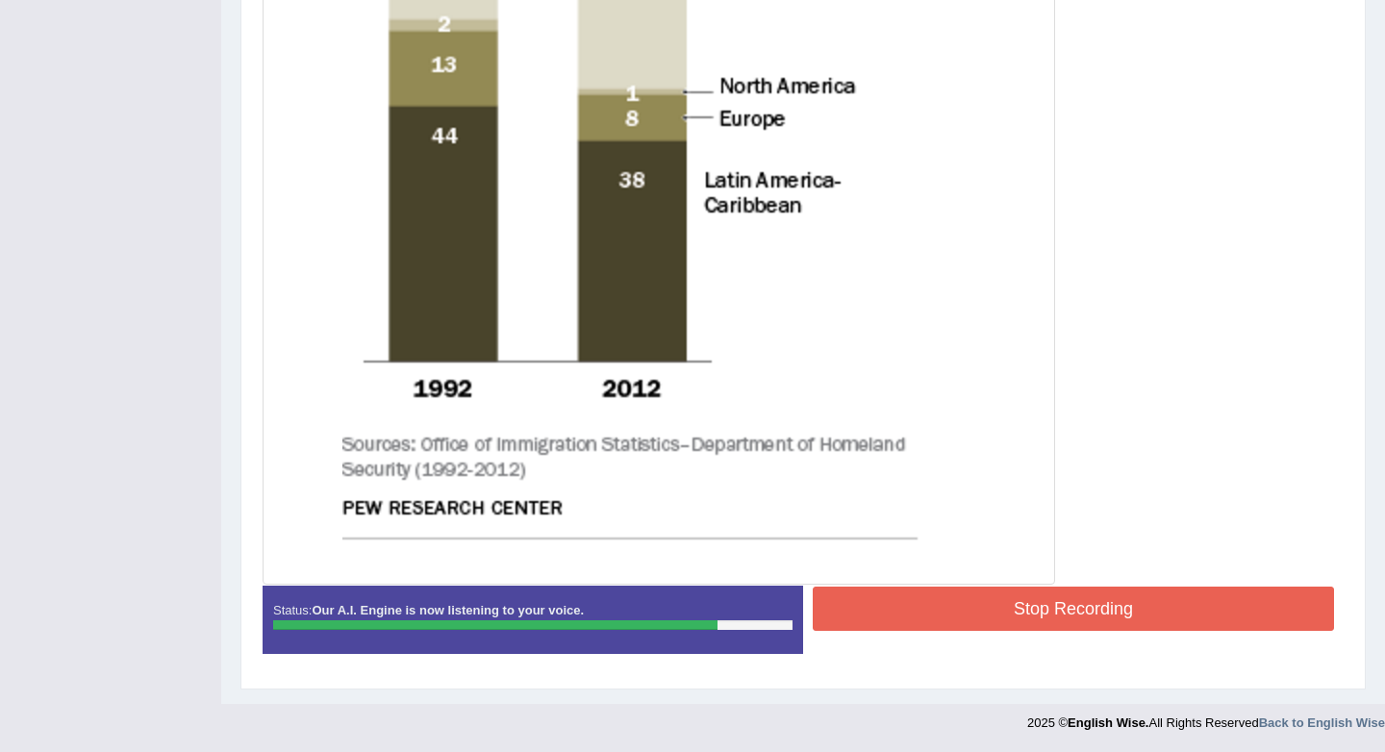
click at [1083, 600] on button "Stop Recording" at bounding box center [1073, 609] width 521 height 44
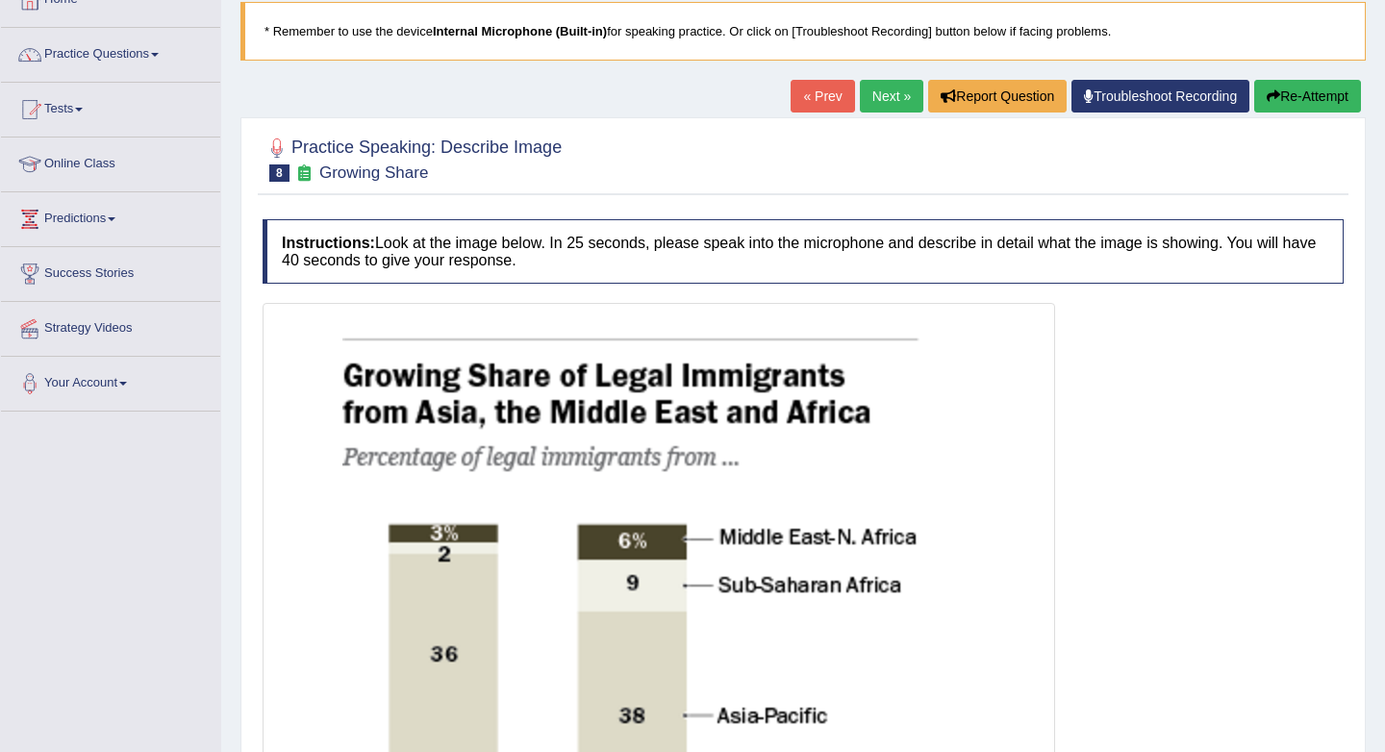
scroll to position [98, 0]
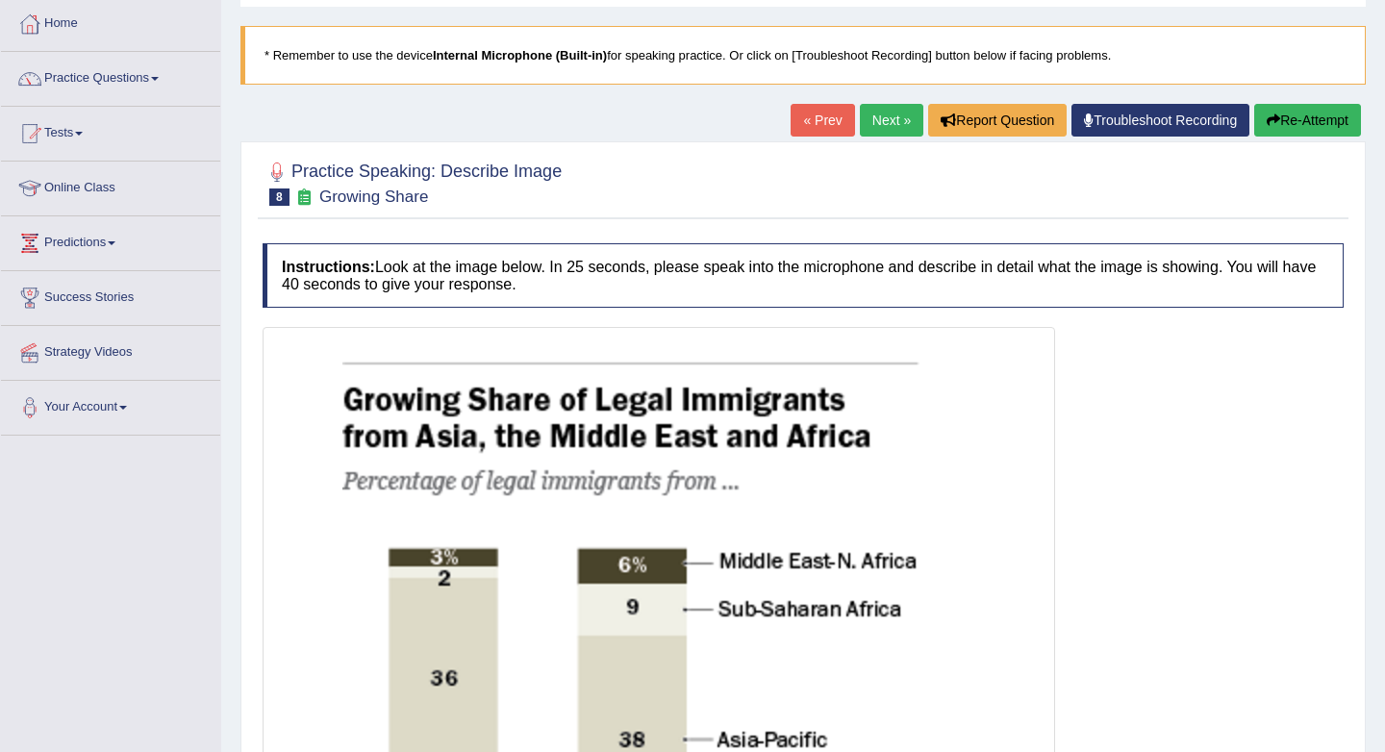
click at [877, 115] on link "Next »" at bounding box center [891, 120] width 63 height 33
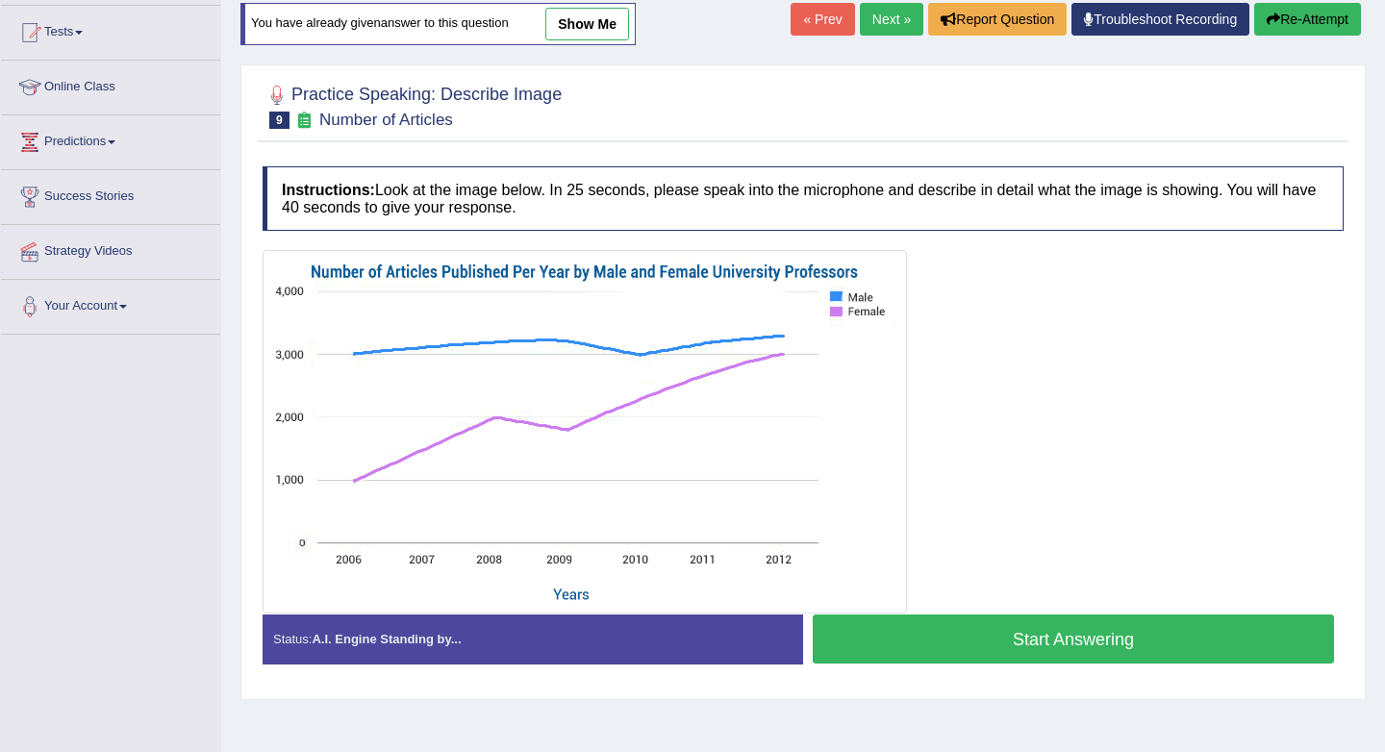
scroll to position [223, 0]
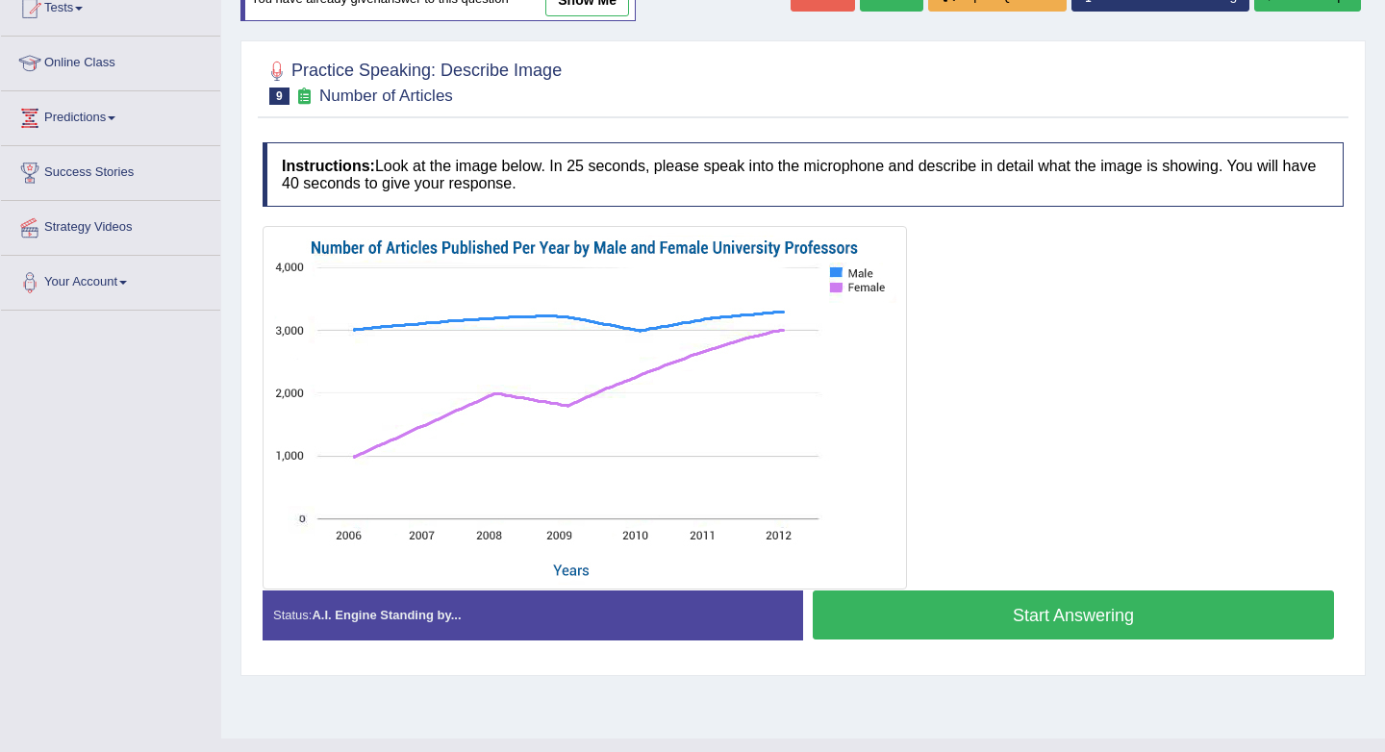
click at [1031, 601] on button "Start Answering" at bounding box center [1073, 615] width 521 height 49
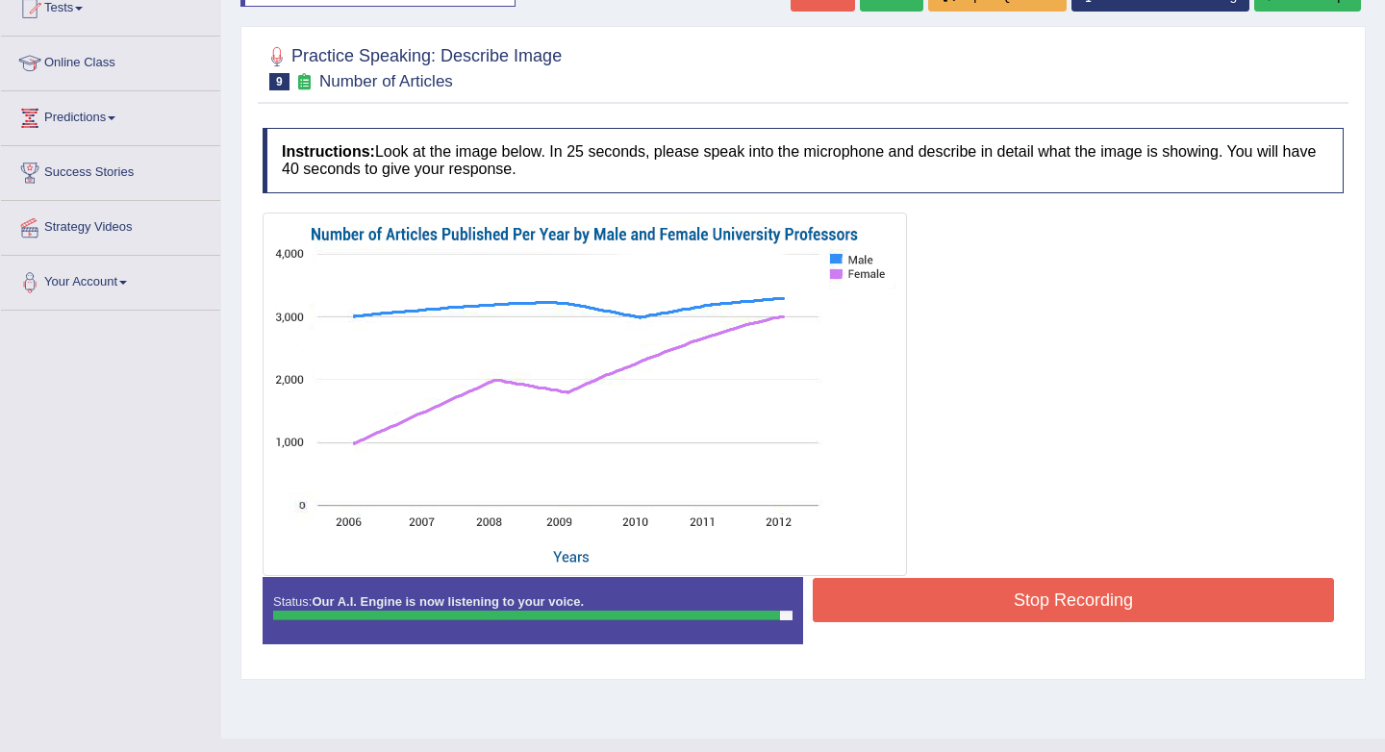
click at [1031, 601] on button "Stop Recording" at bounding box center [1073, 600] width 521 height 44
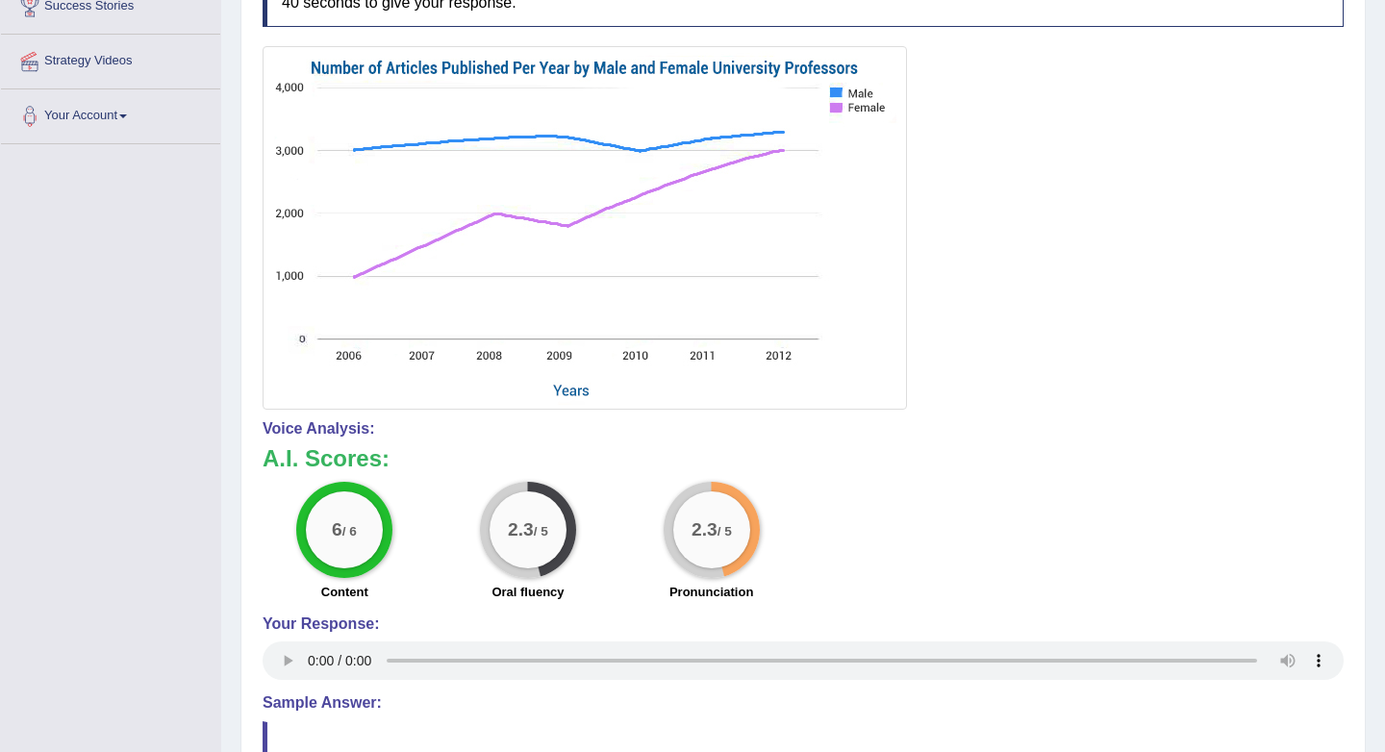
scroll to position [0, 0]
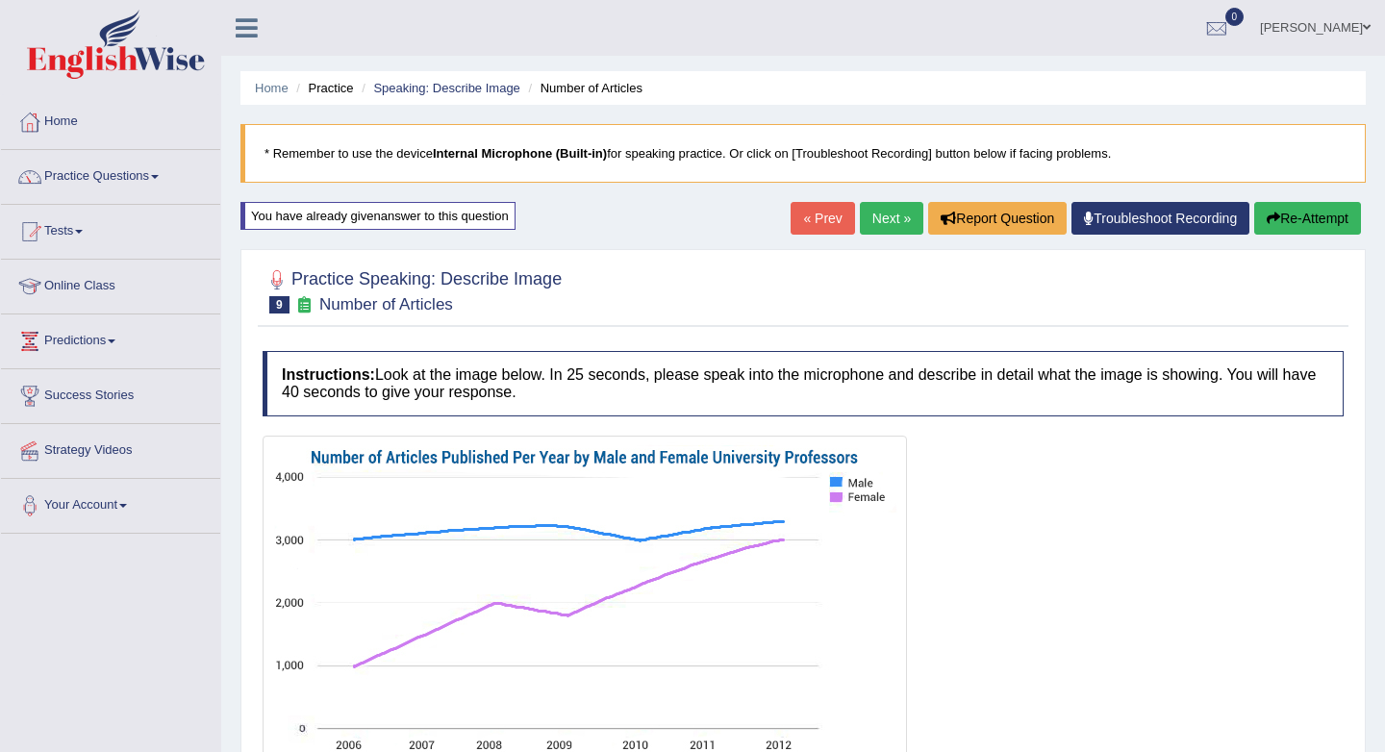
click at [1298, 213] on button "Re-Attempt" at bounding box center [1307, 218] width 107 height 33
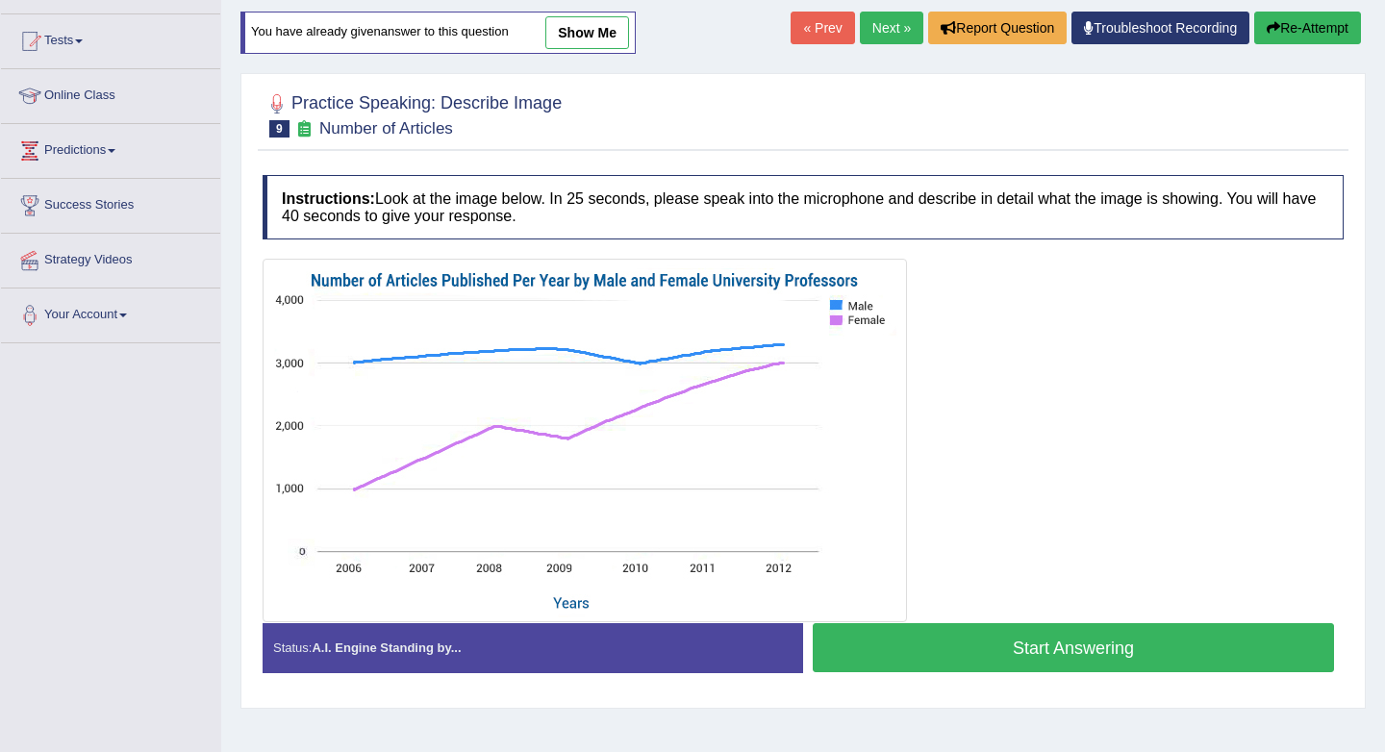
click at [1032, 650] on button "Start Answering" at bounding box center [1073, 647] width 521 height 49
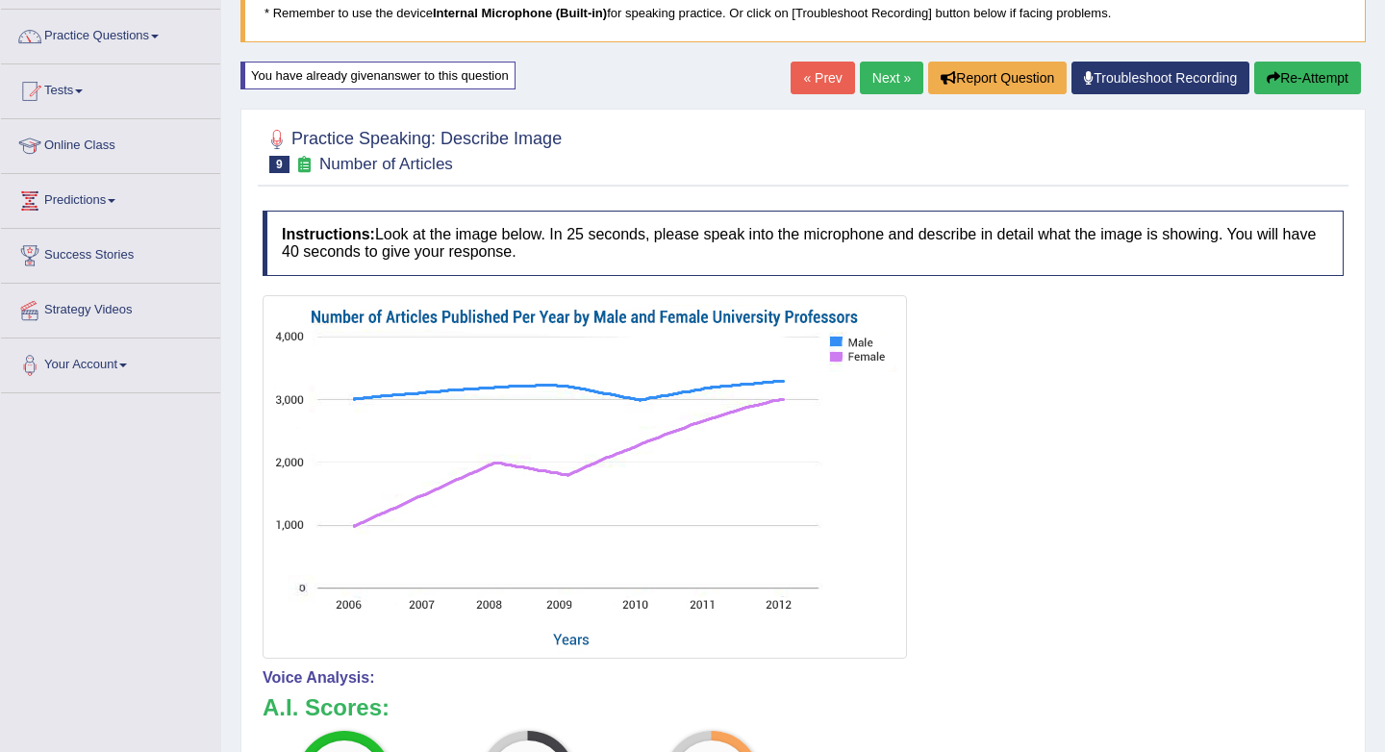
scroll to position [91, 0]
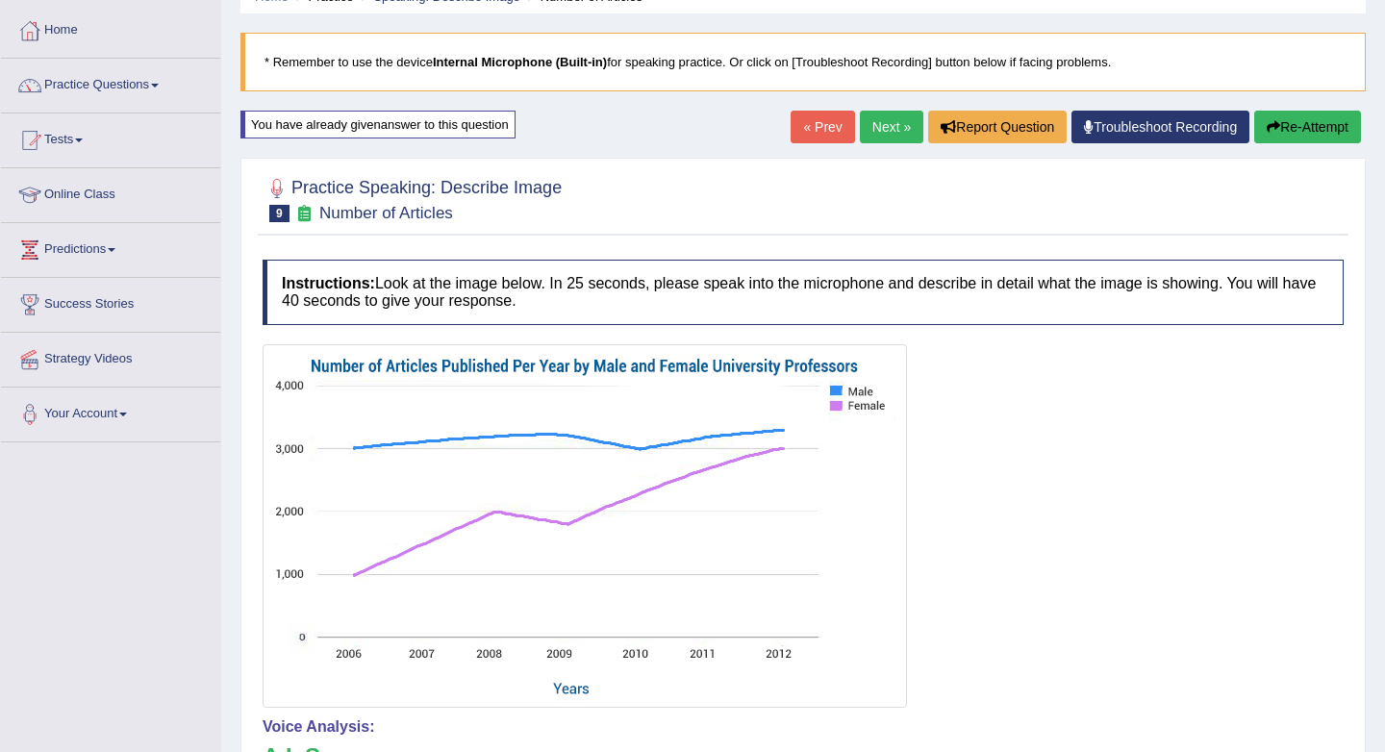
click at [821, 132] on link "« Prev" at bounding box center [822, 127] width 63 height 33
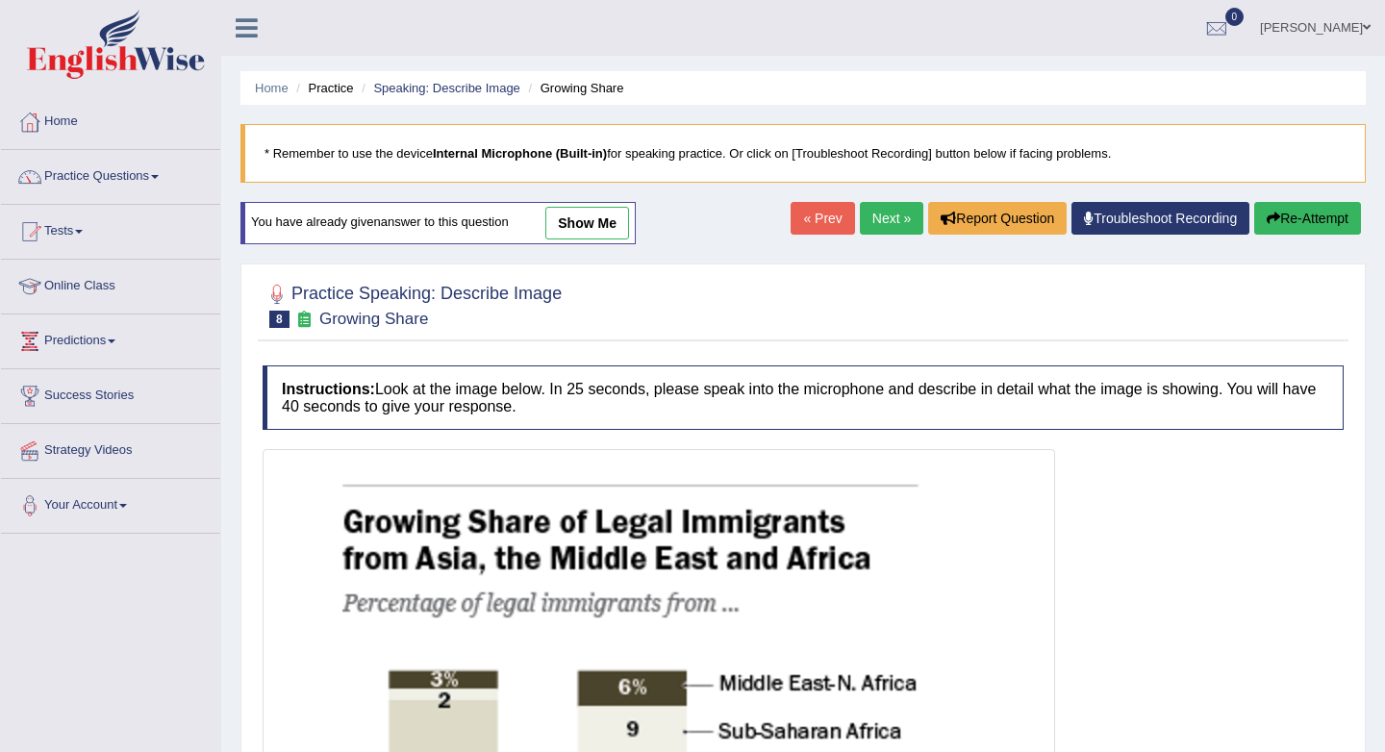
click at [879, 221] on link "Next »" at bounding box center [891, 218] width 63 height 33
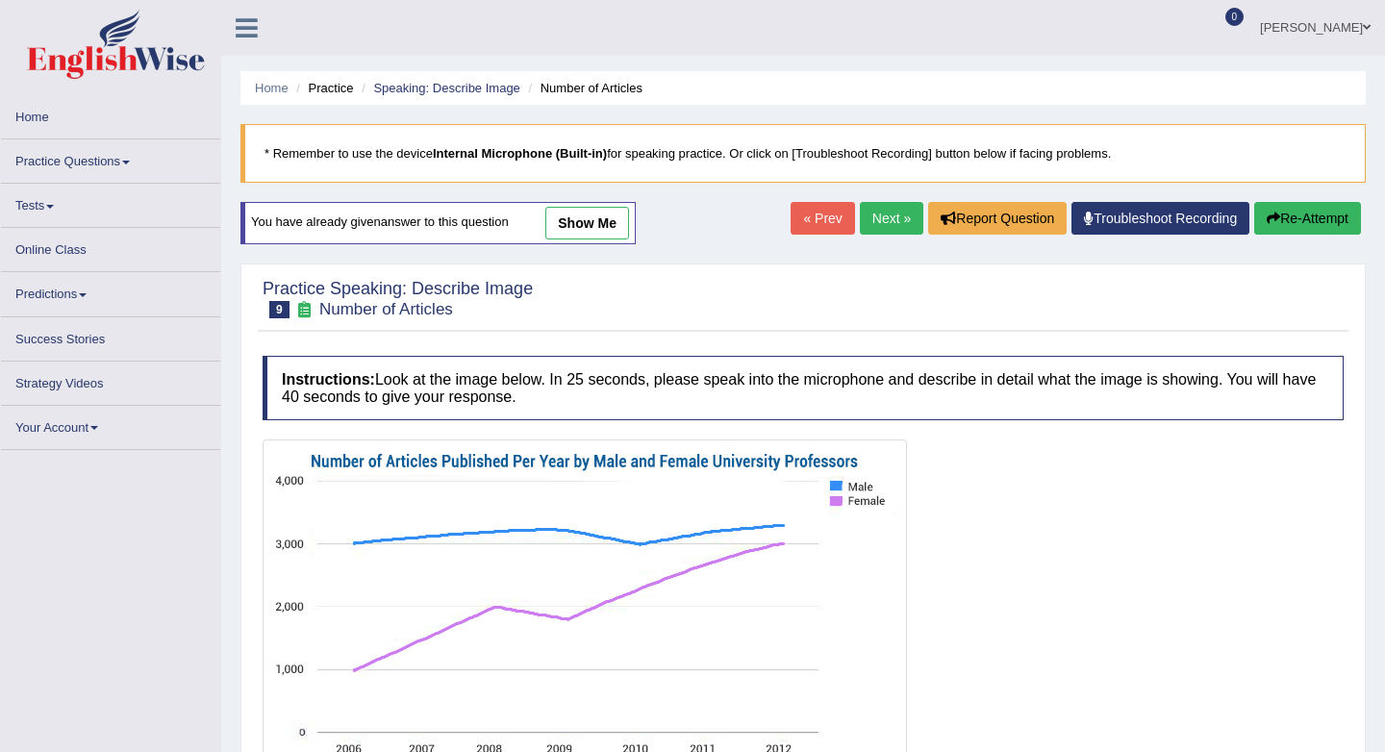
click at [879, 218] on link "Next »" at bounding box center [891, 218] width 63 height 33
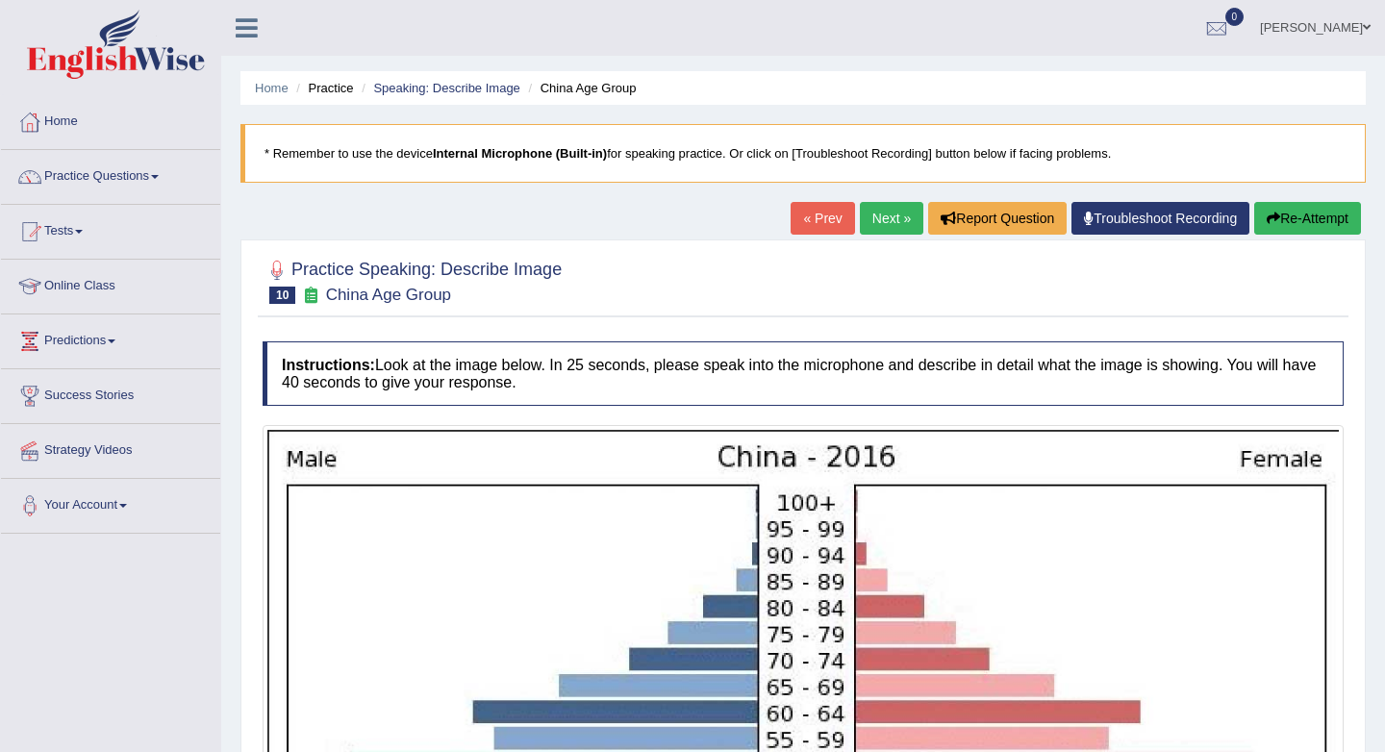
click at [802, 202] on link "« Prev" at bounding box center [822, 218] width 63 height 33
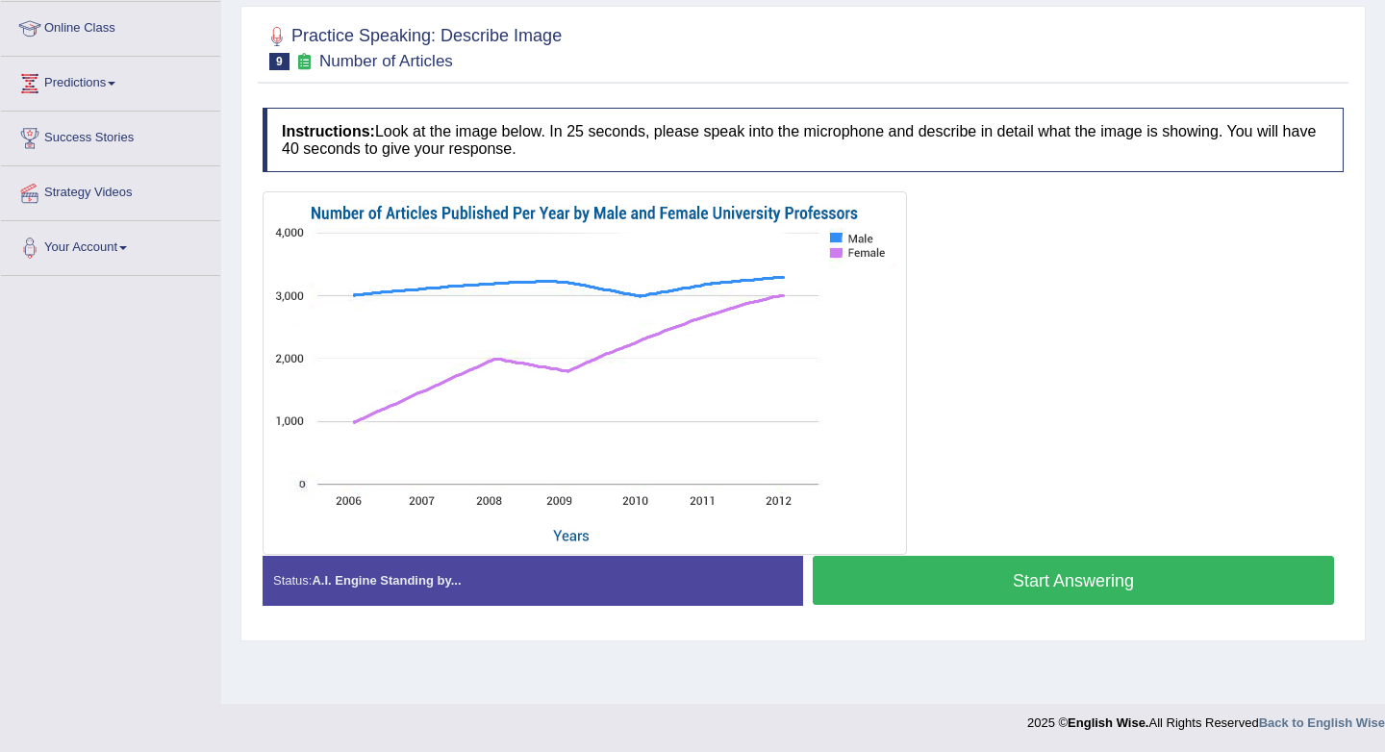
click at [939, 583] on button "Start Answering" at bounding box center [1073, 580] width 521 height 49
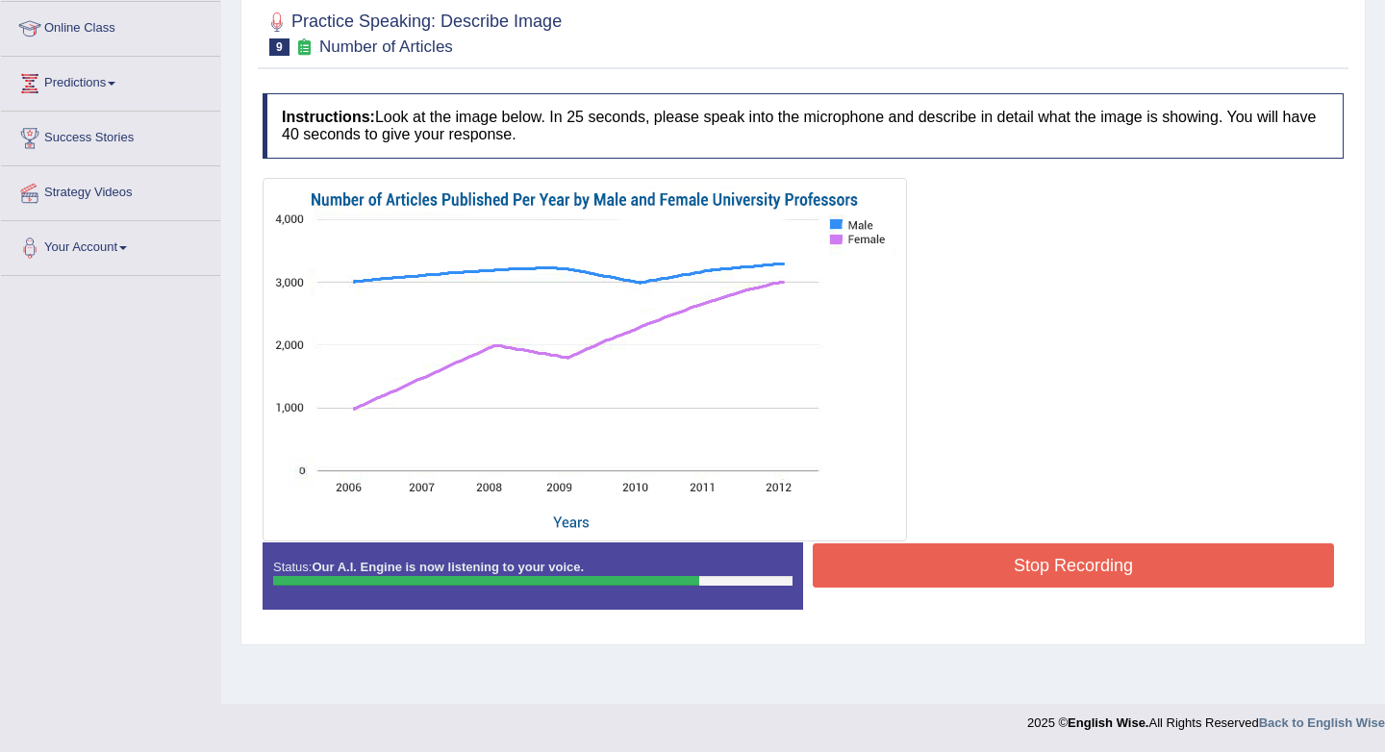
click at [941, 583] on button "Stop Recording" at bounding box center [1073, 566] width 521 height 44
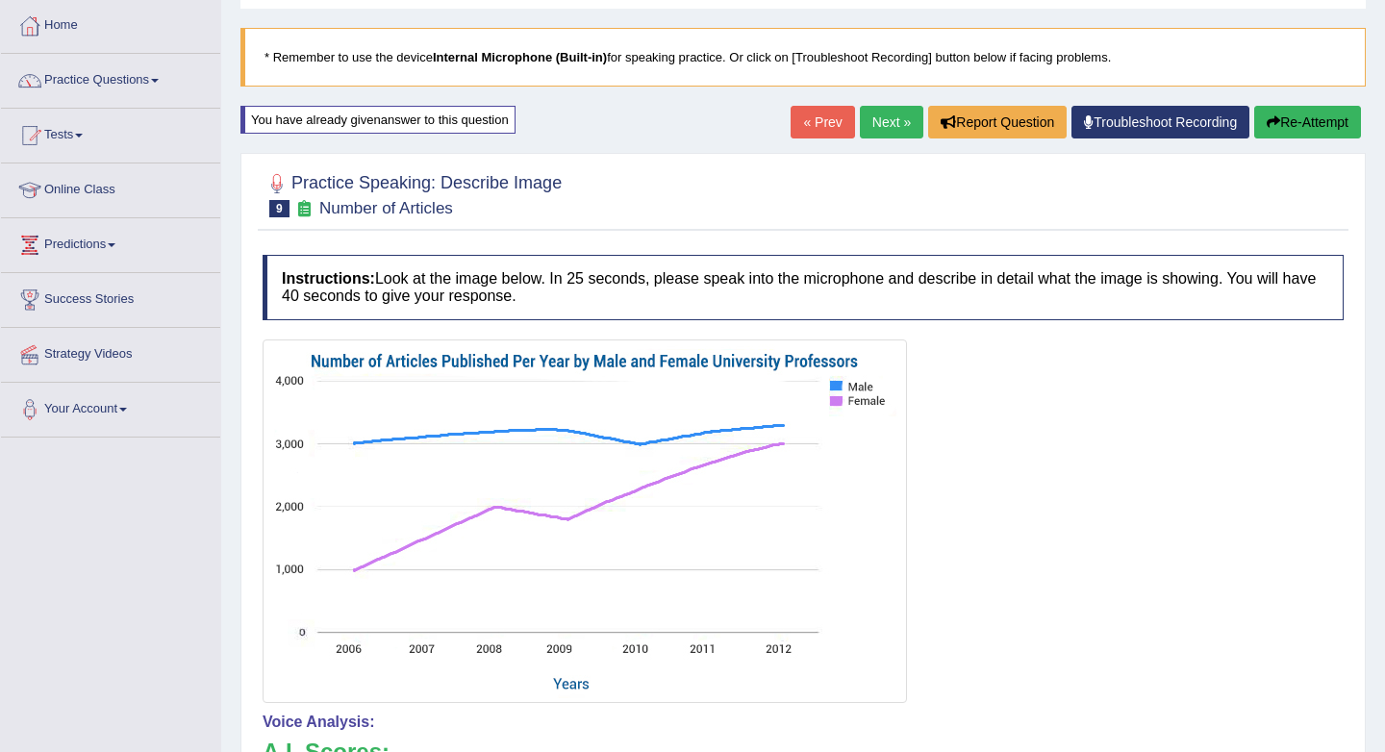
scroll to position [93, 0]
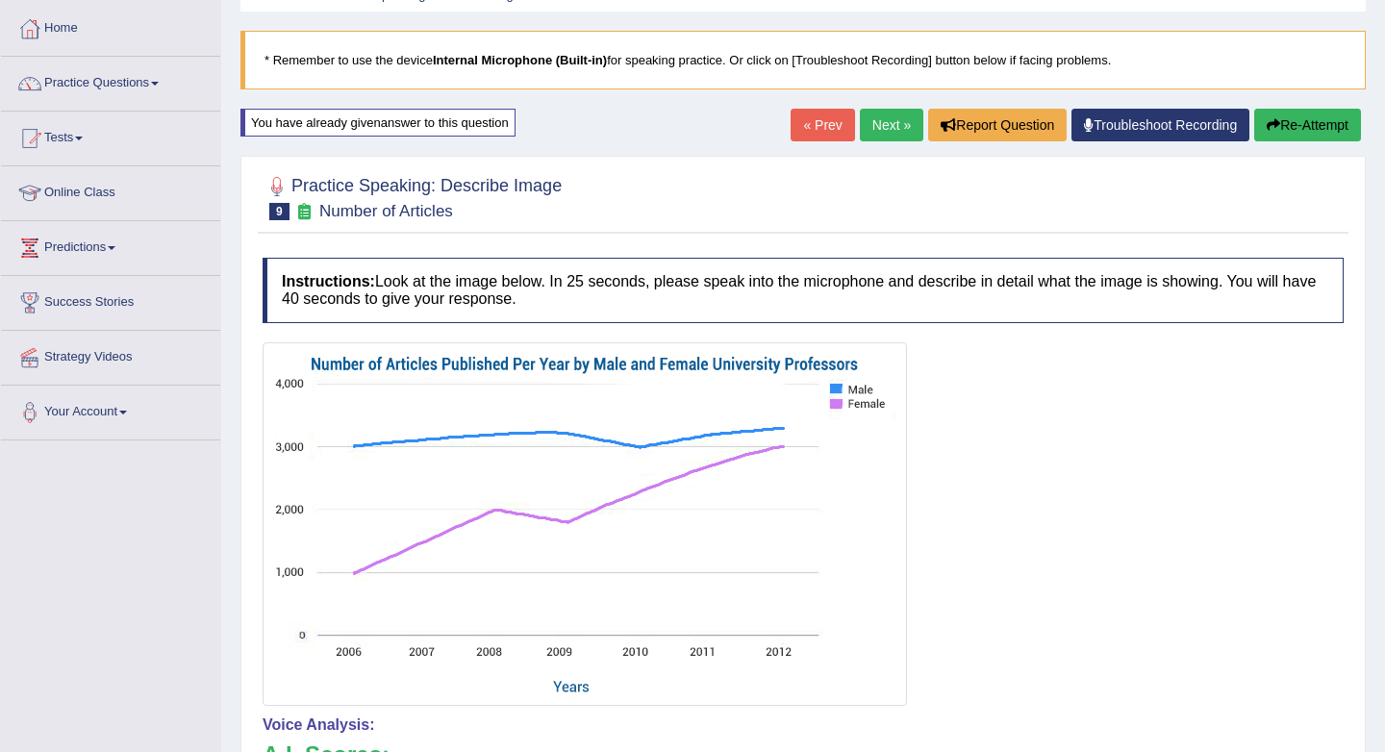
click at [900, 121] on link "Next »" at bounding box center [891, 125] width 63 height 33
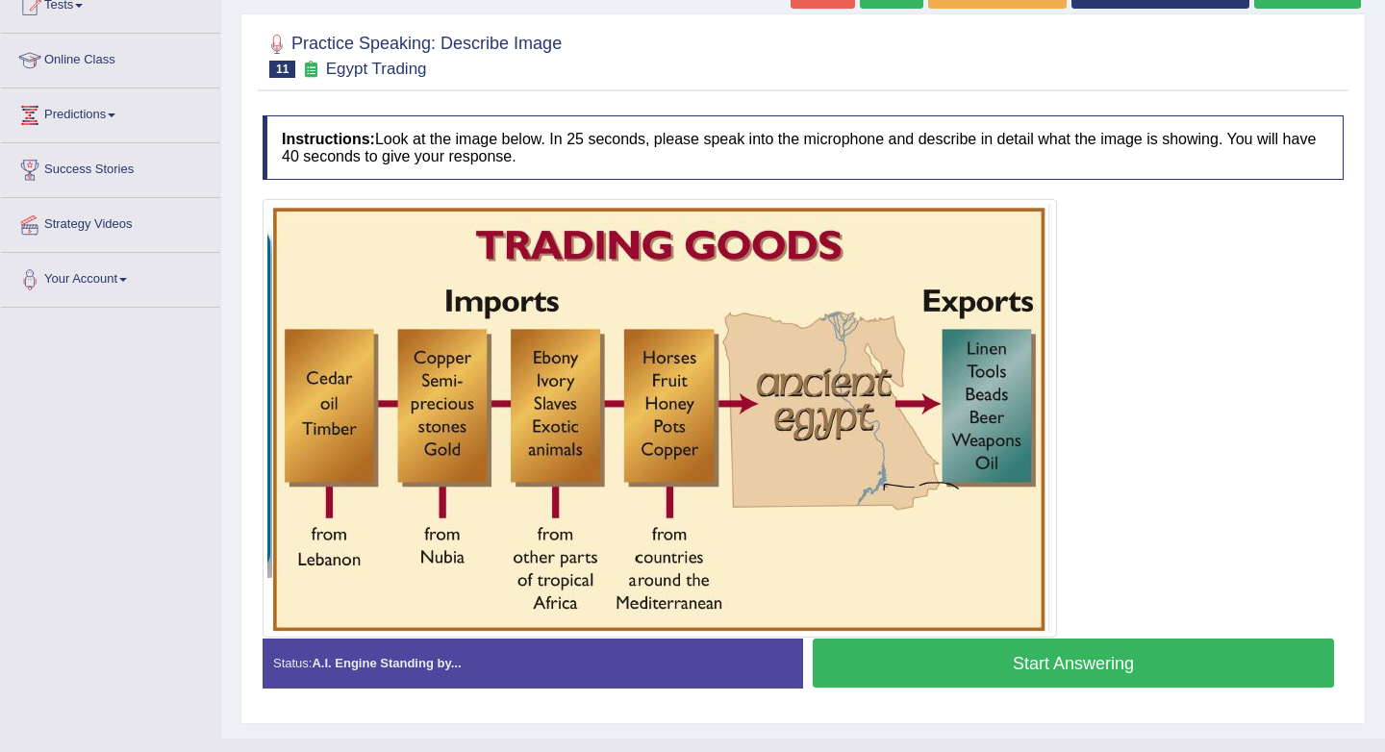
scroll to position [227, 0]
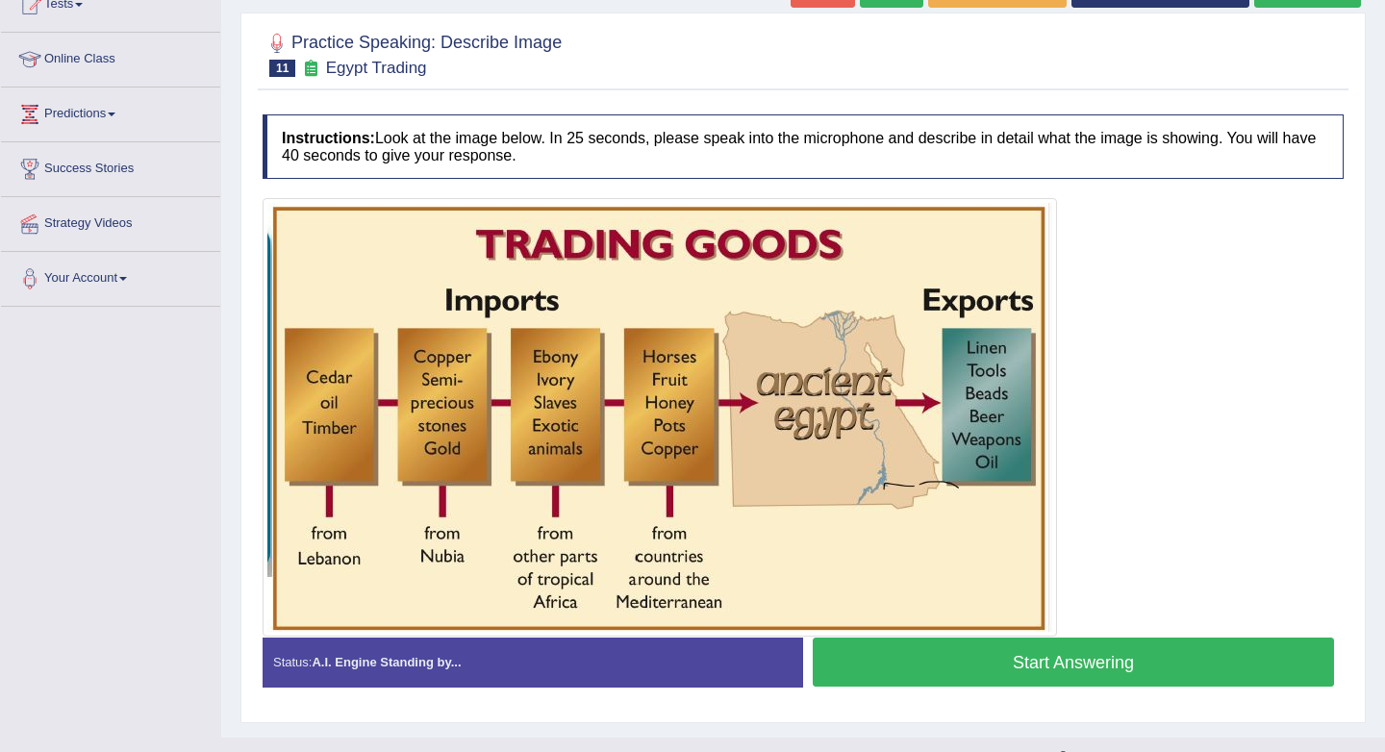
click at [878, 661] on button "Start Answering" at bounding box center [1073, 662] width 521 height 49
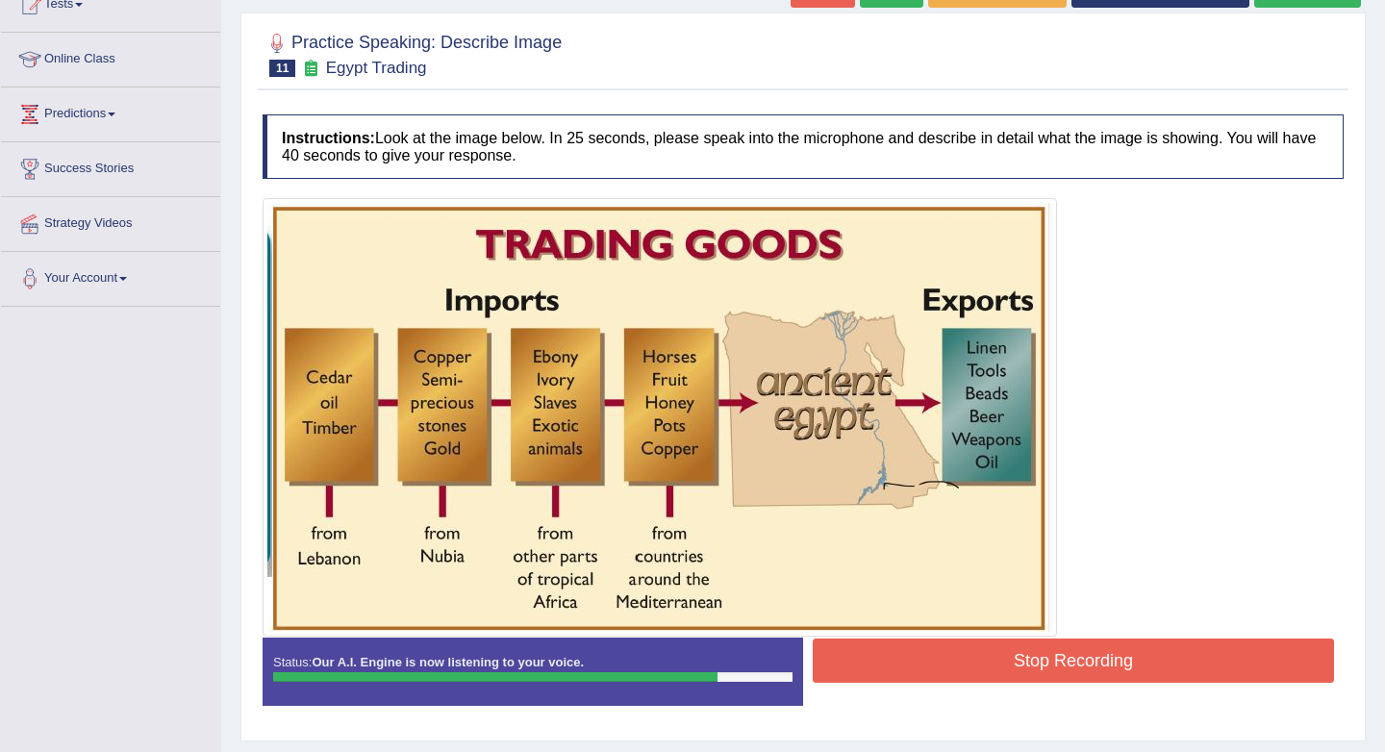
click at [1022, 670] on button "Stop Recording" at bounding box center [1073, 661] width 521 height 44
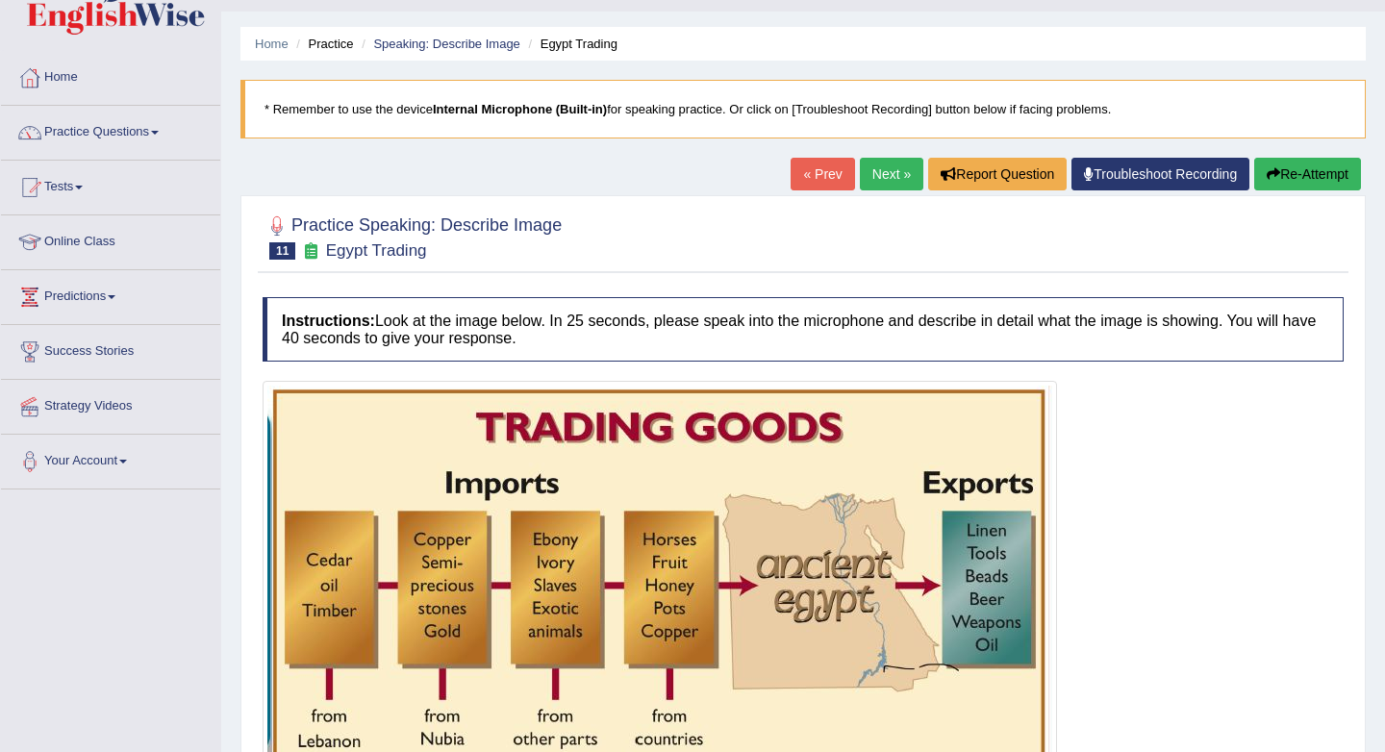
scroll to position [39, 0]
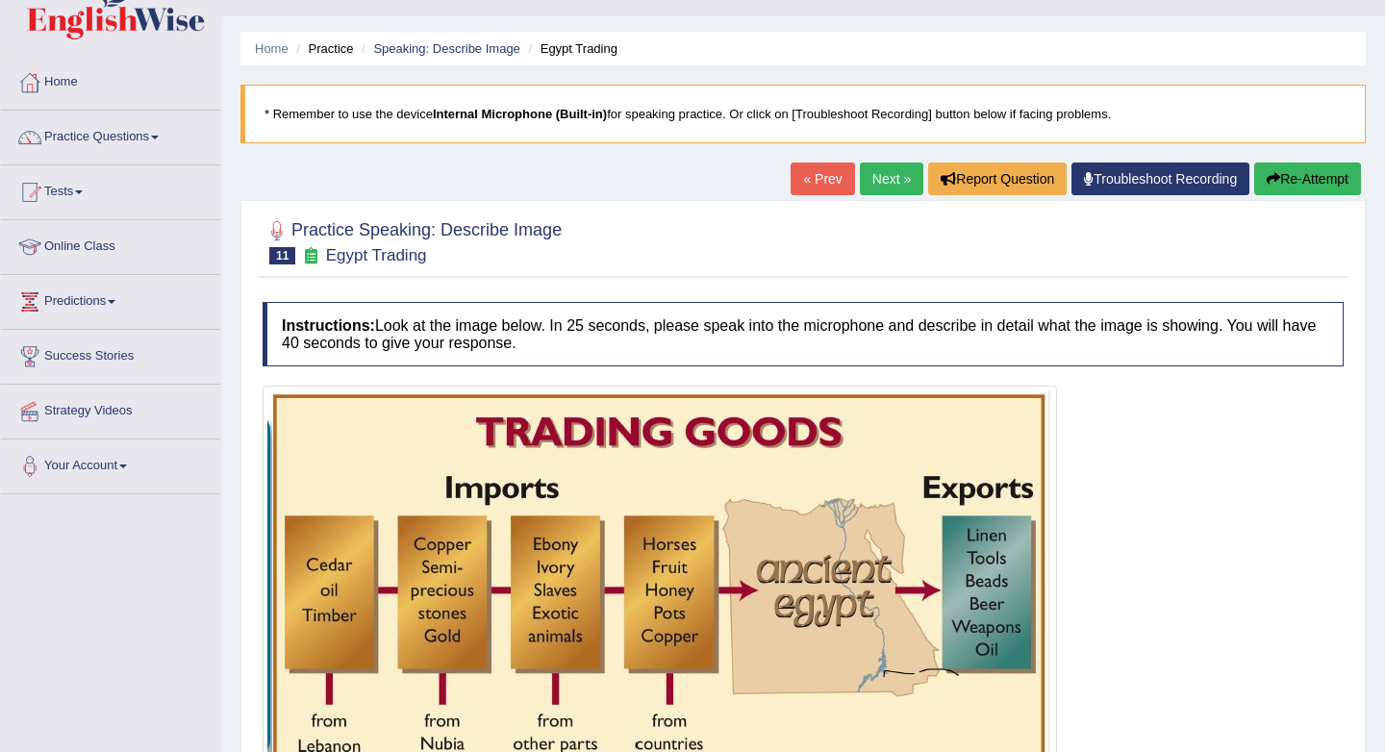
click at [1317, 182] on button "Re-Attempt" at bounding box center [1307, 179] width 107 height 33
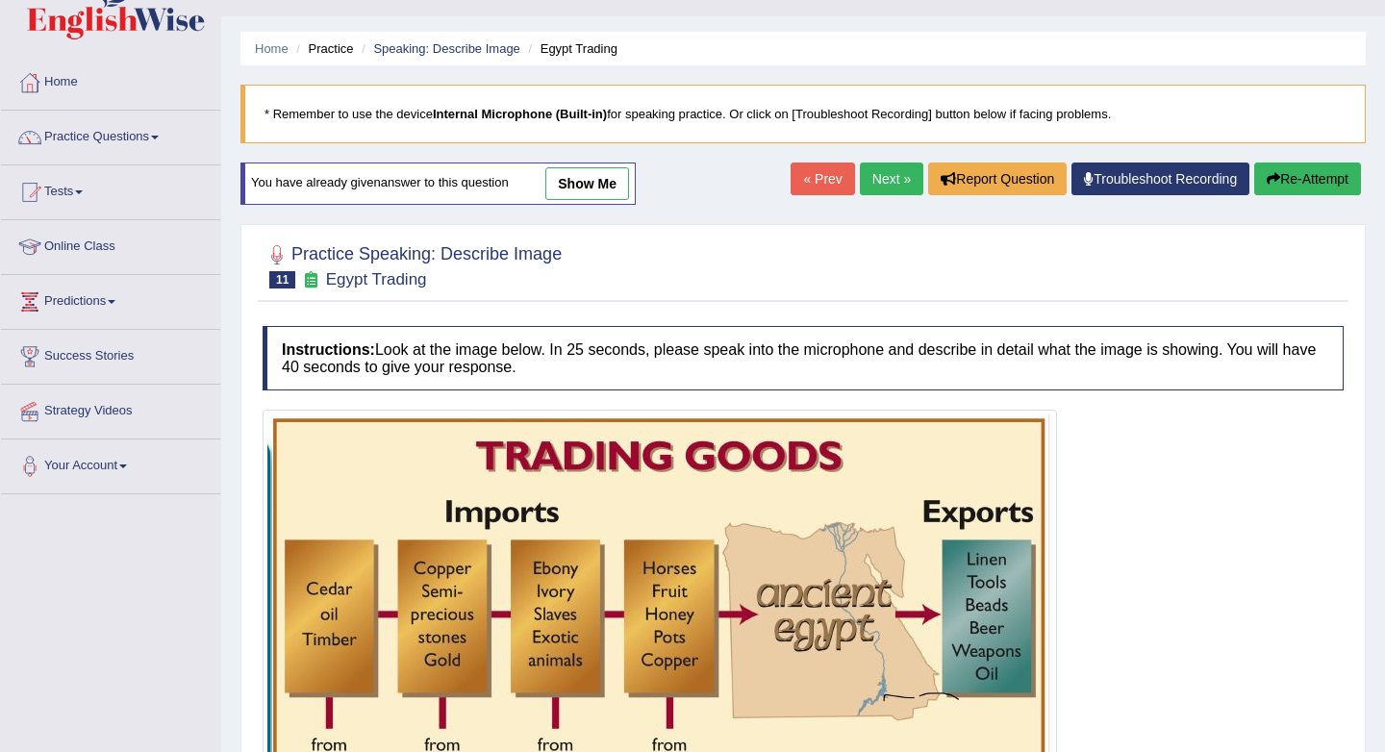
click at [1293, 181] on button "Re-Attempt" at bounding box center [1307, 179] width 107 height 33
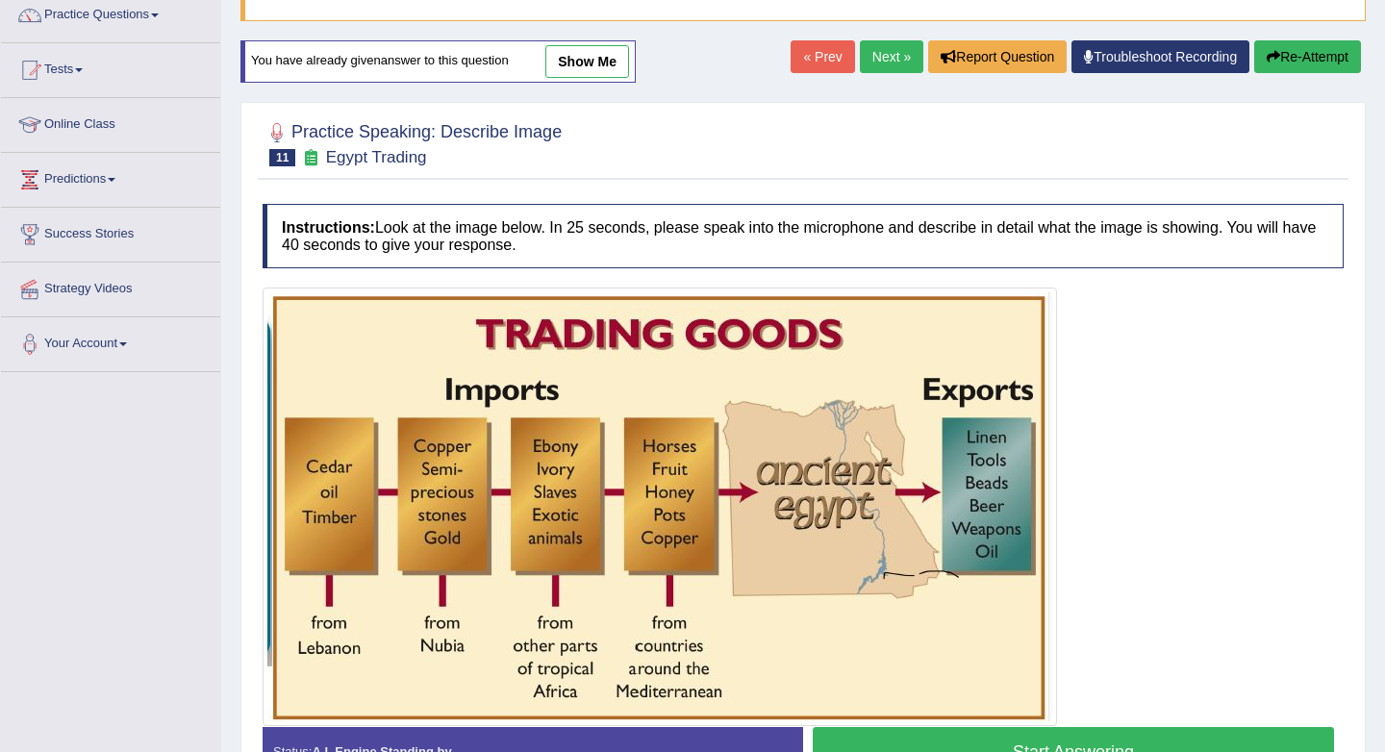
scroll to position [286, 0]
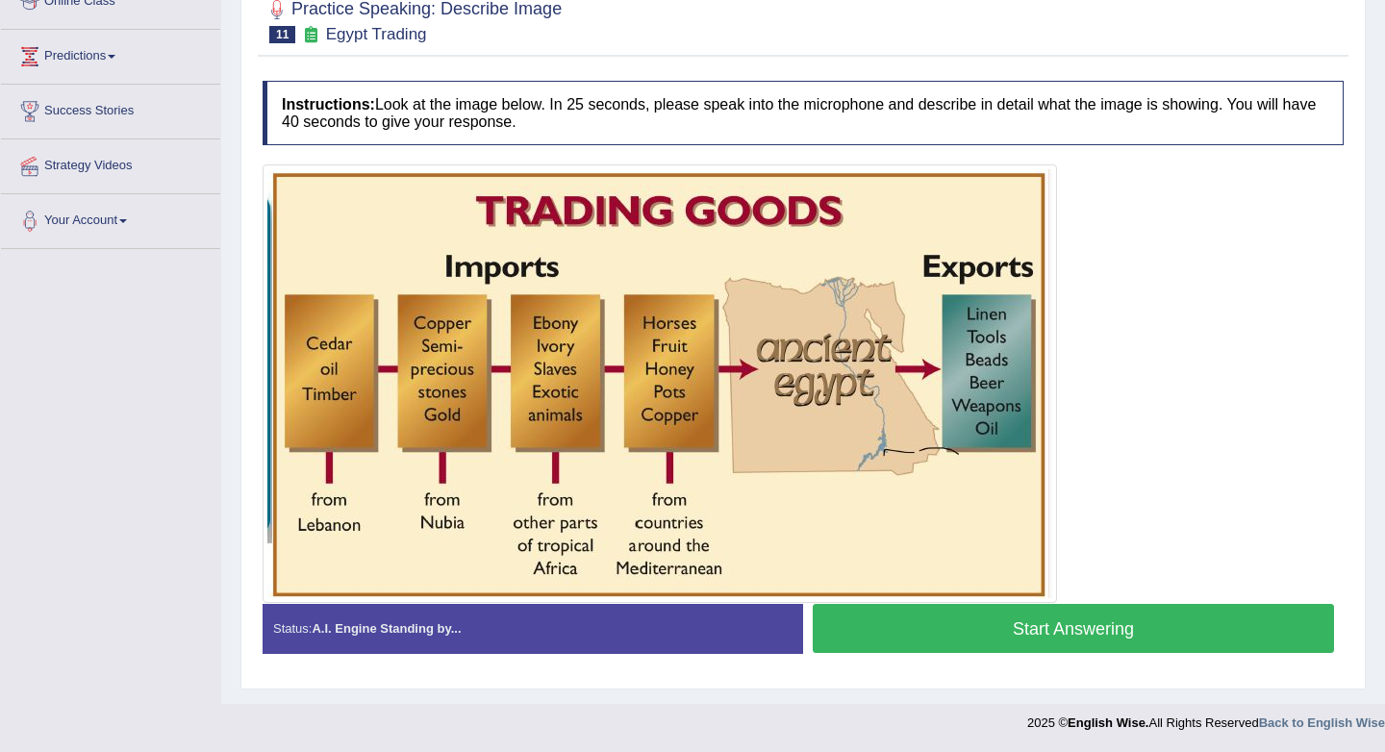
click at [1020, 642] on button "Start Answering" at bounding box center [1073, 628] width 521 height 49
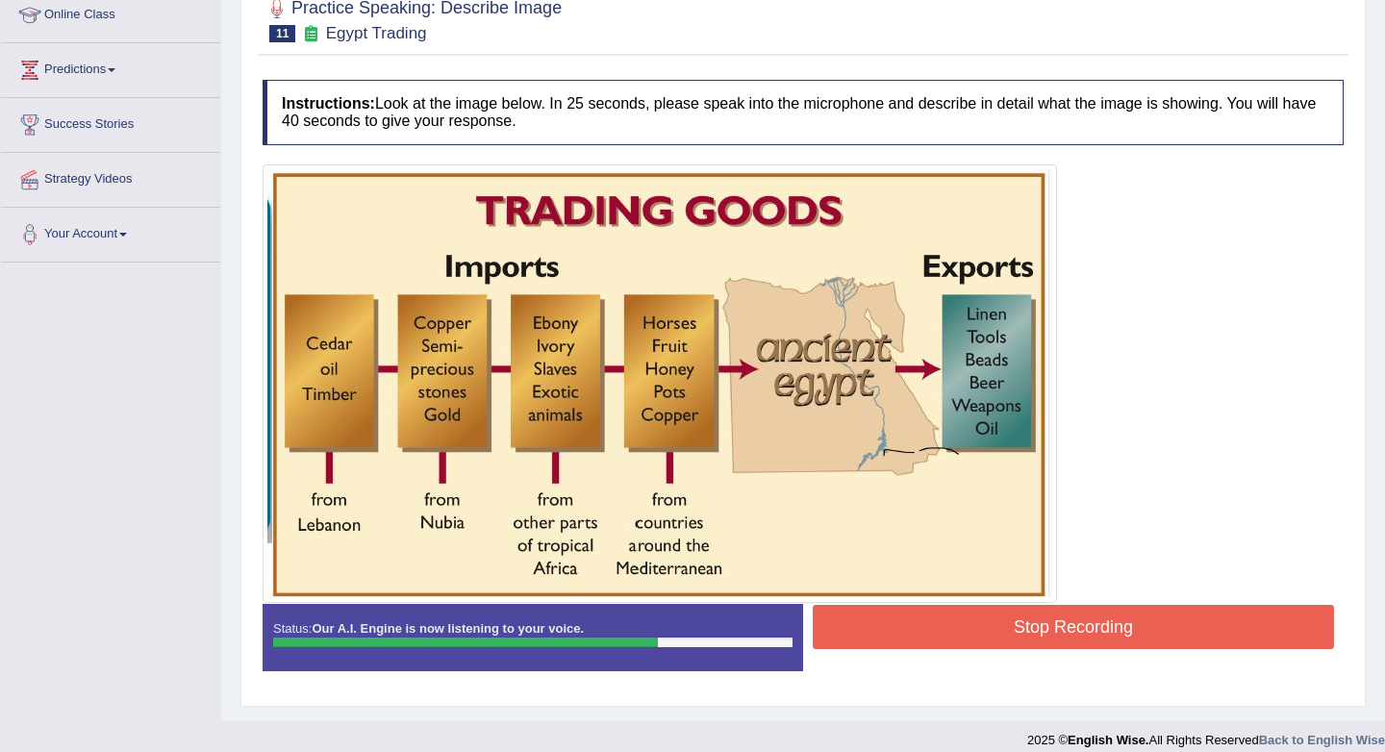
click at [1020, 642] on button "Stop Recording" at bounding box center [1073, 627] width 521 height 44
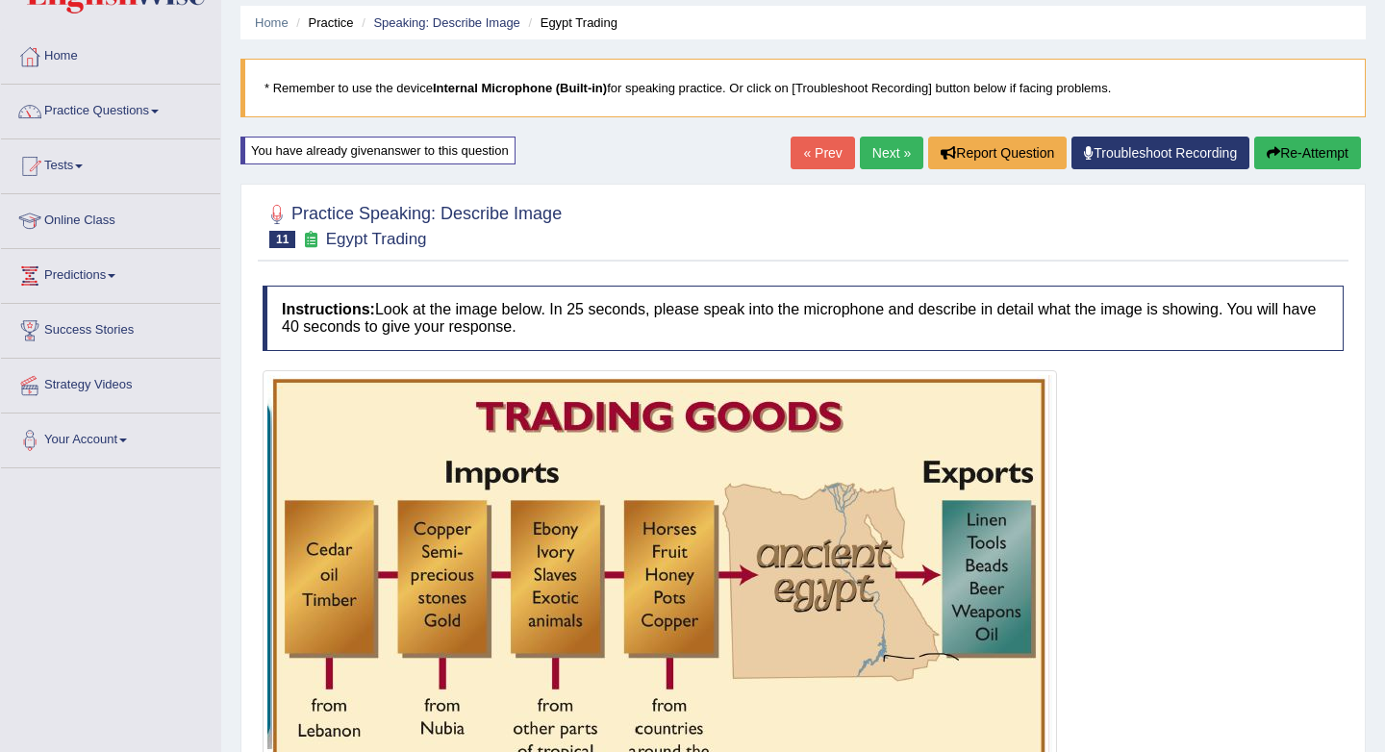
scroll to position [0, 0]
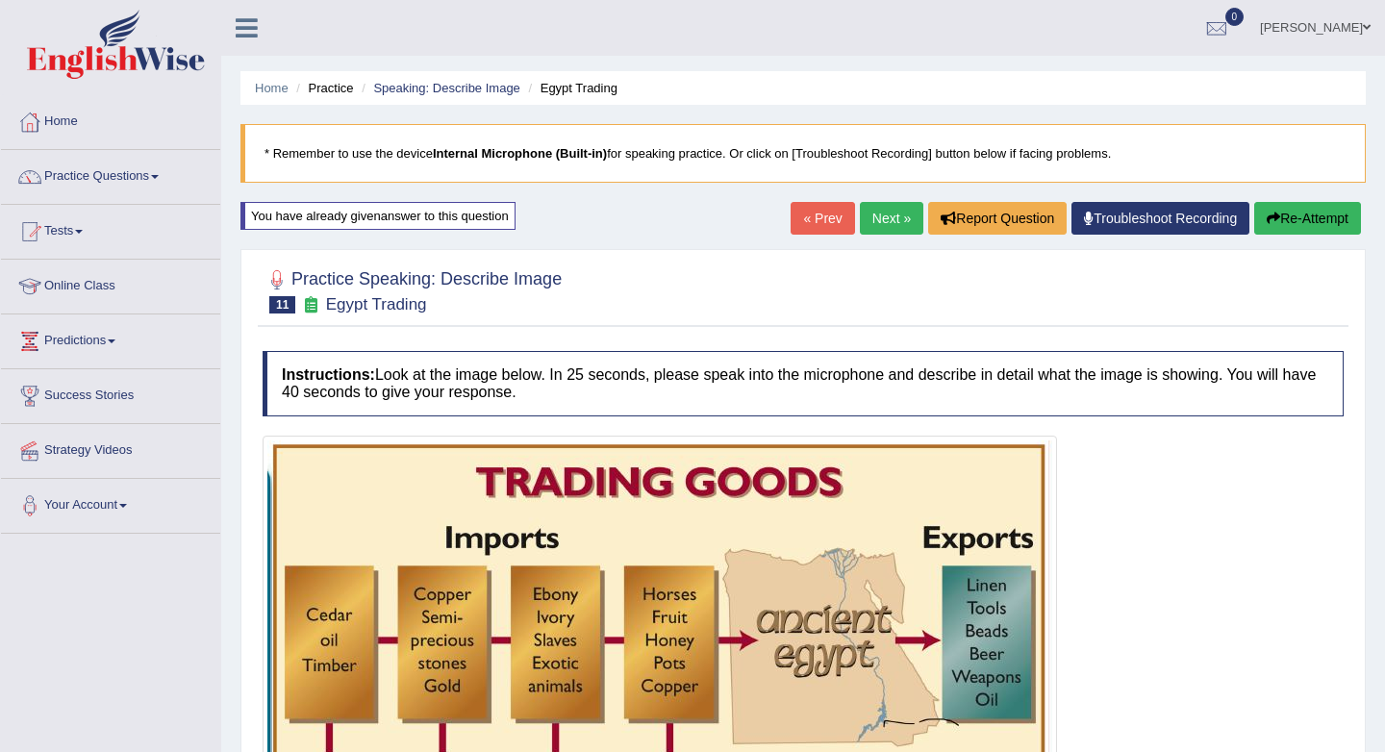
click at [1292, 227] on button "Re-Attempt" at bounding box center [1307, 218] width 107 height 33
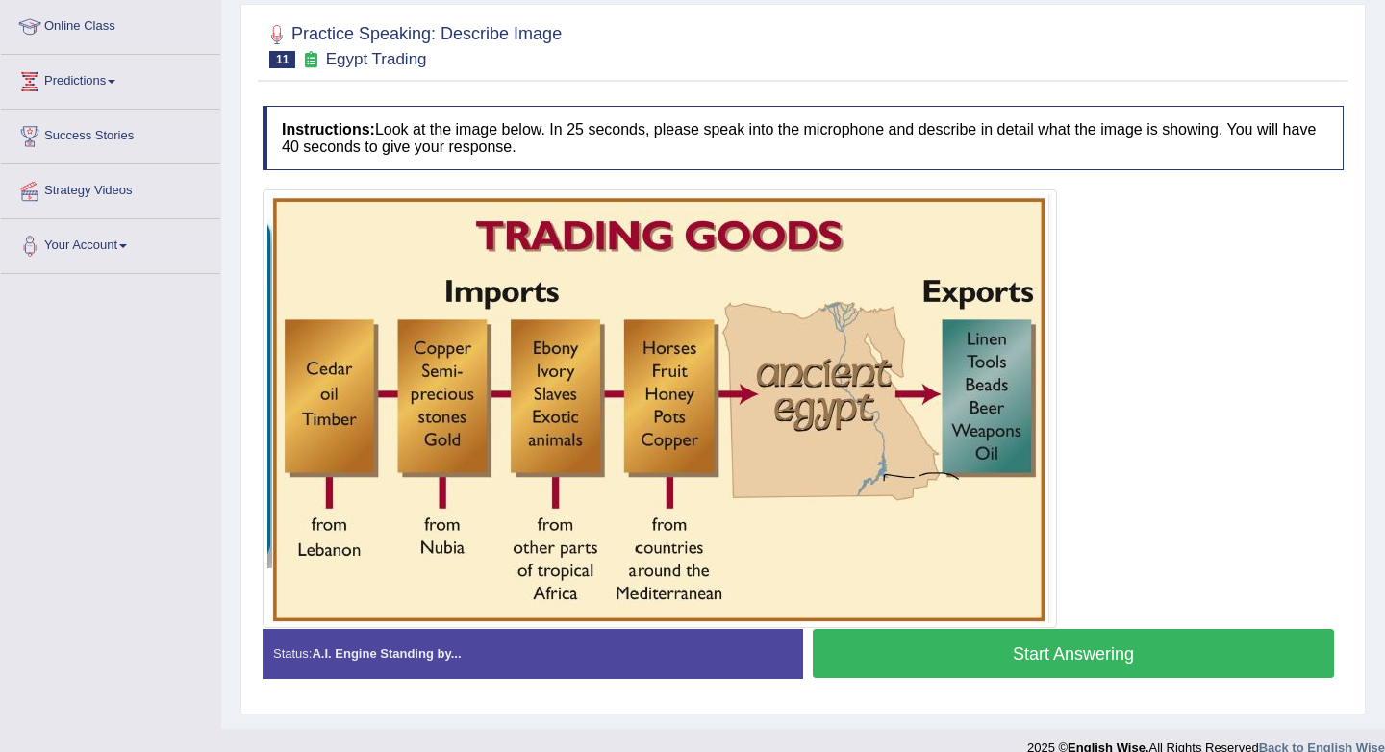
scroll to position [253, 0]
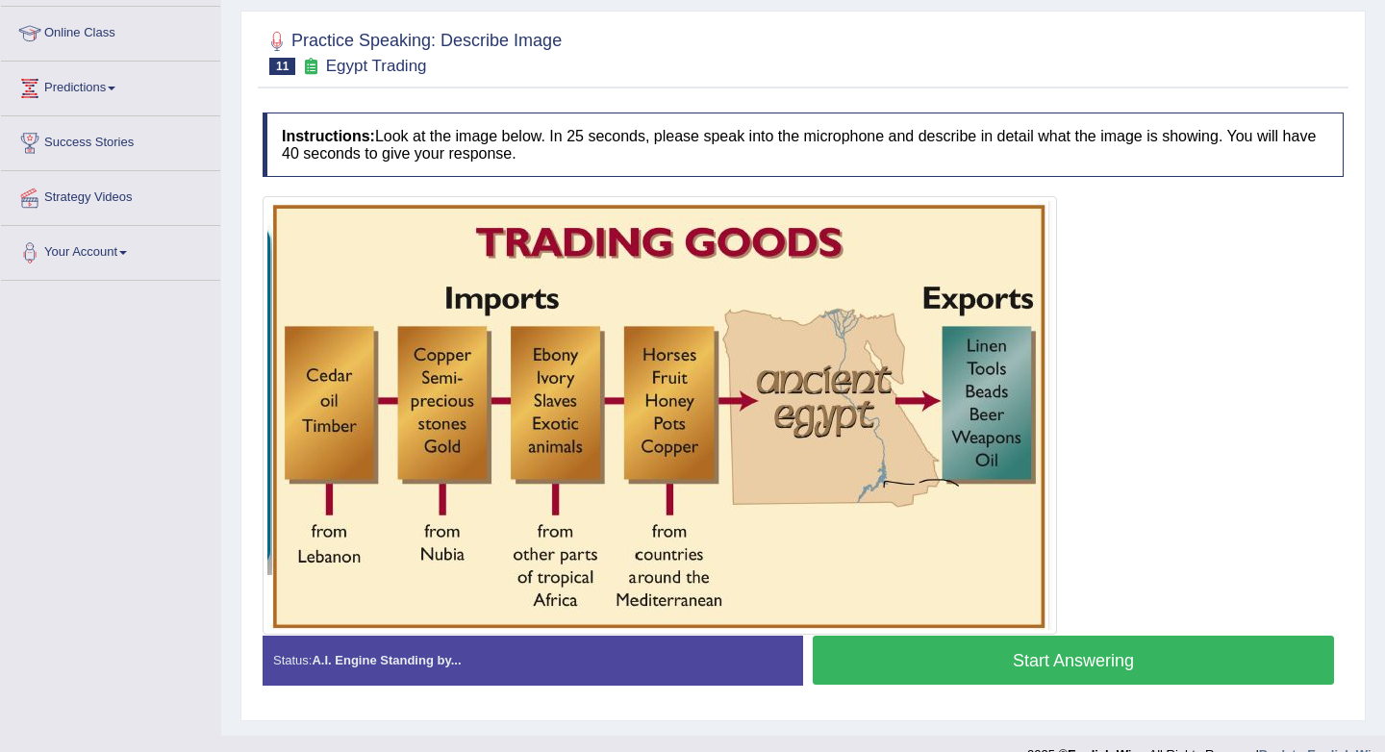
click at [1109, 652] on button "Start Answering" at bounding box center [1073, 660] width 521 height 49
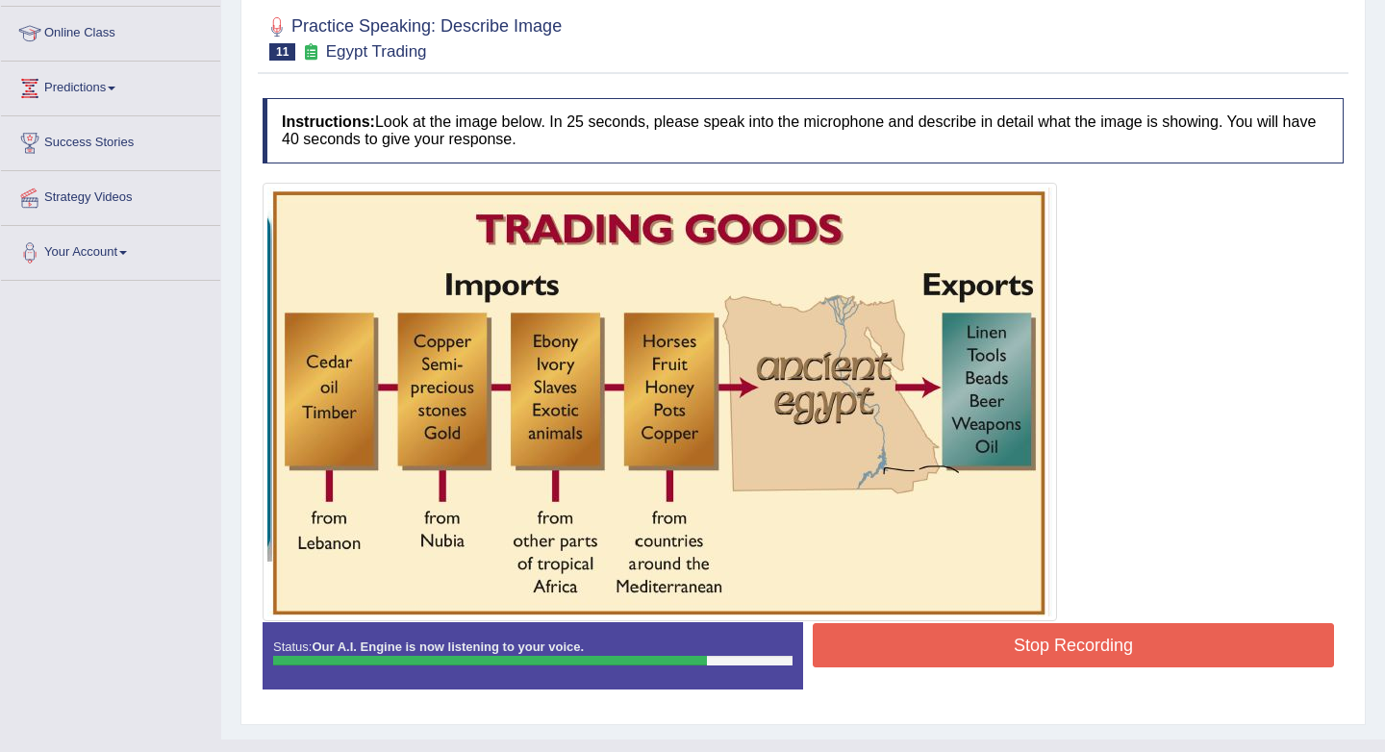
click at [1109, 652] on button "Stop Recording" at bounding box center [1073, 645] width 521 height 44
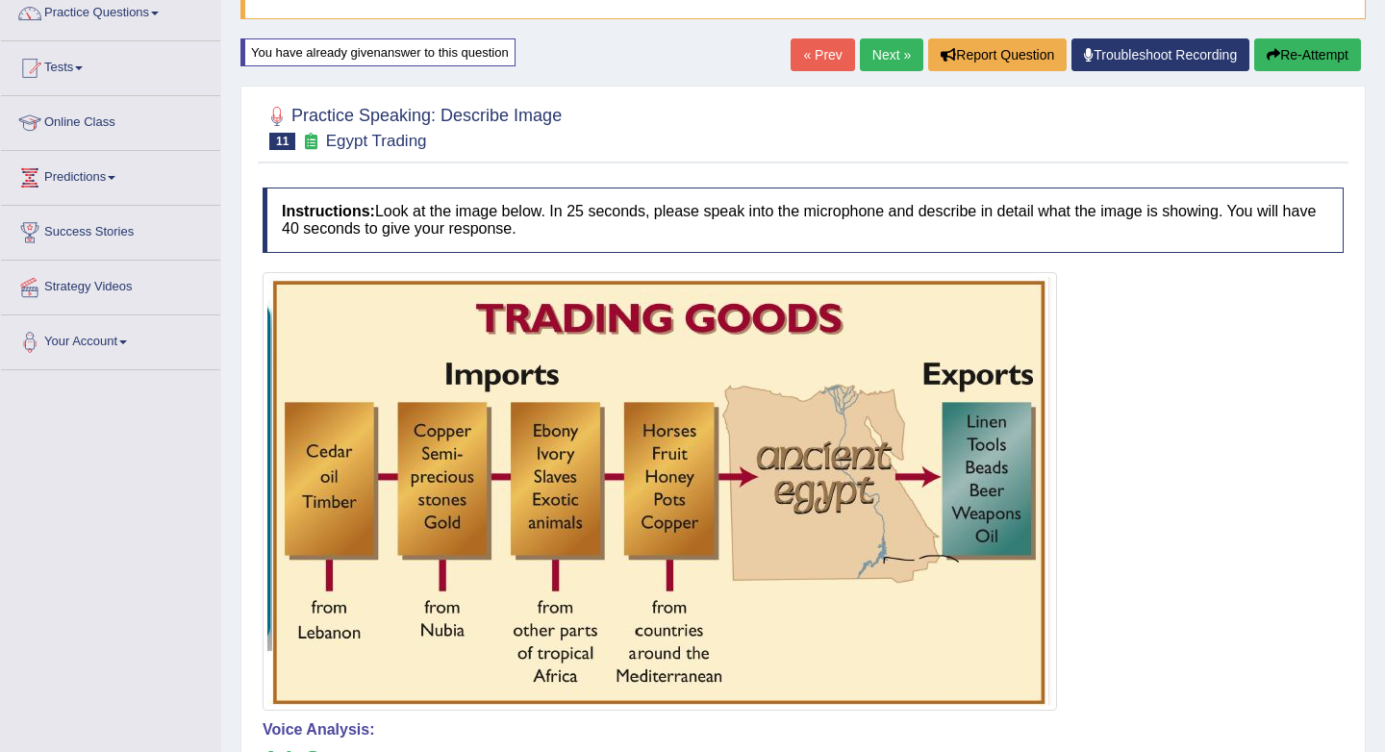
scroll to position [0, 0]
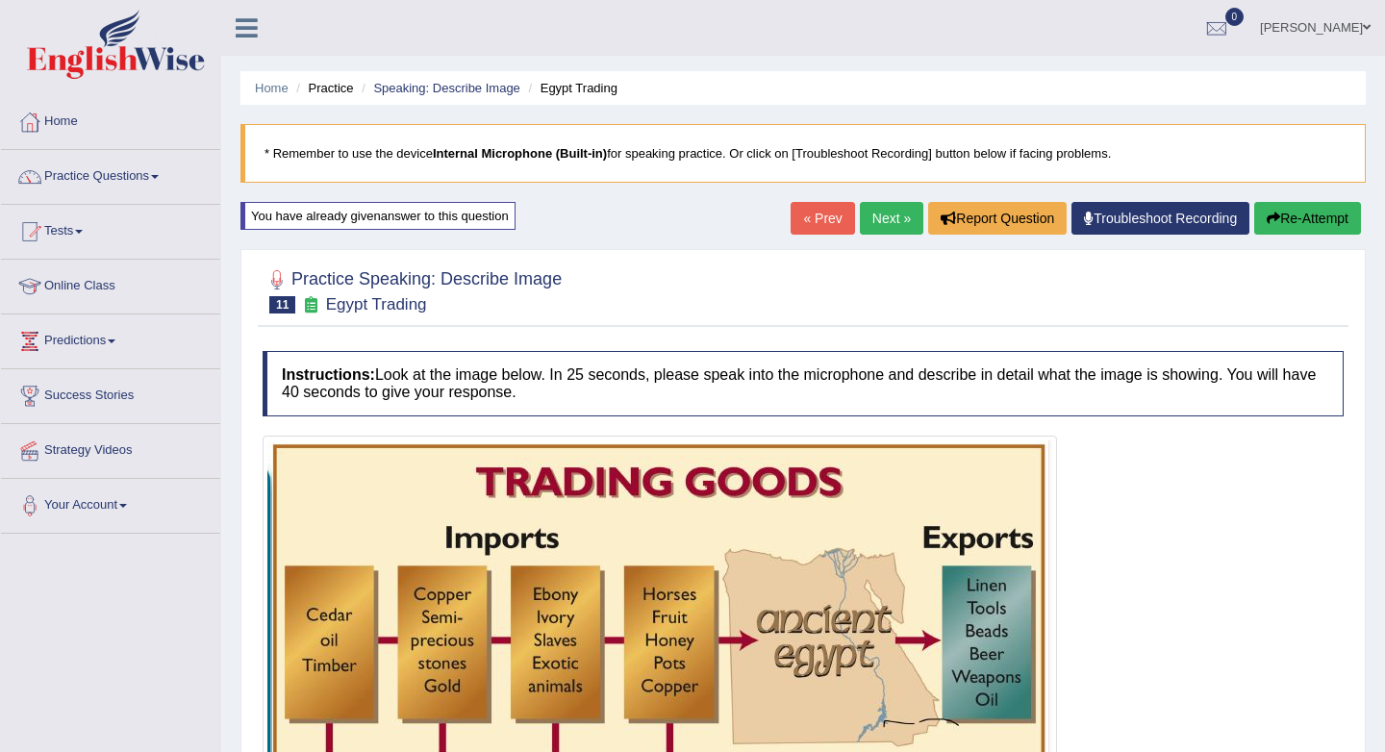
click at [1316, 226] on button "Re-Attempt" at bounding box center [1307, 218] width 107 height 33
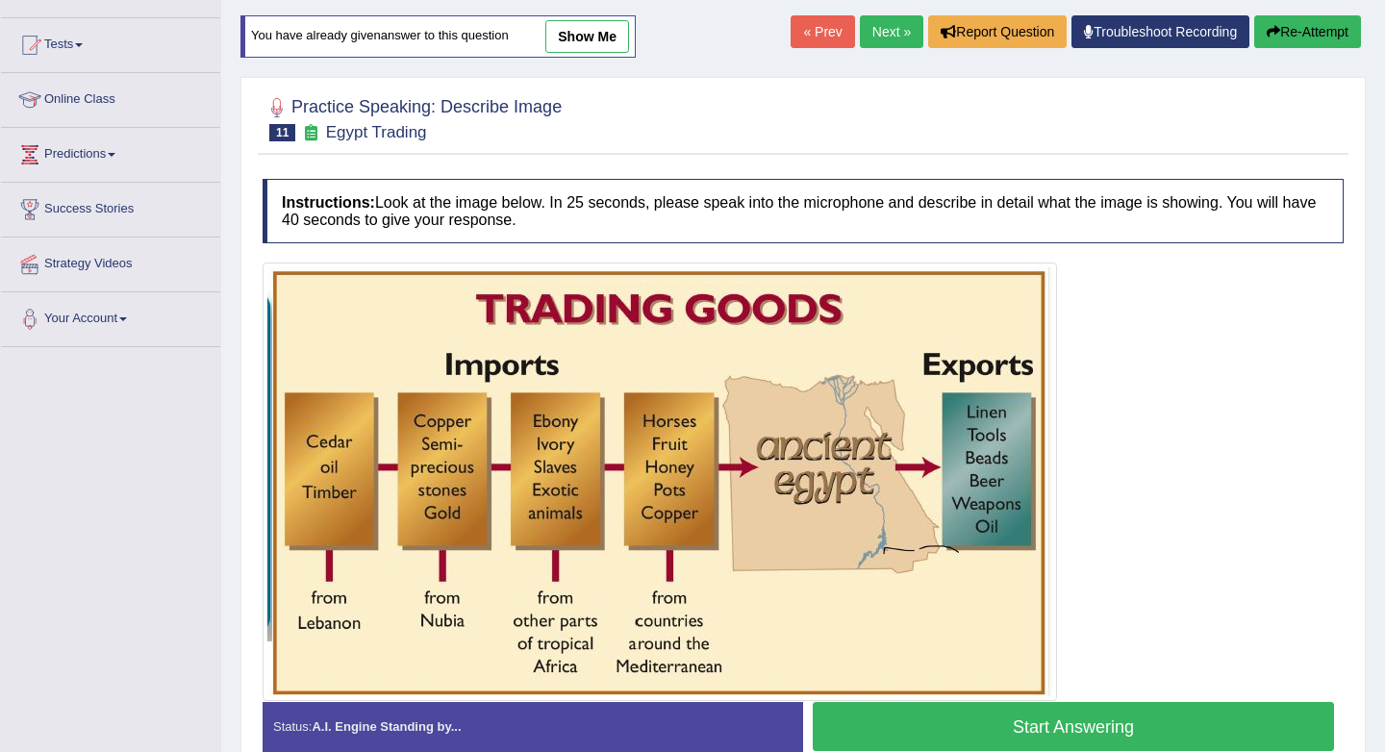
scroll to position [192, 0]
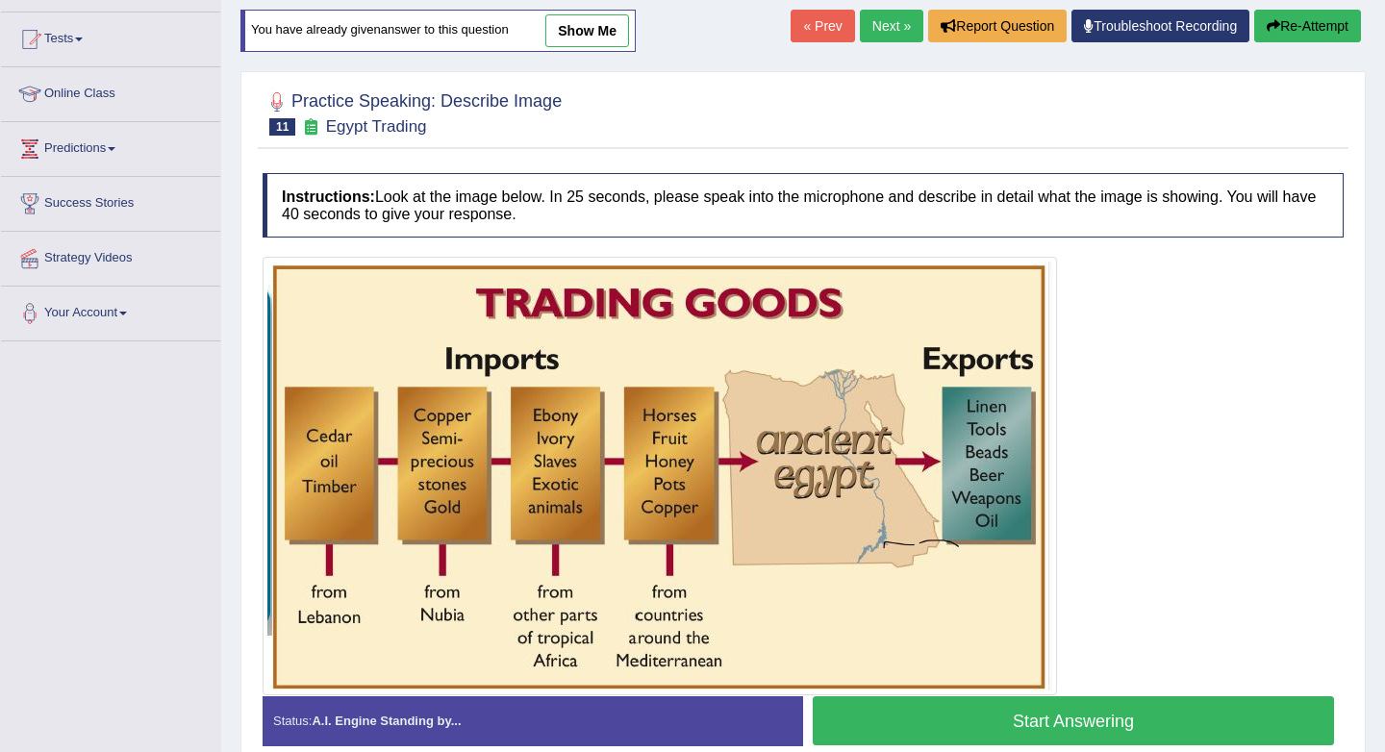
click at [882, 27] on link "Next »" at bounding box center [891, 26] width 63 height 33
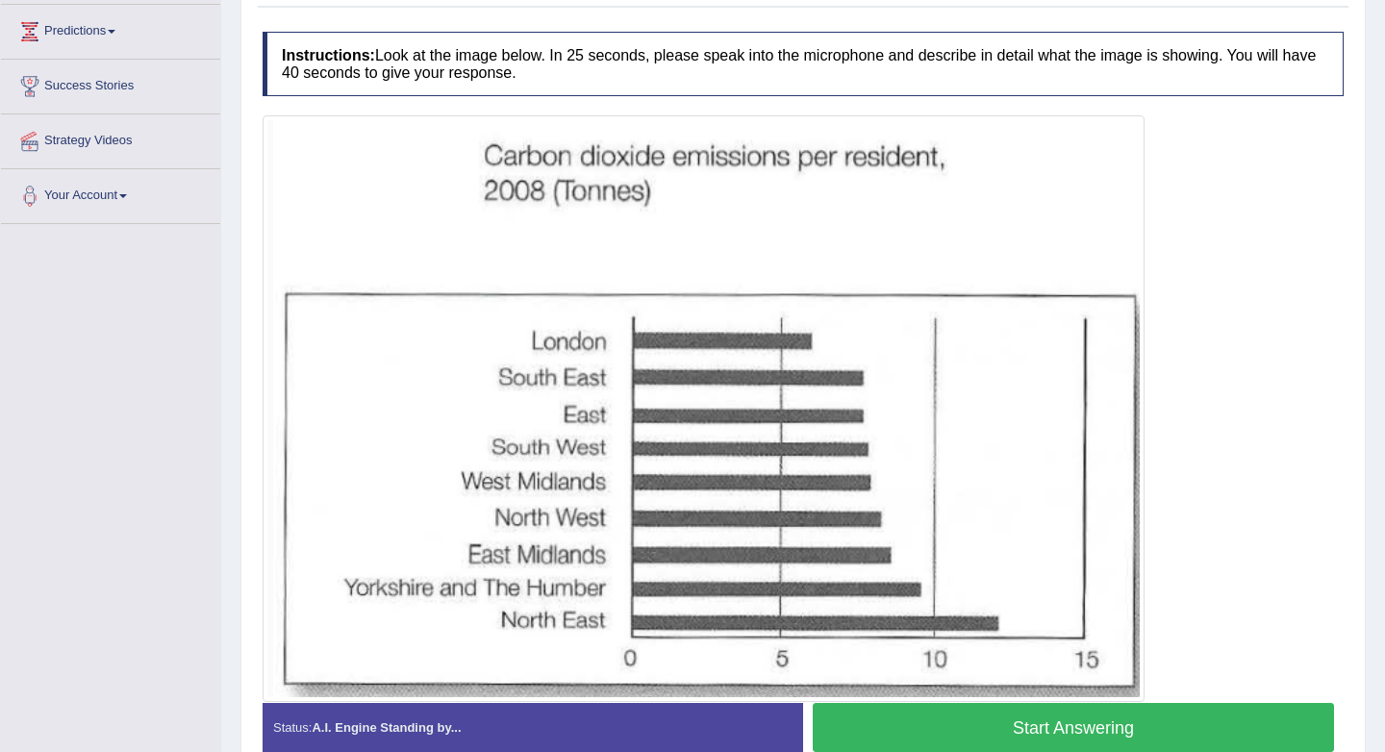
scroll to position [410, 0]
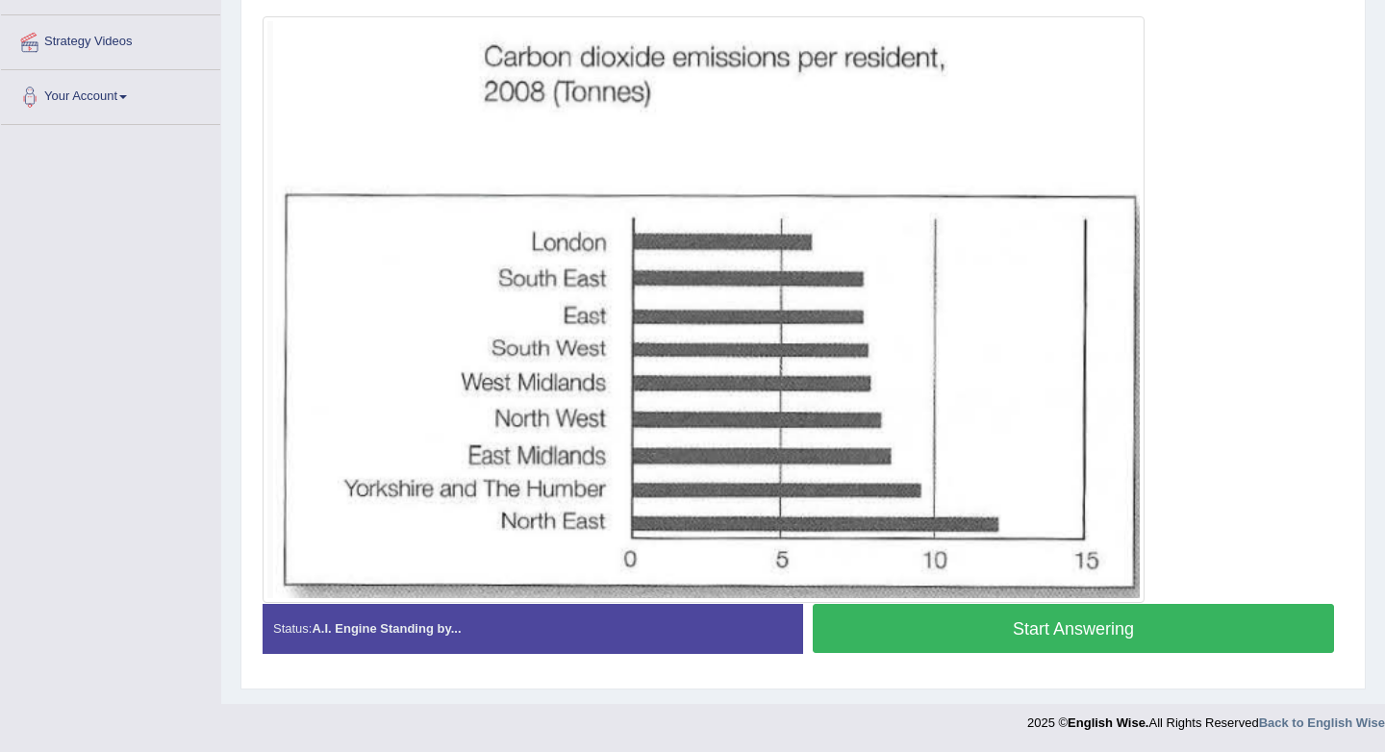
click at [722, 316] on img at bounding box center [703, 309] width 873 height 577
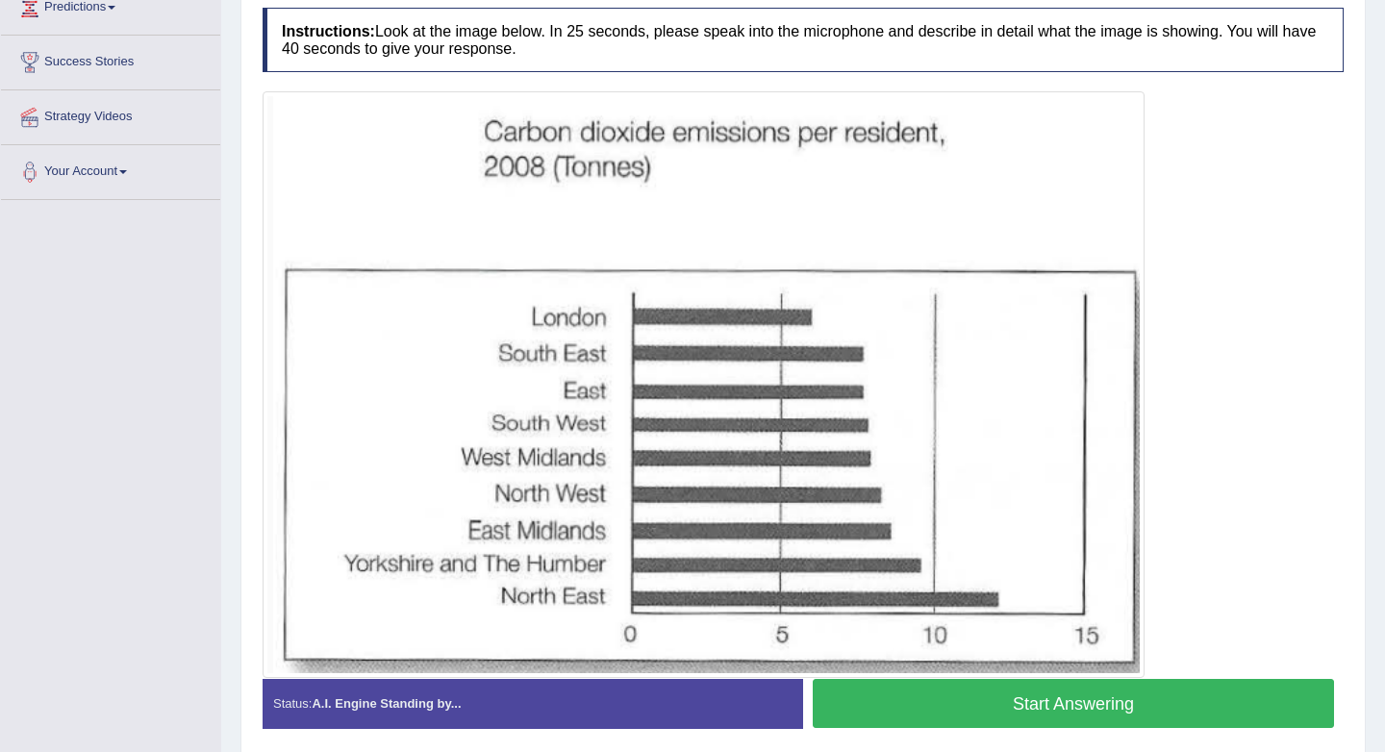
scroll to position [335, 0]
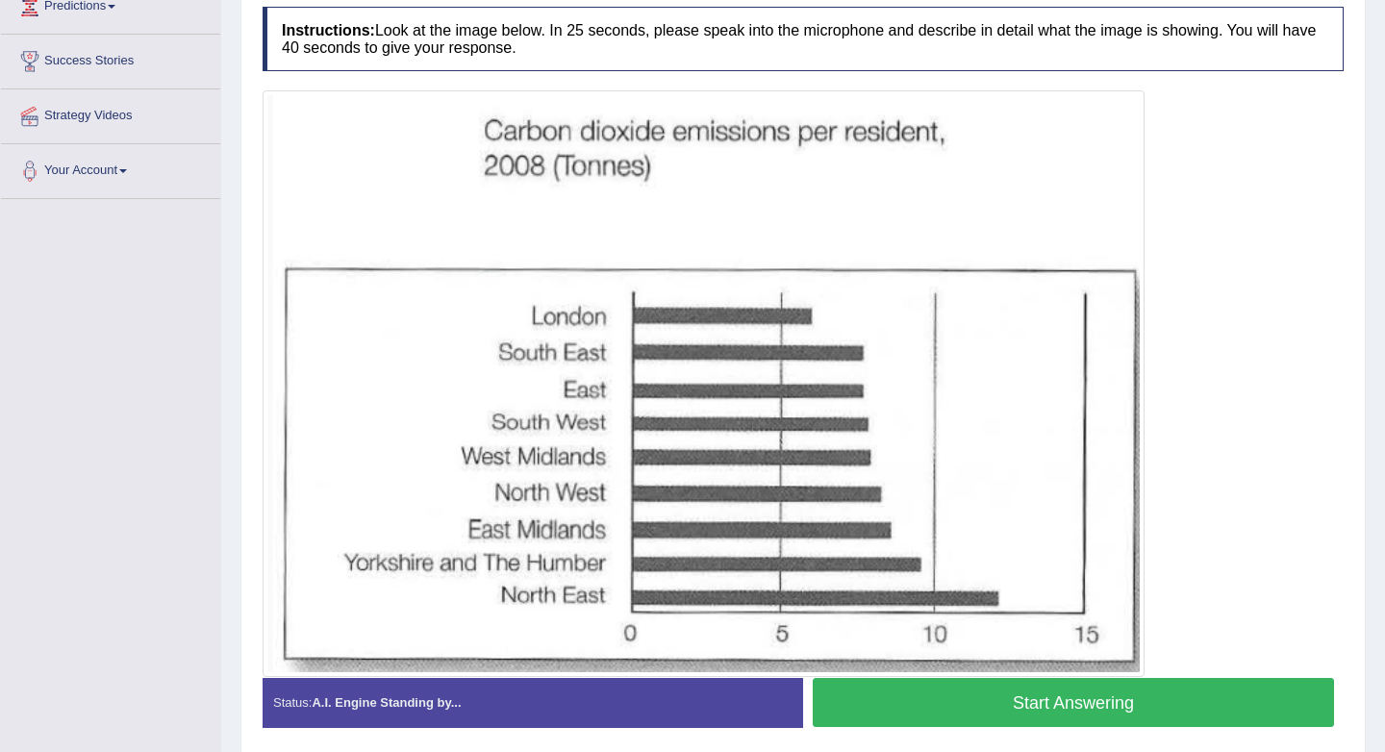
click at [979, 704] on button "Start Answering" at bounding box center [1073, 702] width 521 height 49
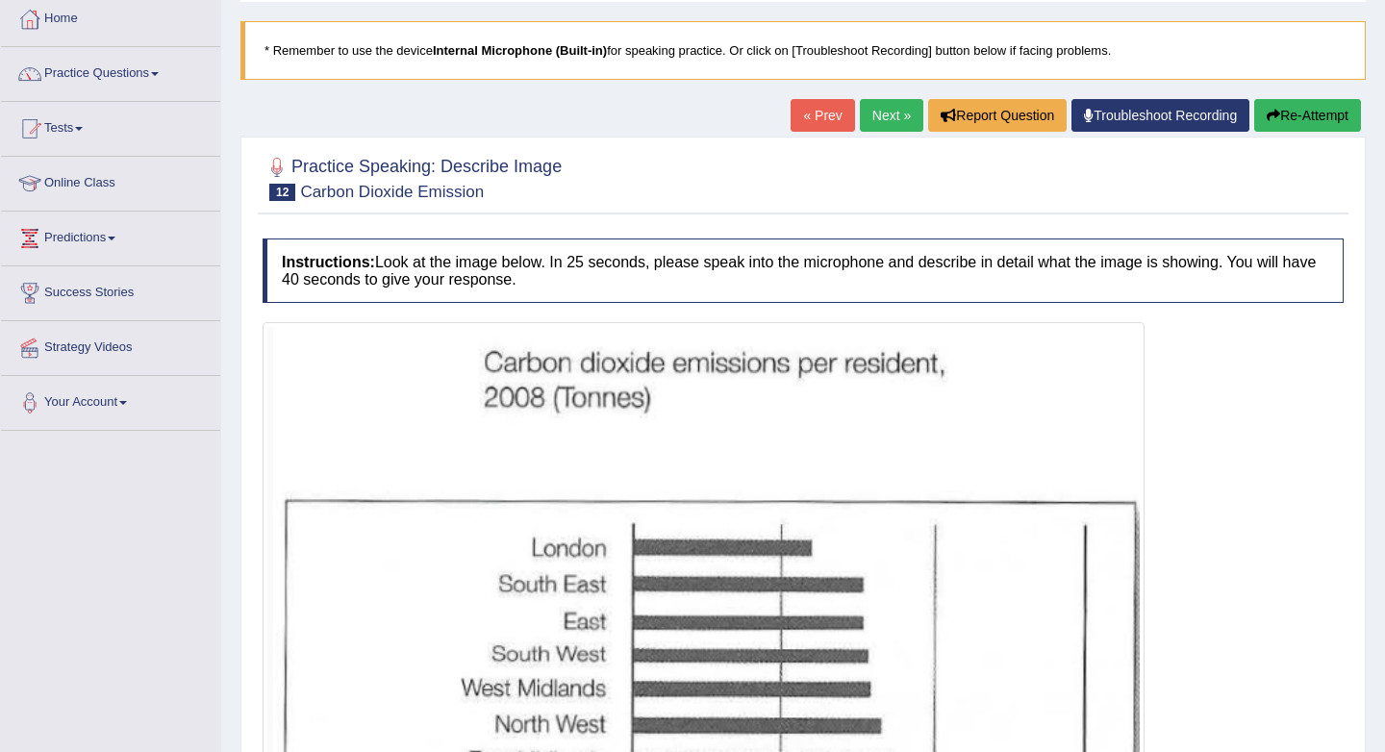
scroll to position [0, 0]
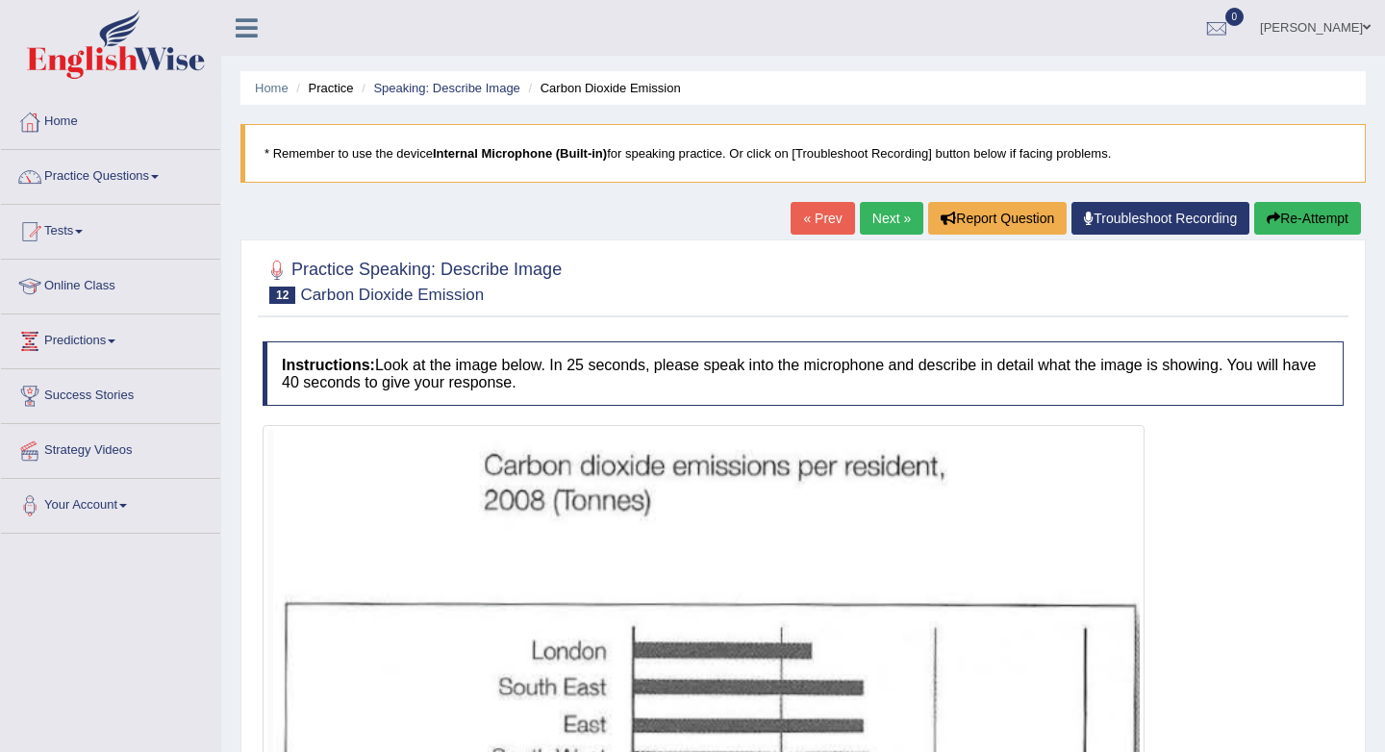
click at [1286, 230] on button "Re-Attempt" at bounding box center [1307, 218] width 107 height 33
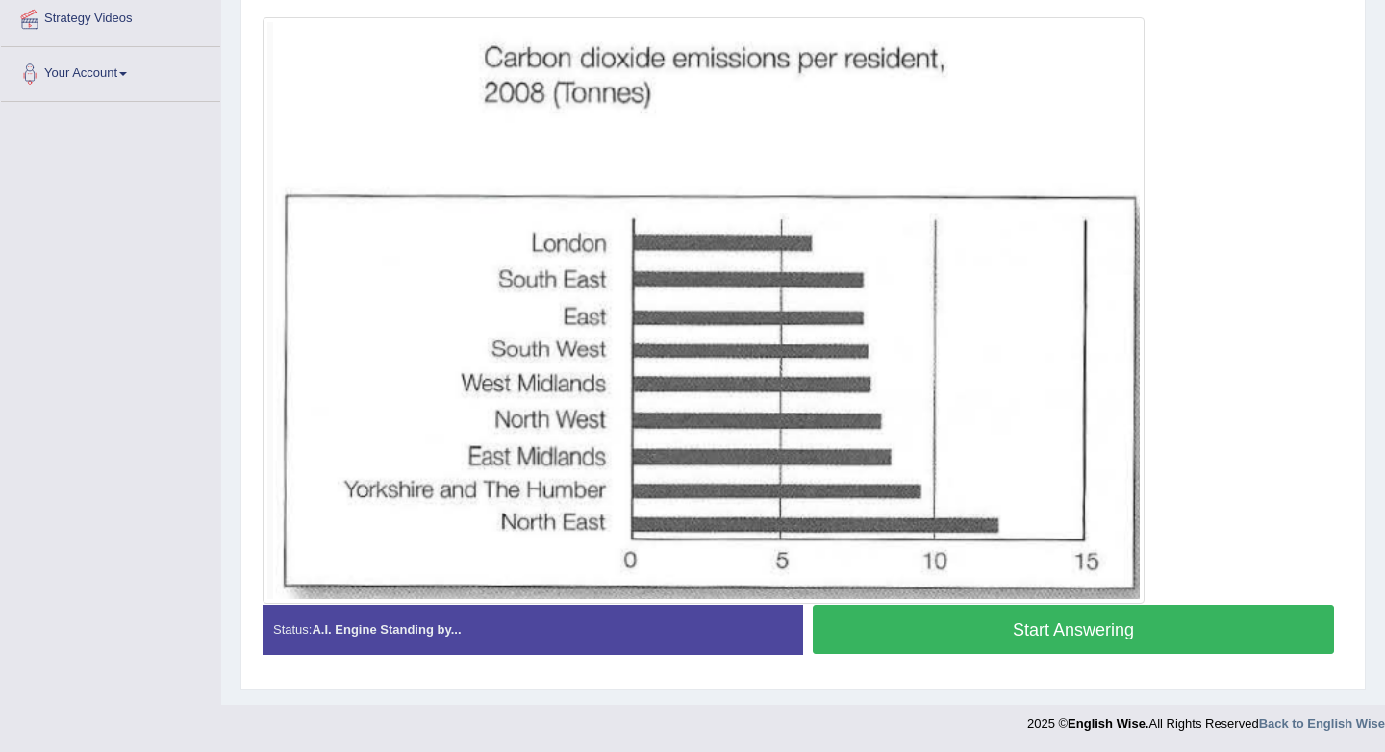
scroll to position [434, 0]
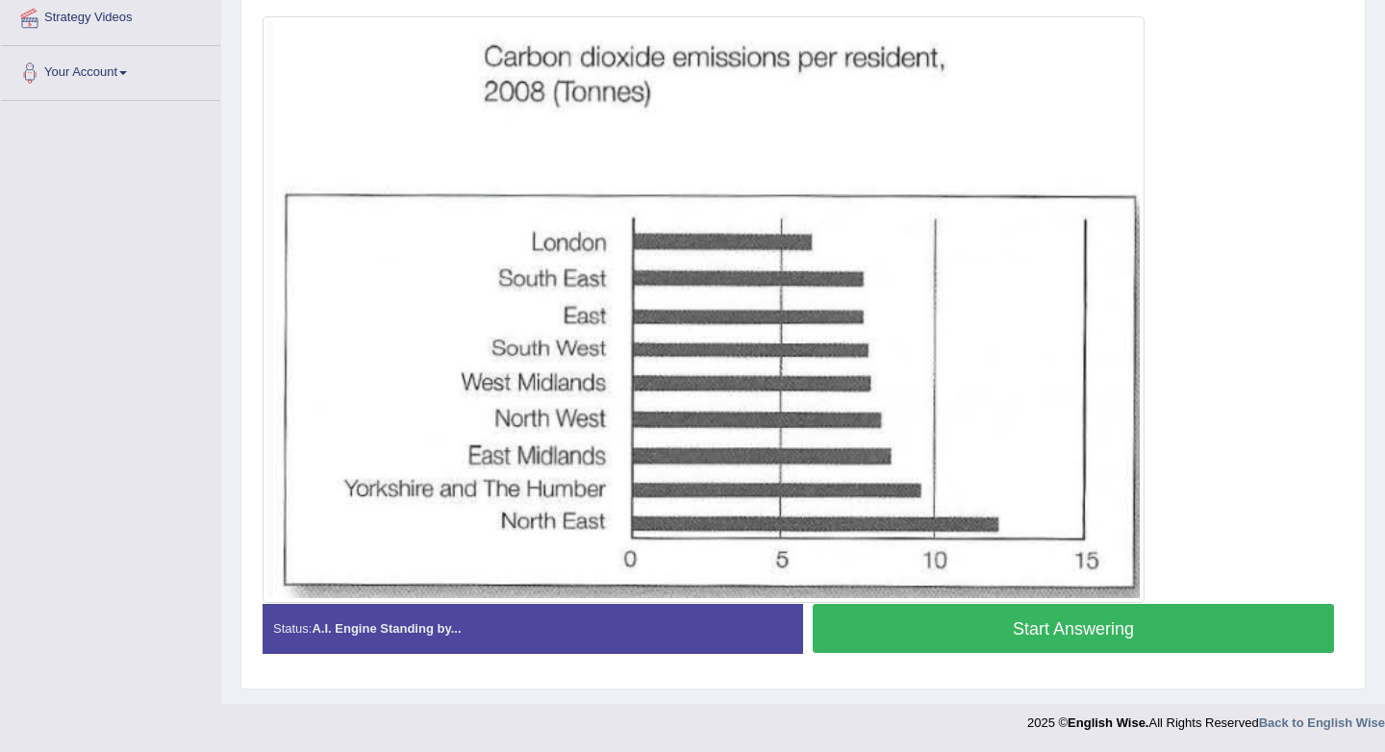
click at [859, 616] on button "Start Answering" at bounding box center [1073, 628] width 521 height 49
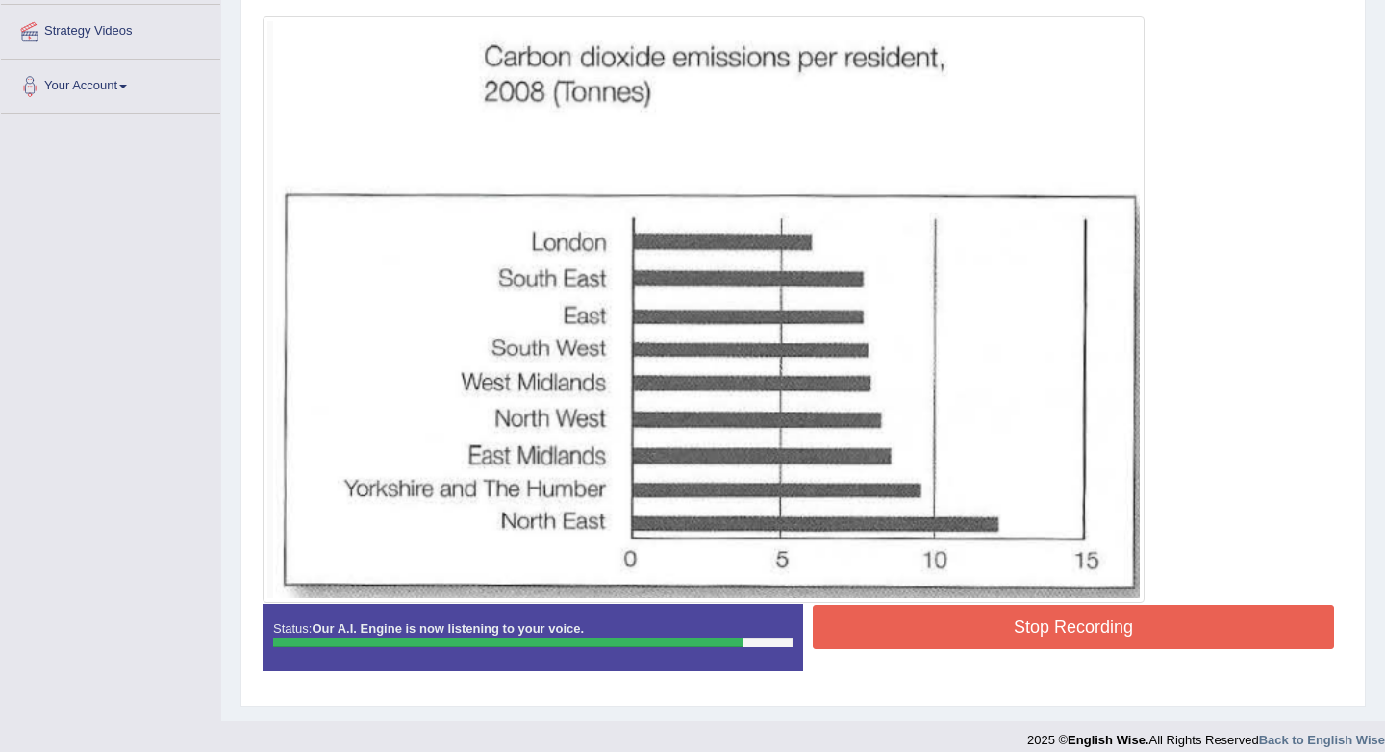
click at [986, 637] on button "Stop Recording" at bounding box center [1073, 627] width 521 height 44
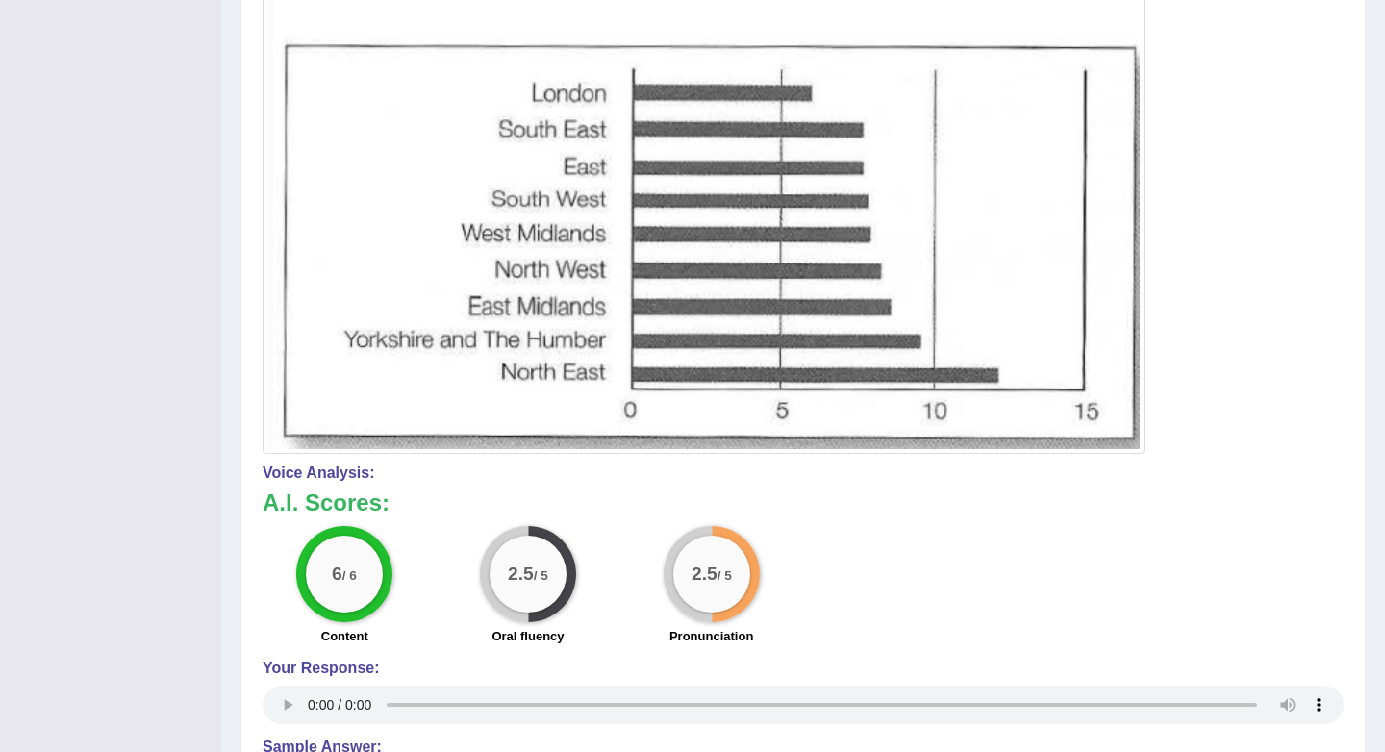
scroll to position [584, 0]
